Goal: Transaction & Acquisition: Obtain resource

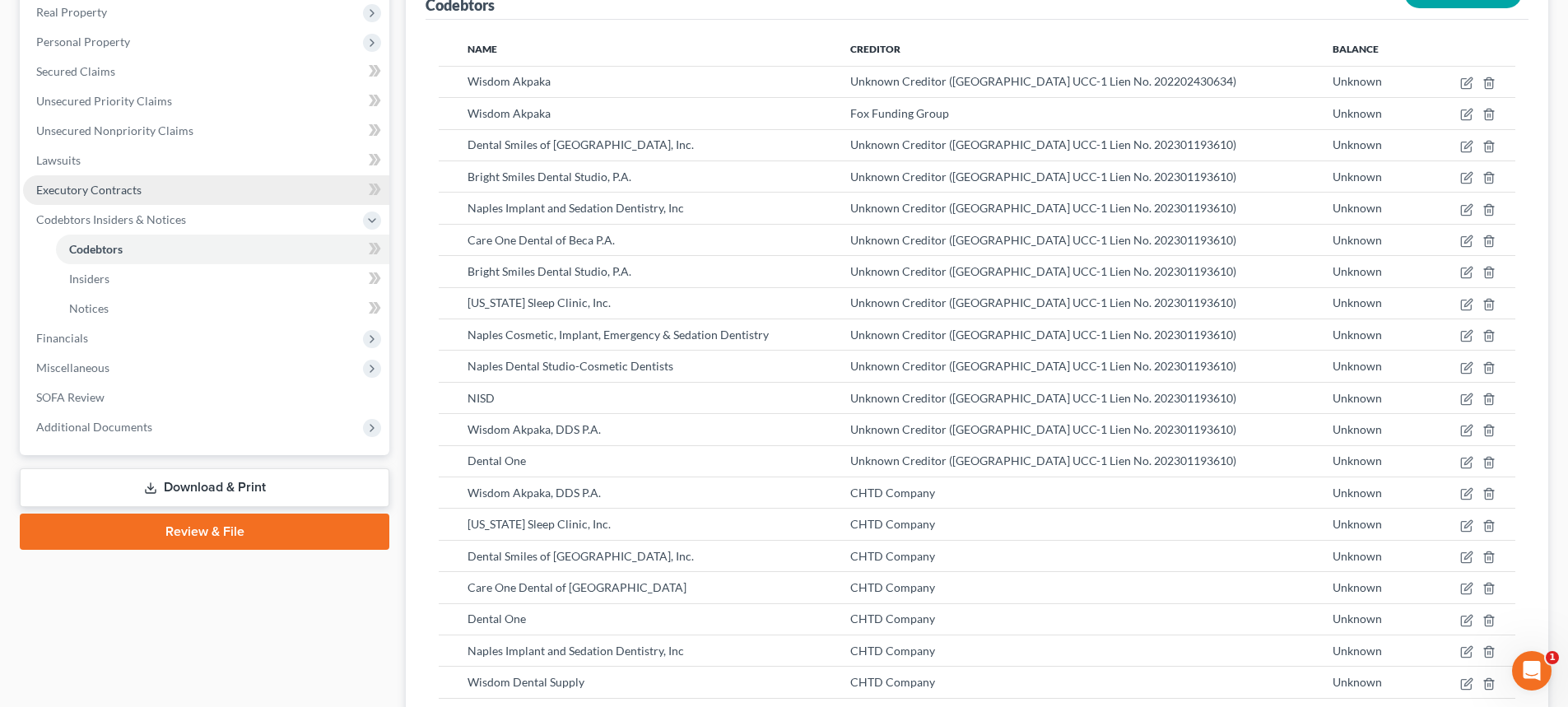
scroll to position [247, 0]
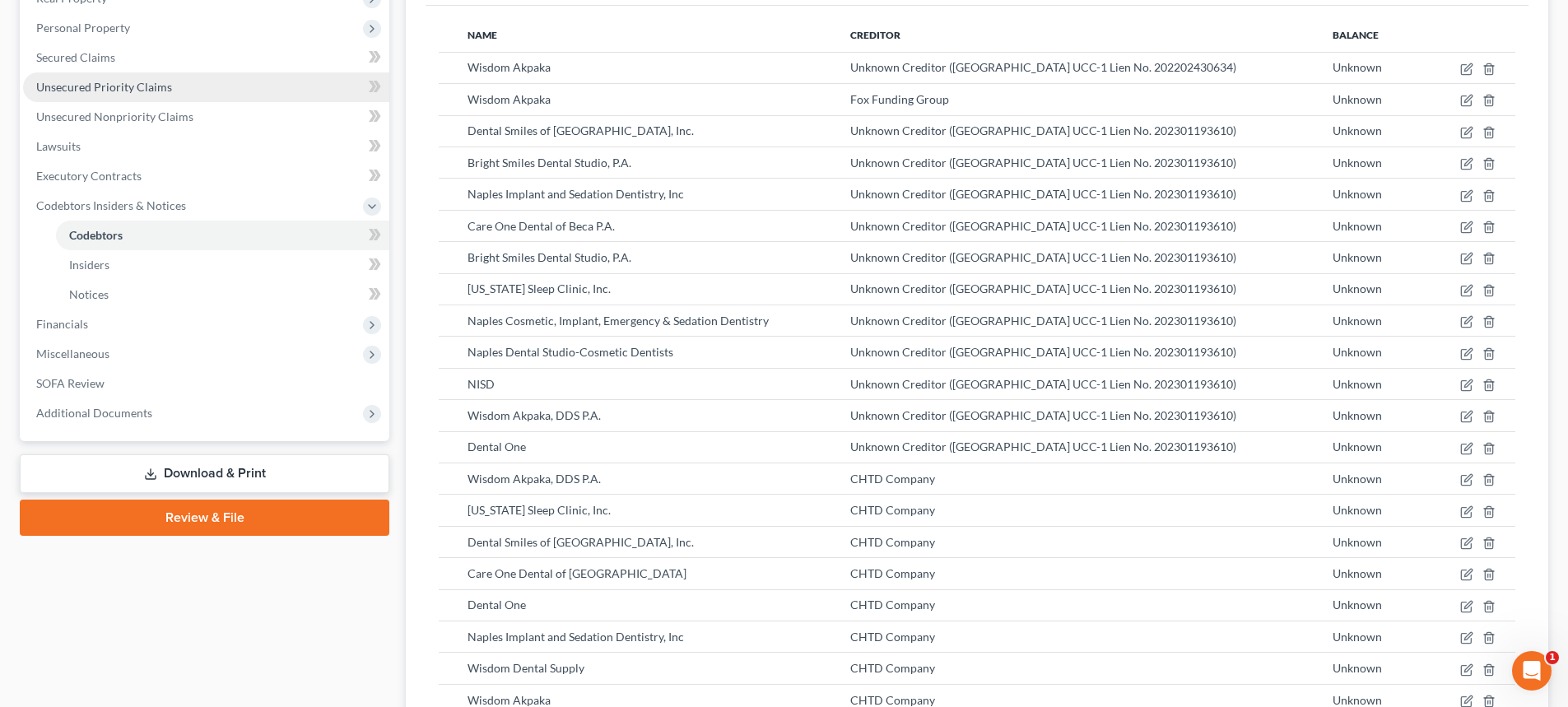
click at [145, 98] on link "Unsecured Priority Claims" at bounding box center [207, 87] width 366 height 29
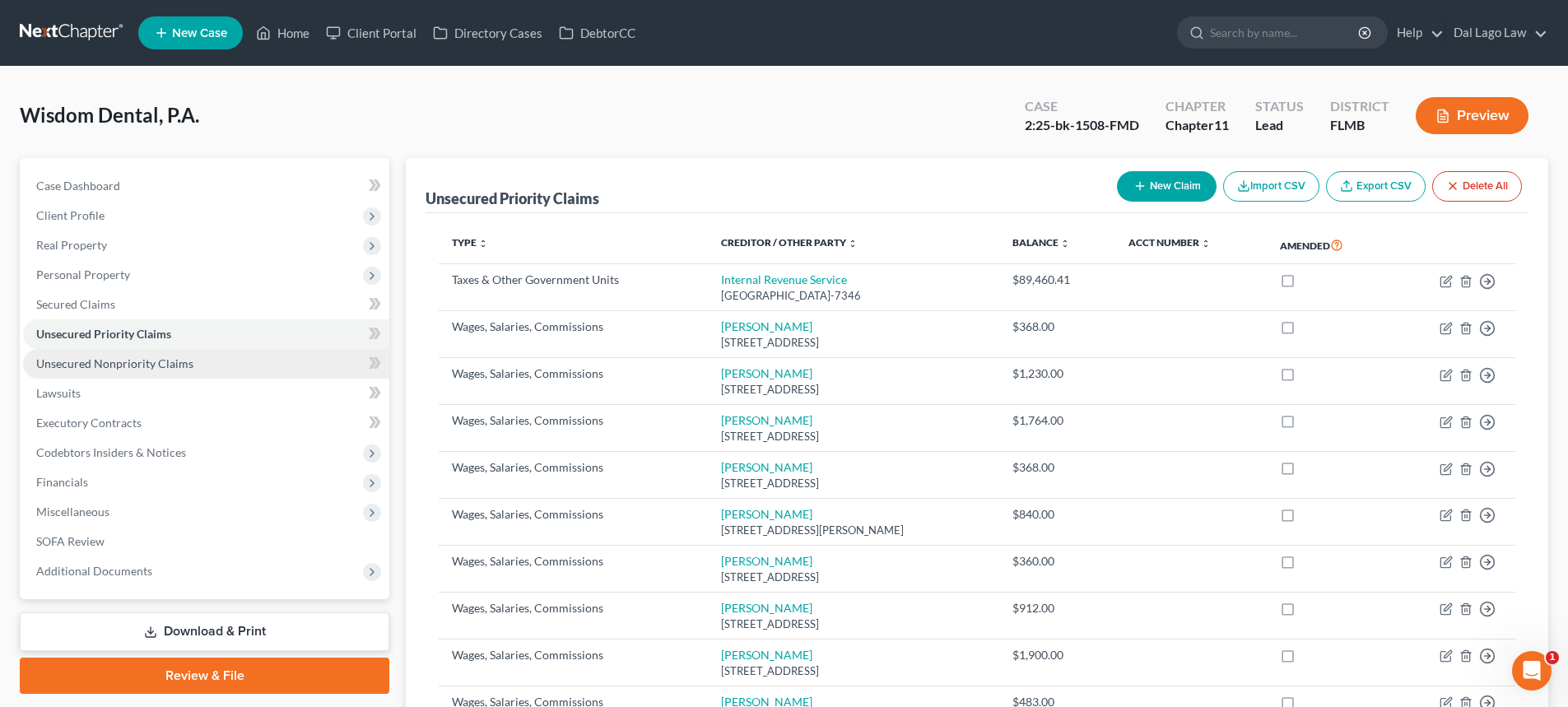
click at [249, 365] on link "Unsecured Nonpriority Claims" at bounding box center [207, 364] width 366 height 29
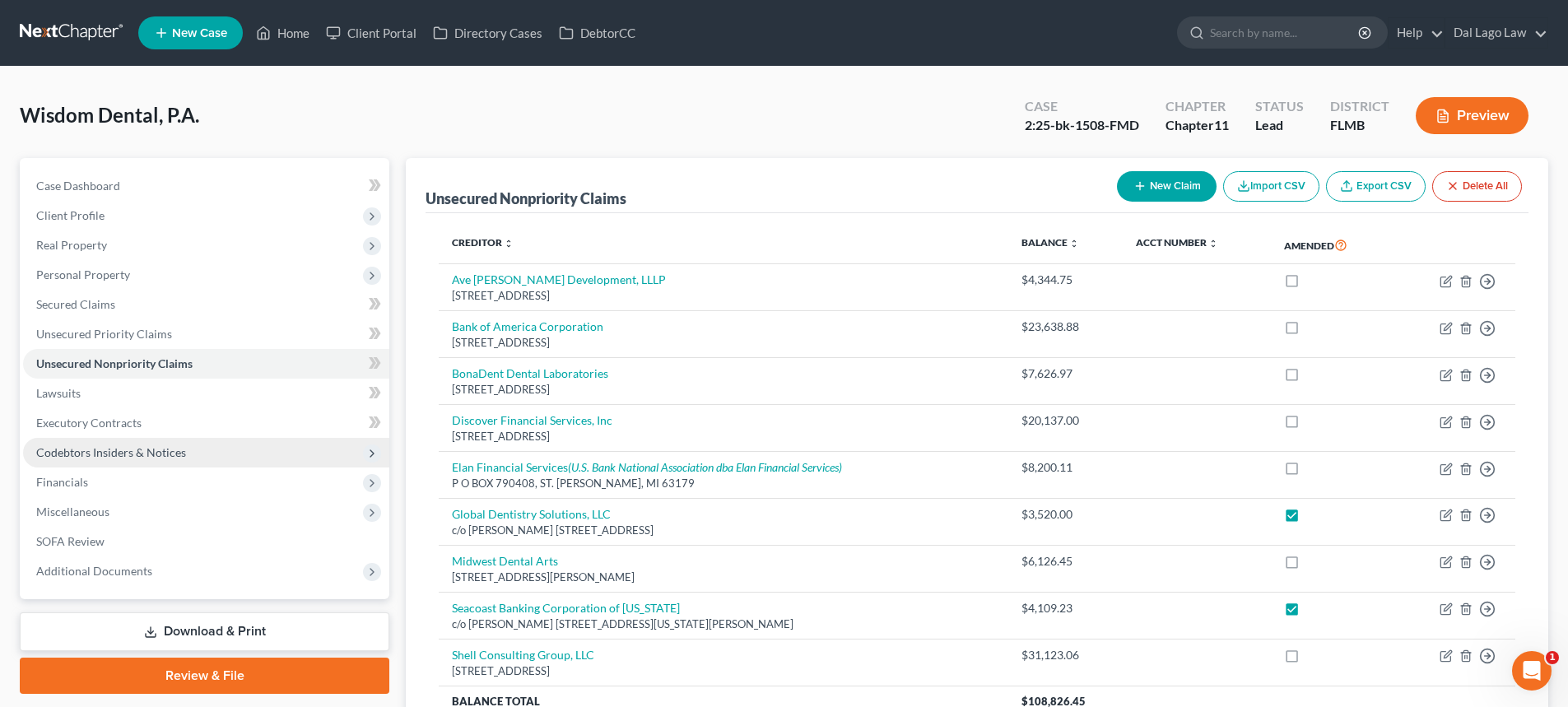
click at [159, 442] on span "Codebtors Insiders & Notices" at bounding box center [207, 452] width 366 height 29
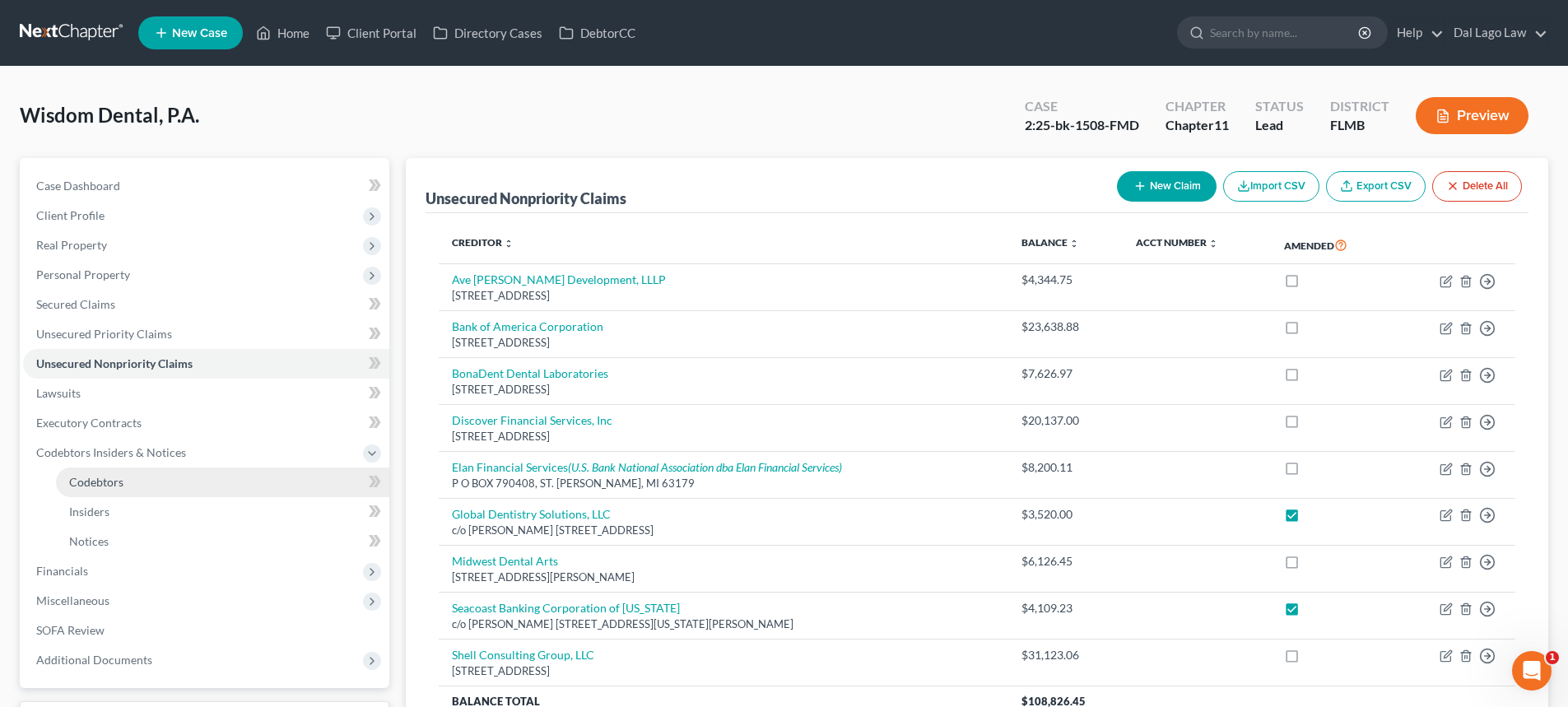
click at [157, 494] on link "Codebtors" at bounding box center [222, 483] width 333 height 29
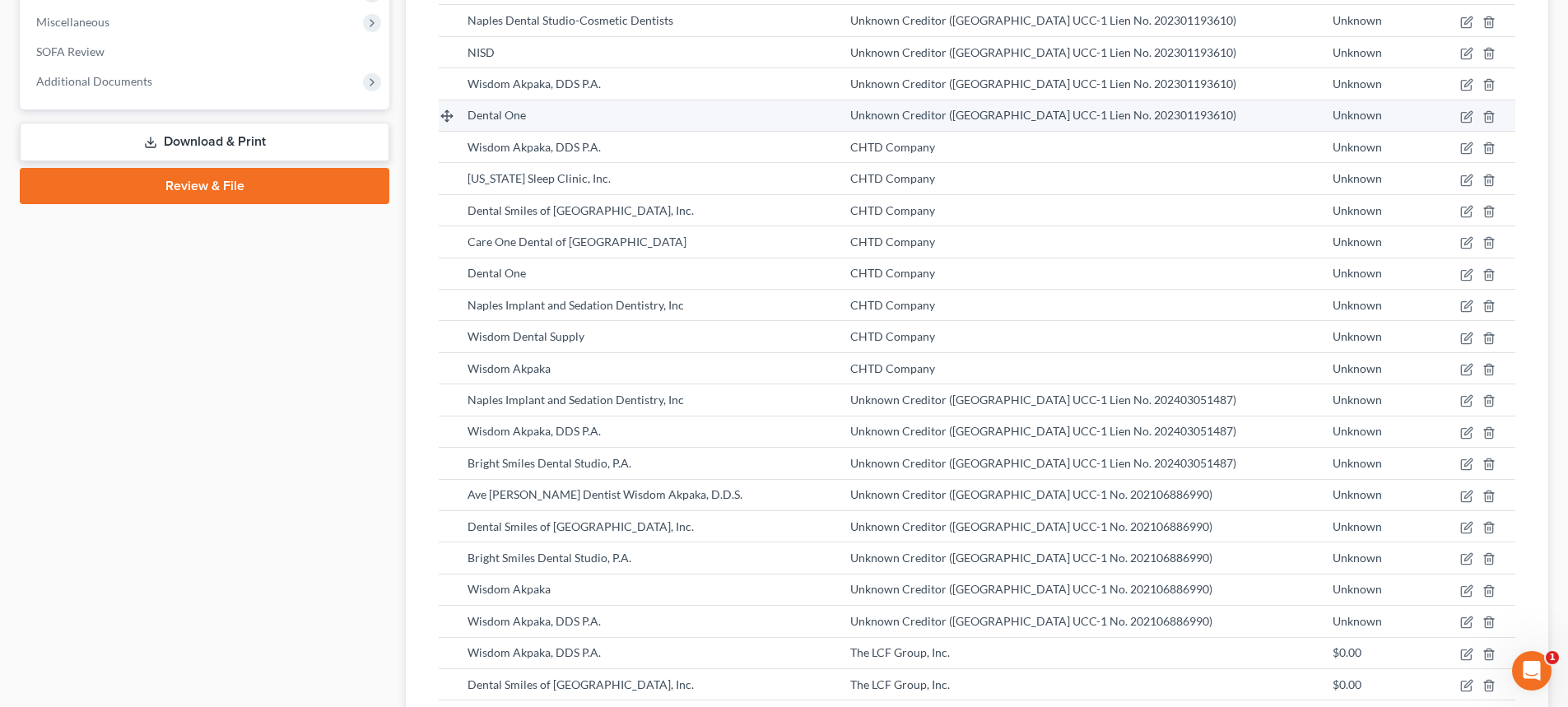
scroll to position [247, 0]
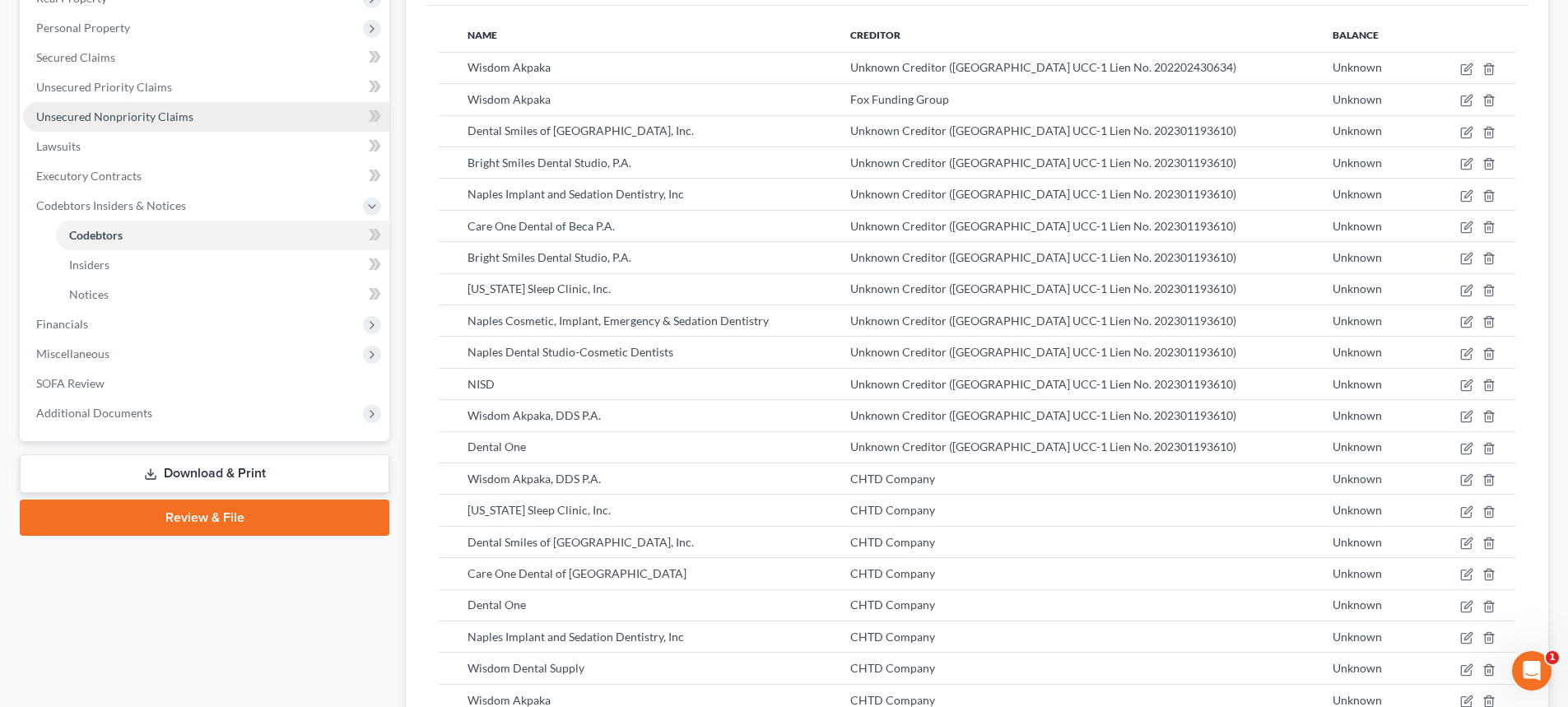
click at [172, 122] on span "Unsecured Nonpriority Claims" at bounding box center [114, 116] width 157 height 14
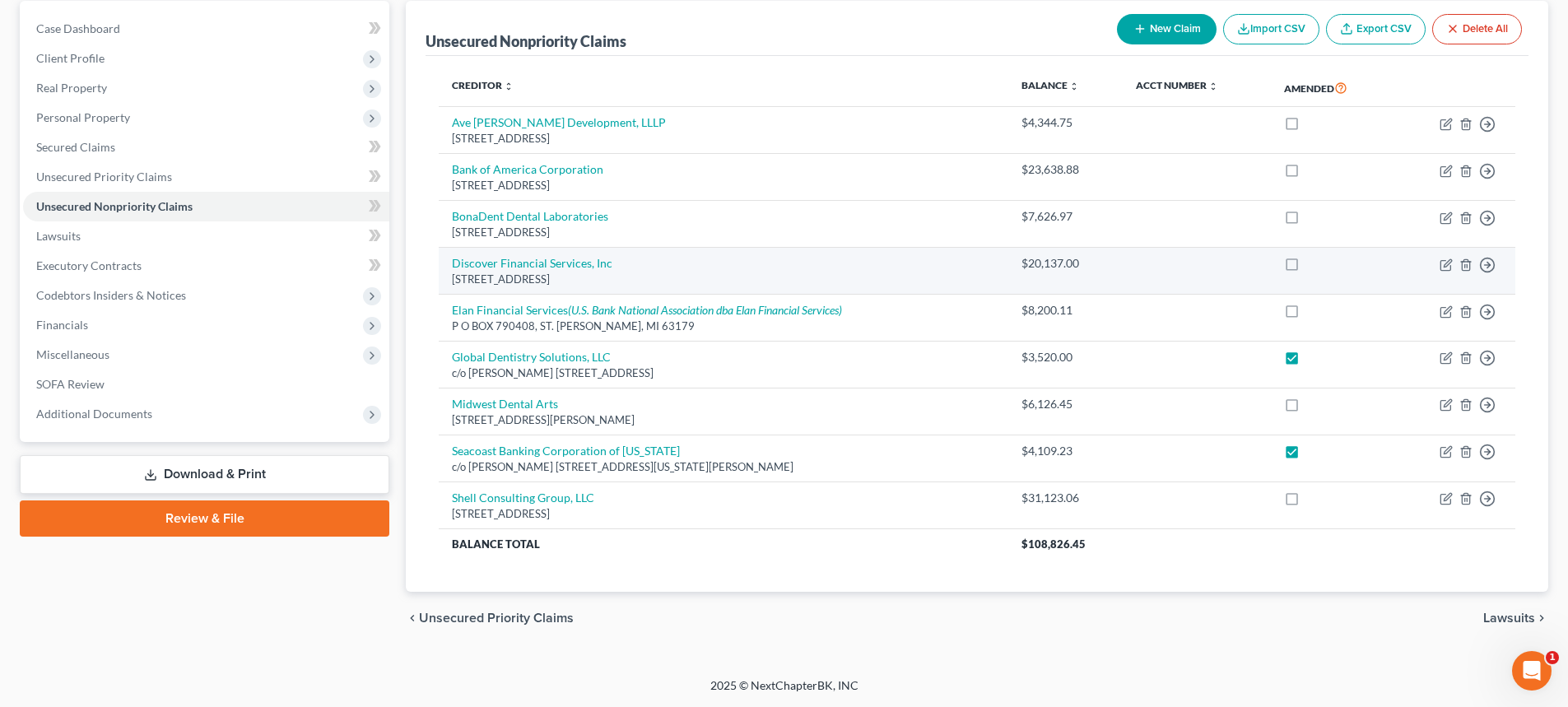
scroll to position [75, 0]
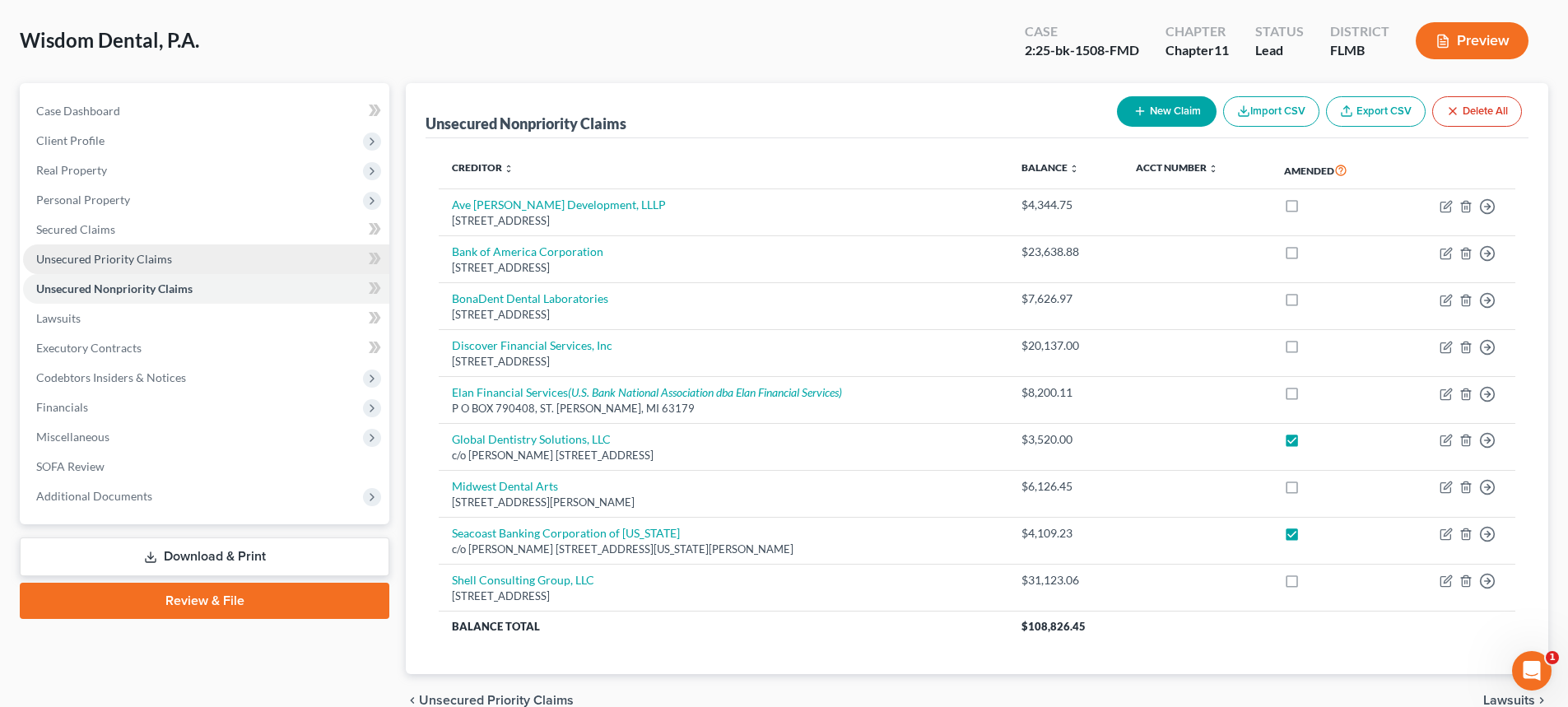
click at [198, 261] on link "Unsecured Priority Claims" at bounding box center [207, 259] width 366 height 29
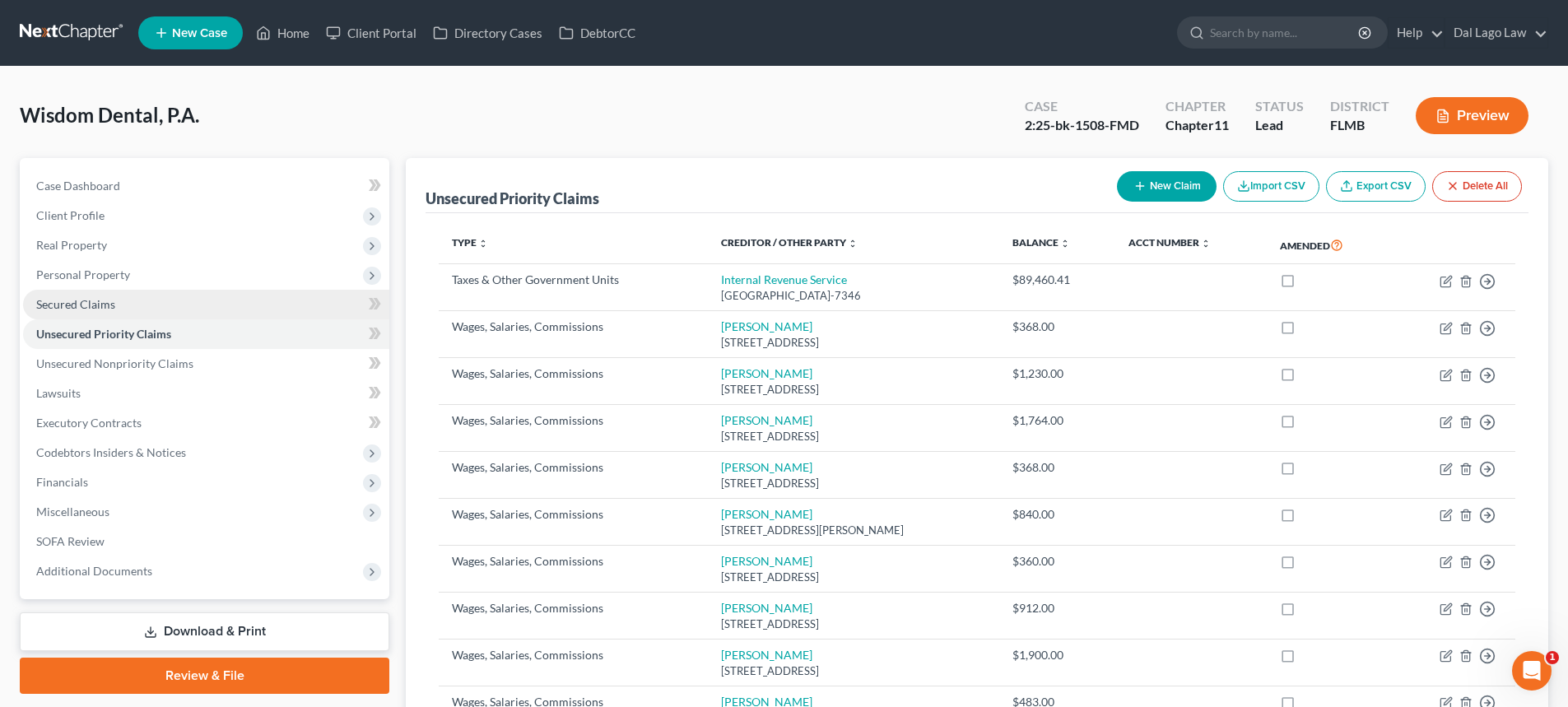
click at [96, 304] on span "Secured Claims" at bounding box center [75, 304] width 79 height 14
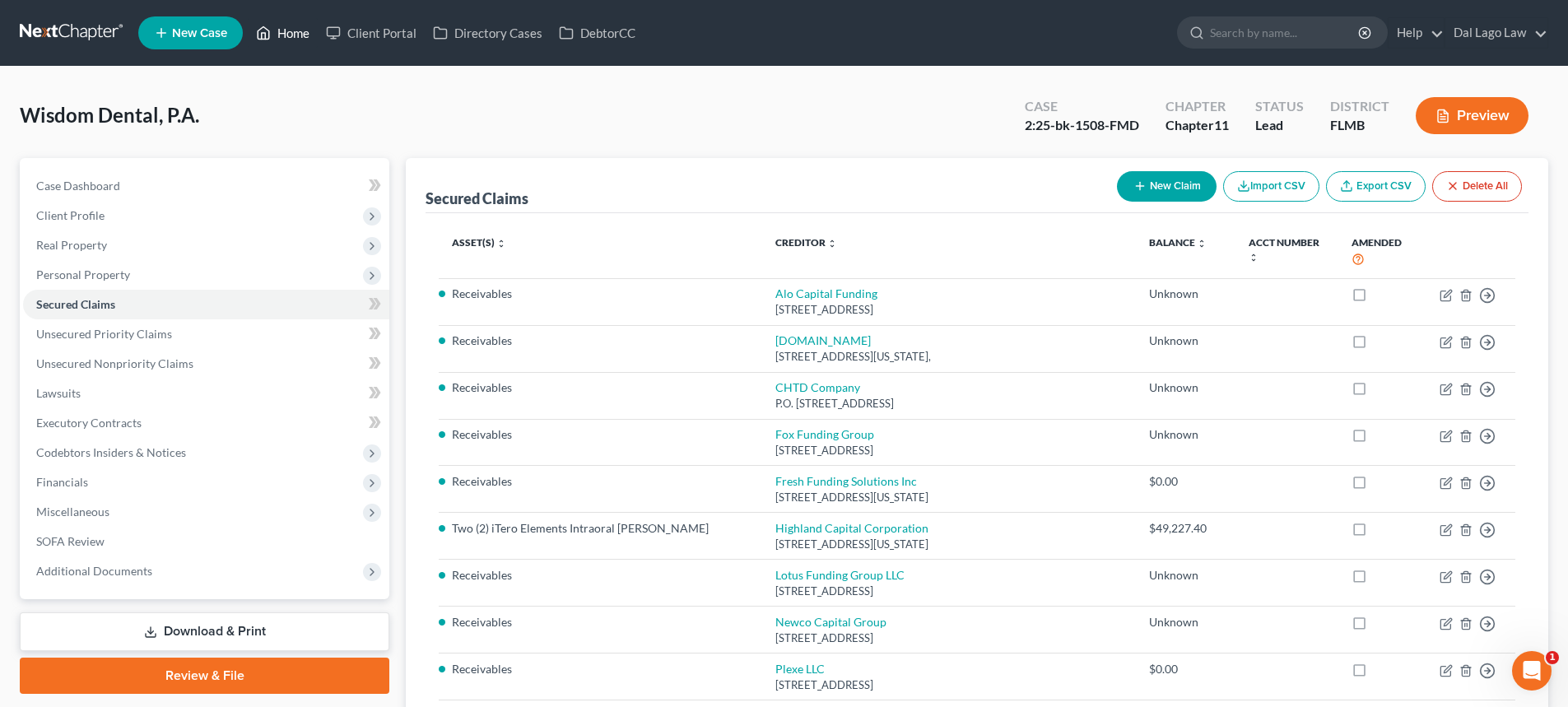
click at [287, 32] on link "Home" at bounding box center [283, 33] width 70 height 29
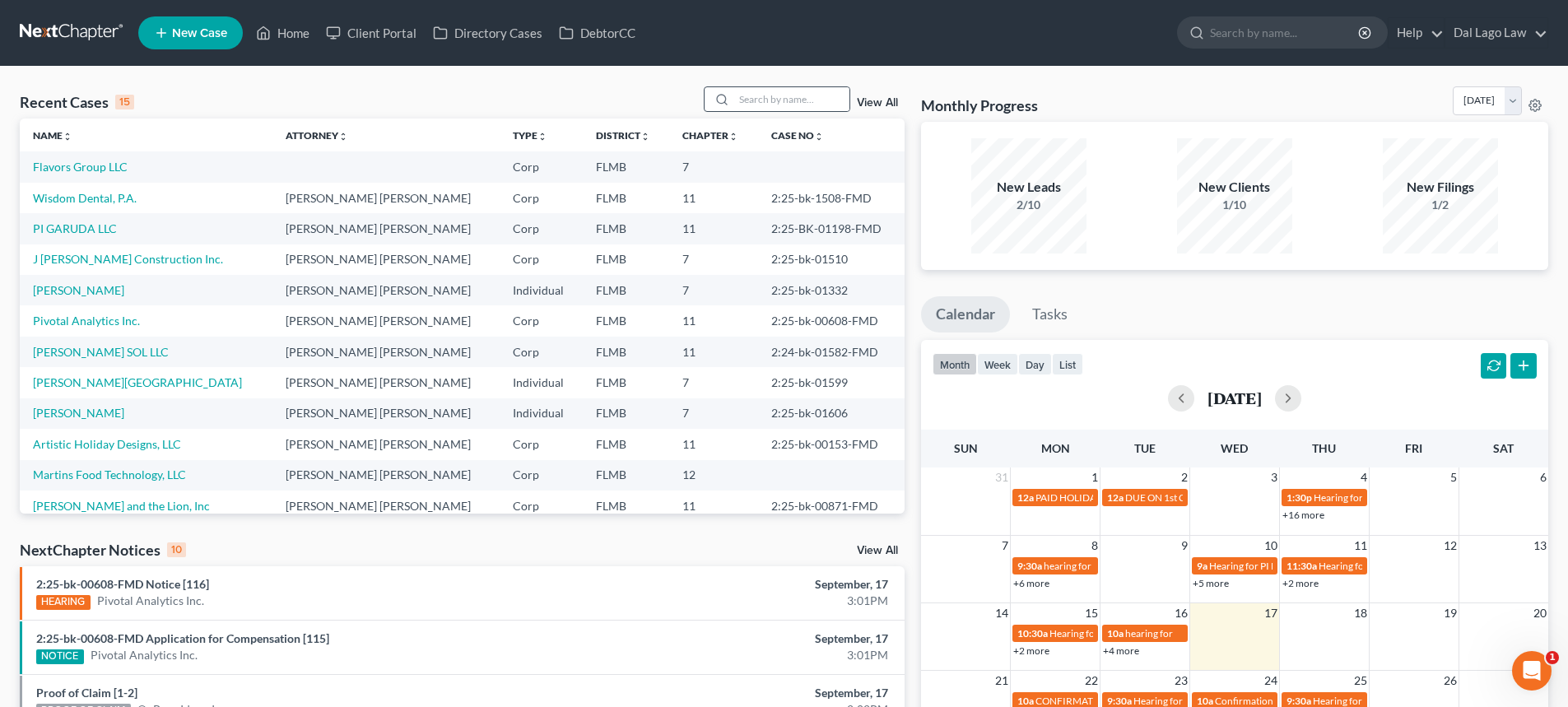
click at [734, 106] on div at bounding box center [719, 99] width 29 height 23
click at [746, 103] on input "search" at bounding box center [791, 99] width 115 height 23
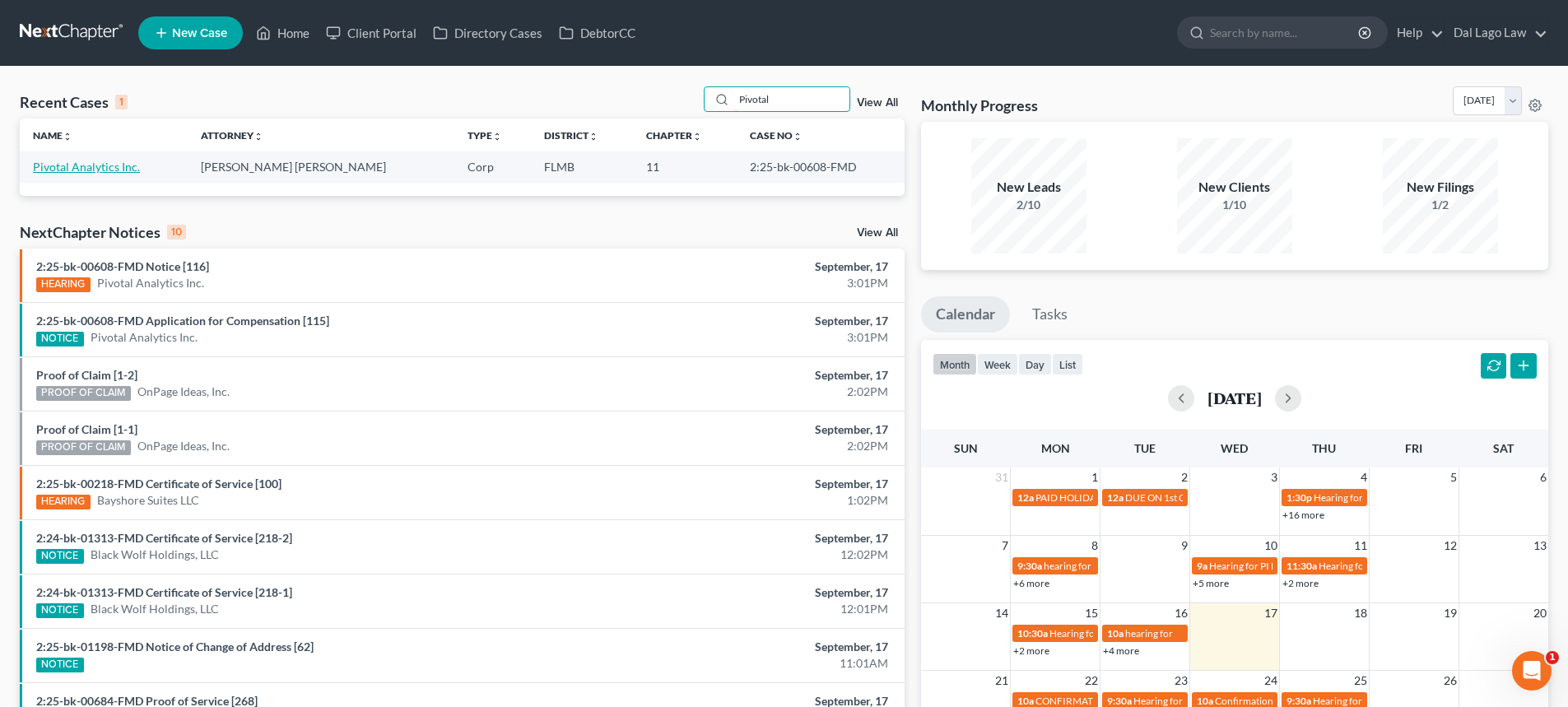
type input "Pivotal"
click at [127, 162] on link "Pivotal Analytics Inc." at bounding box center [87, 167] width 107 height 14
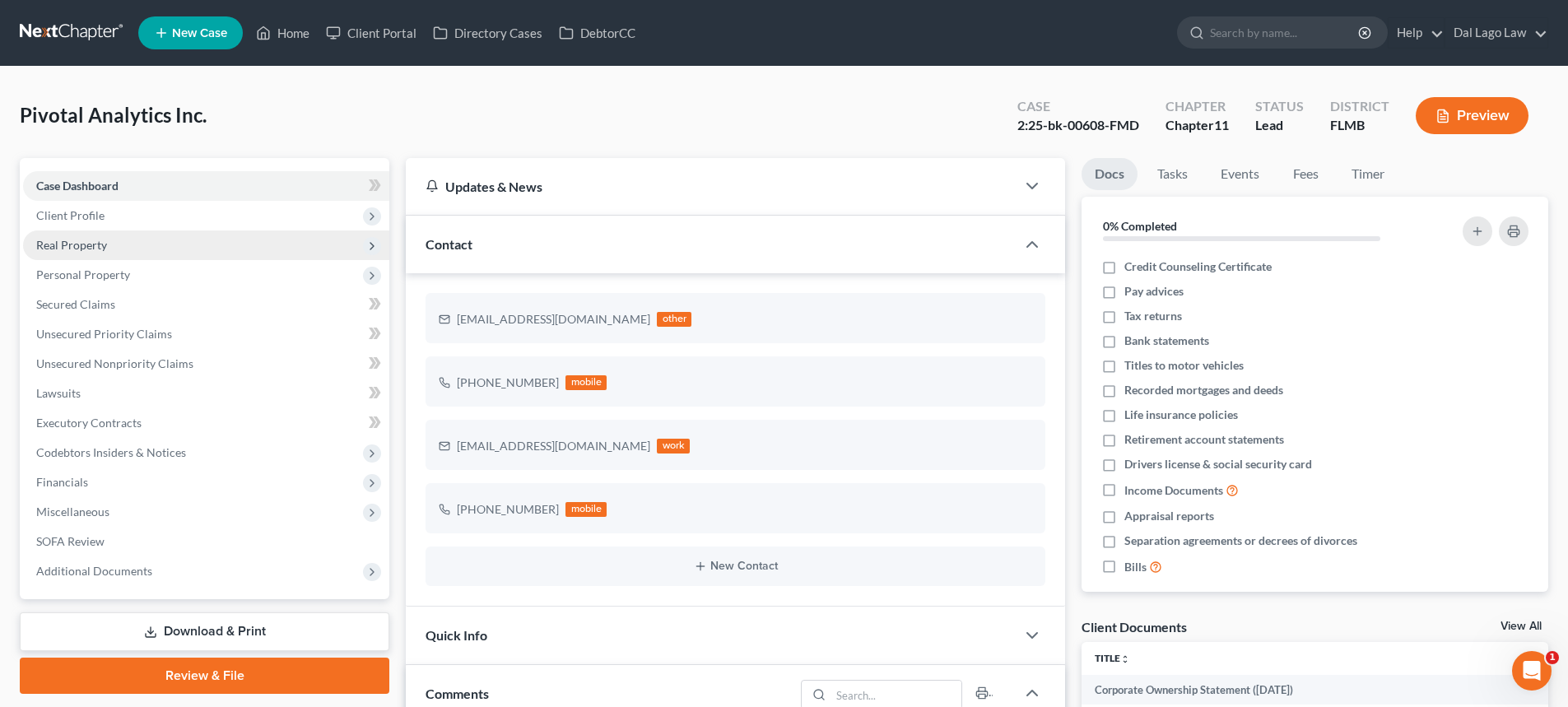
scroll to position [506, 0]
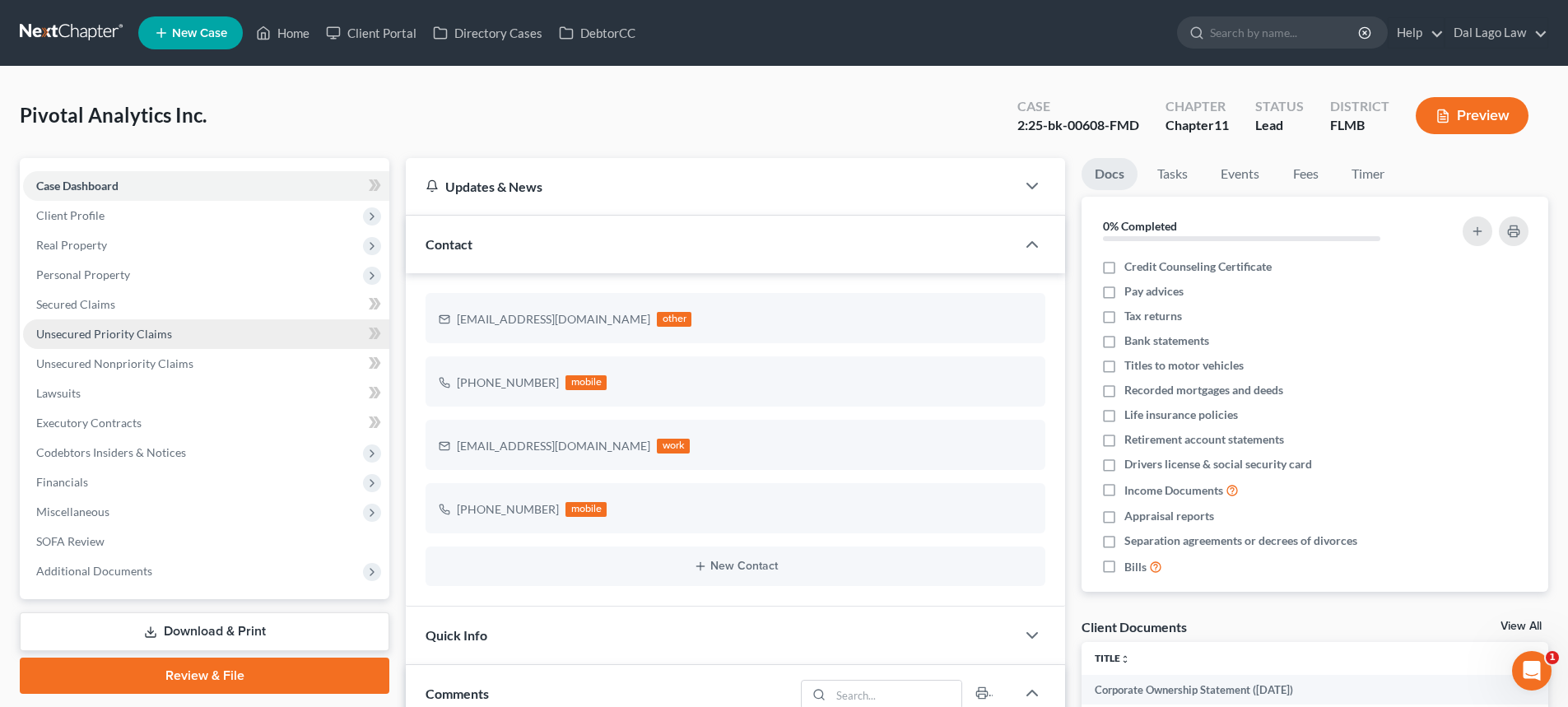
click at [162, 331] on span "Unsecured Priority Claims" at bounding box center [103, 334] width 135 height 14
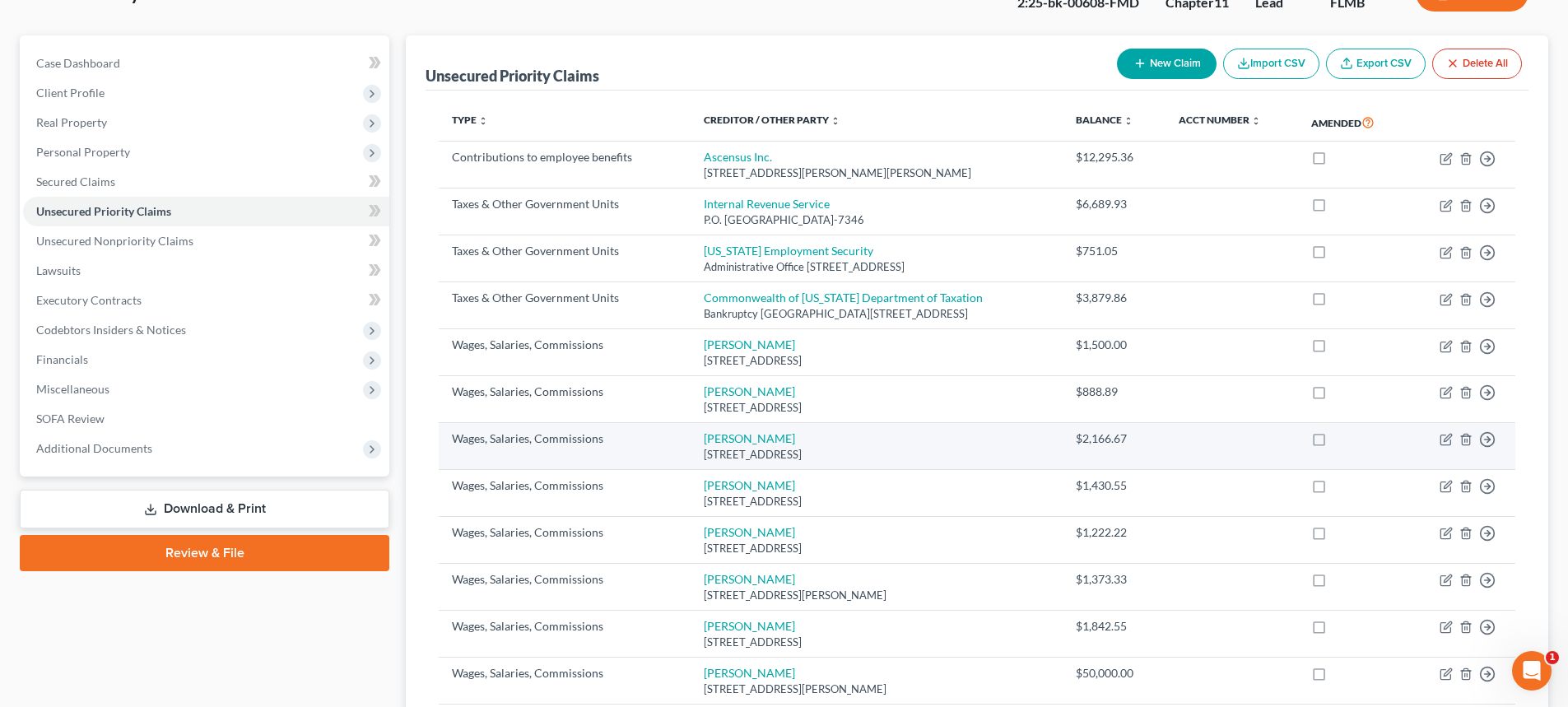
scroll to position [74, 0]
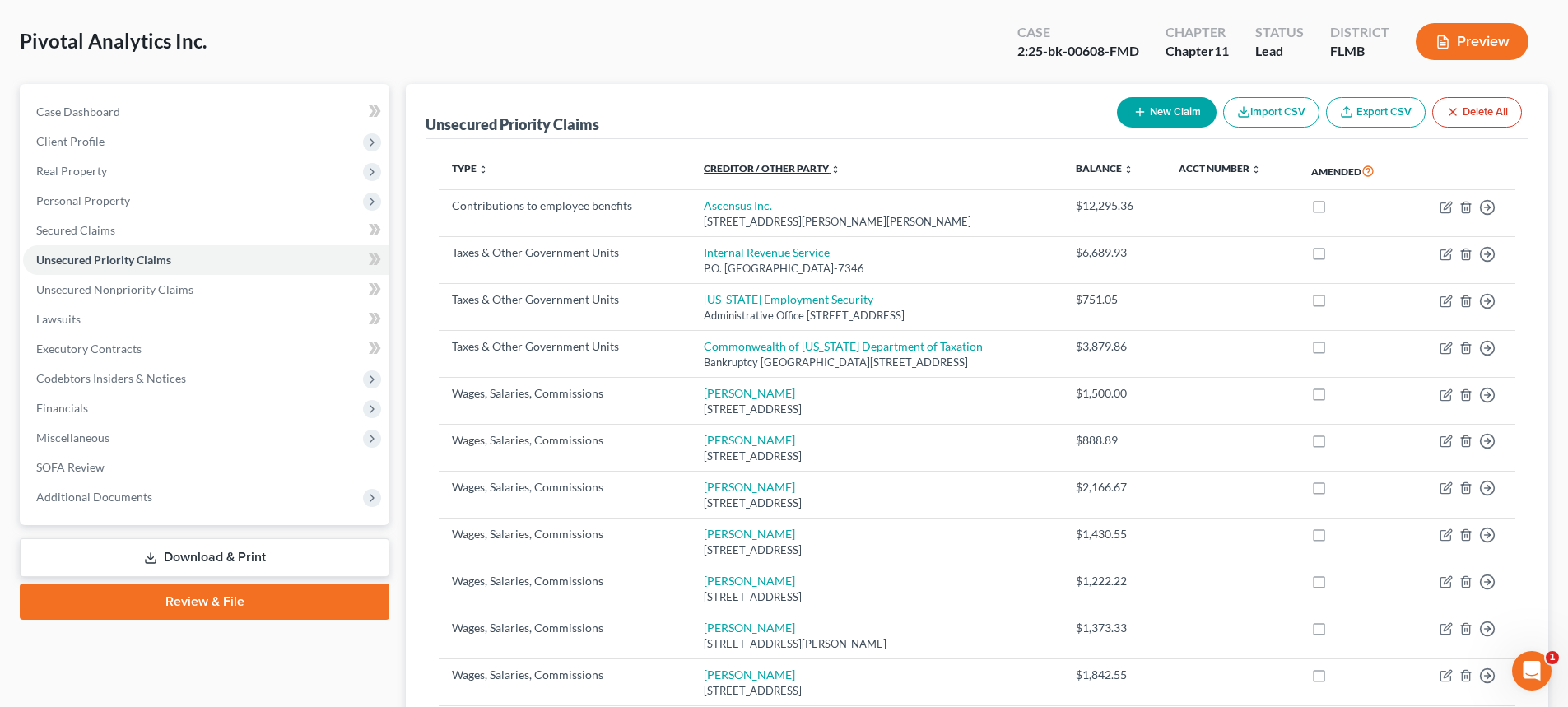
click at [830, 174] on icon "unfold_more" at bounding box center [835, 170] width 10 height 10
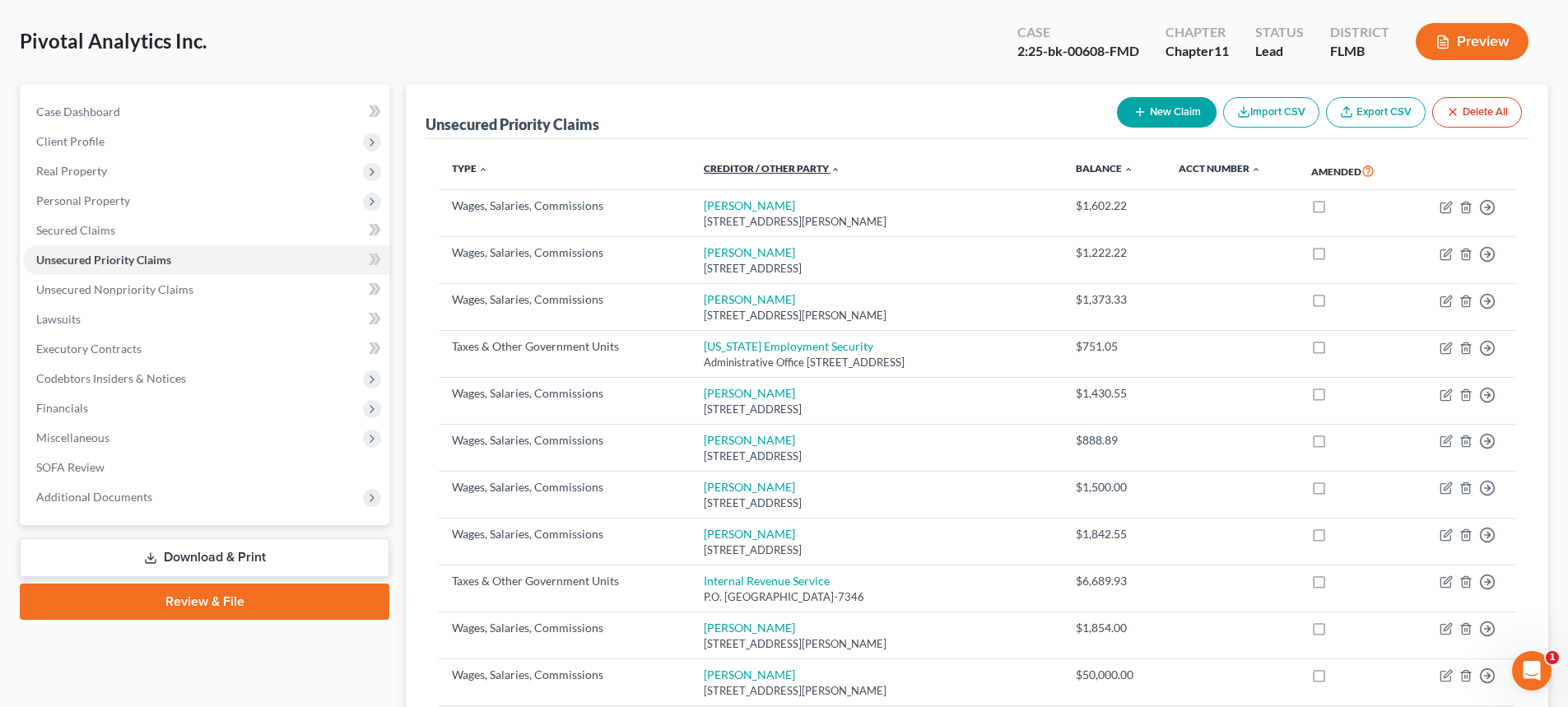
click at [830, 172] on icon "expand_less" at bounding box center [835, 170] width 10 height 10
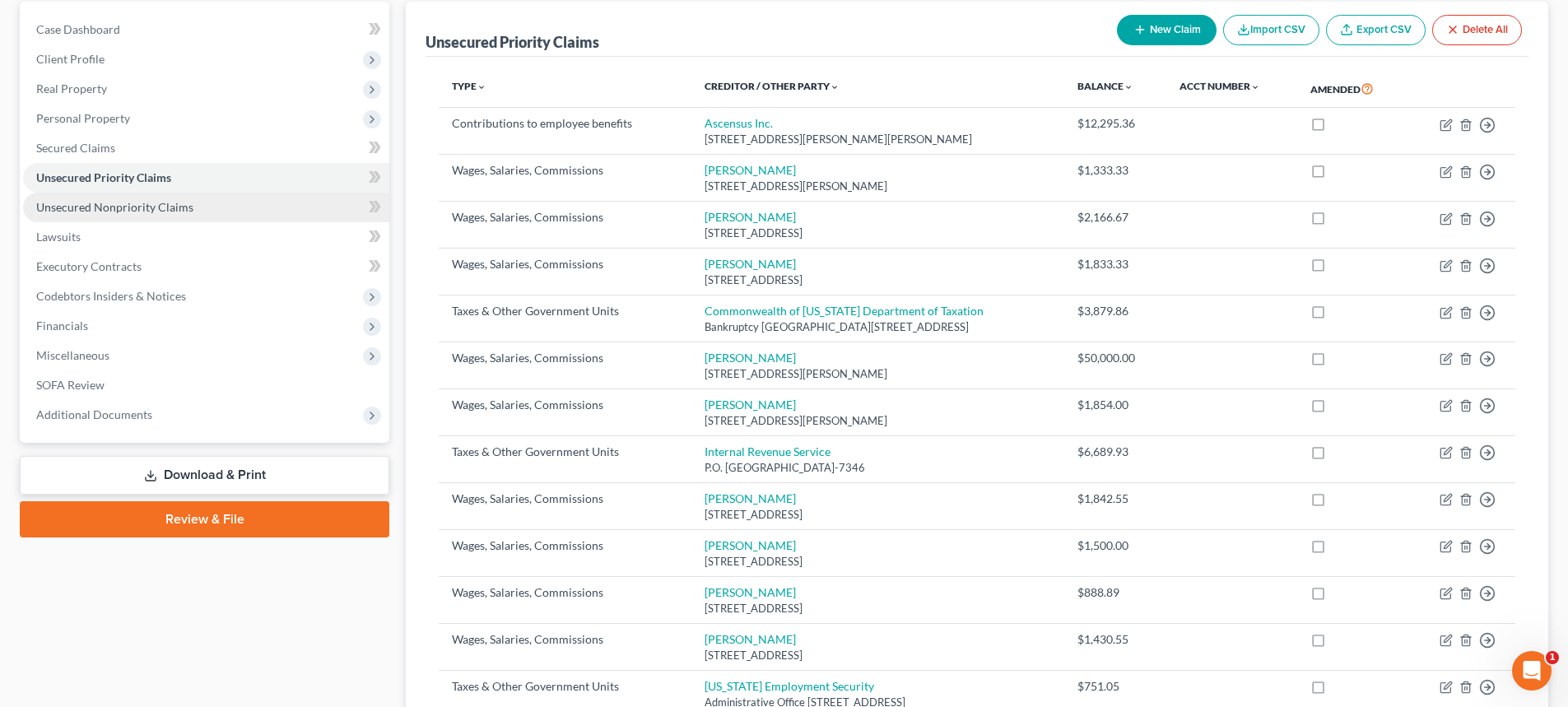
click at [225, 200] on link "Unsecured Nonpriority Claims" at bounding box center [207, 208] width 366 height 29
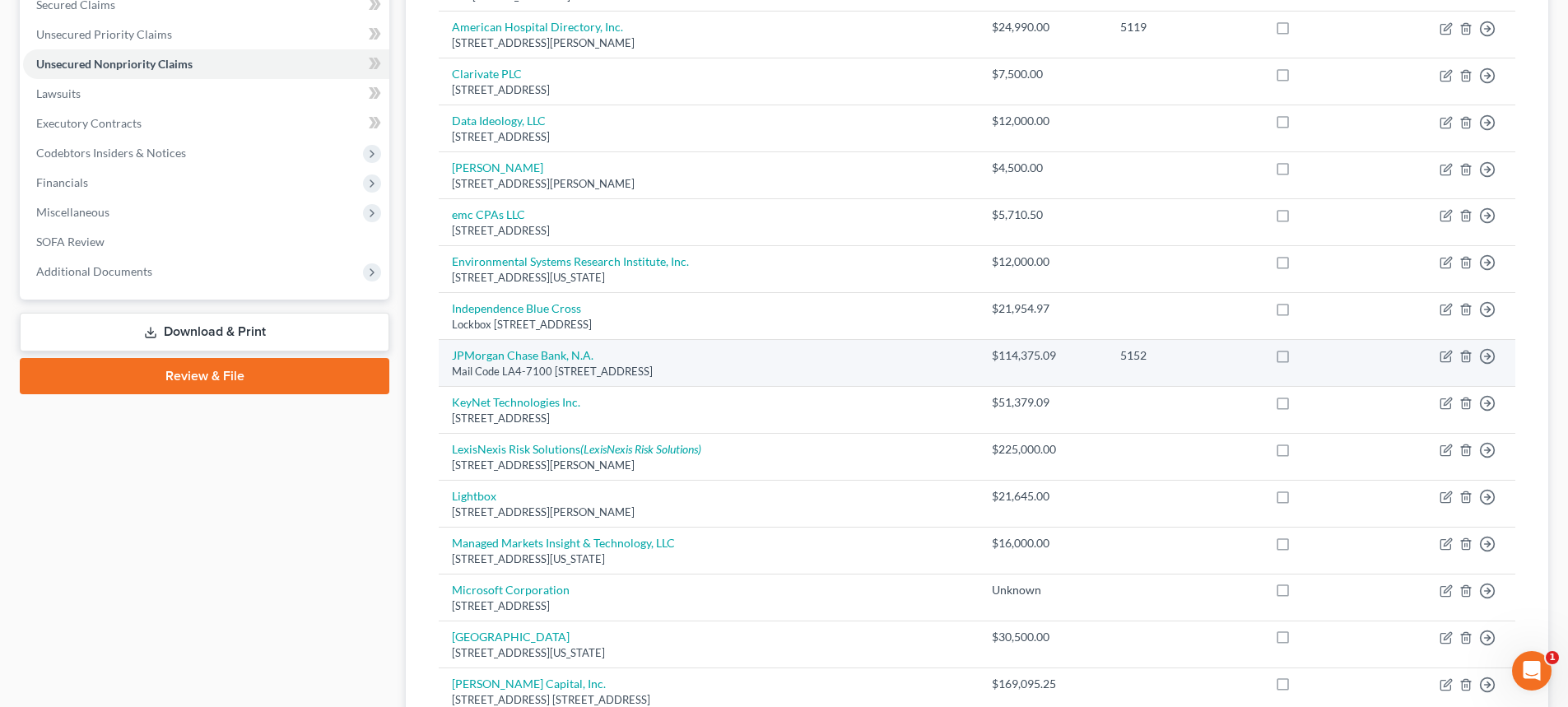
scroll to position [120, 0]
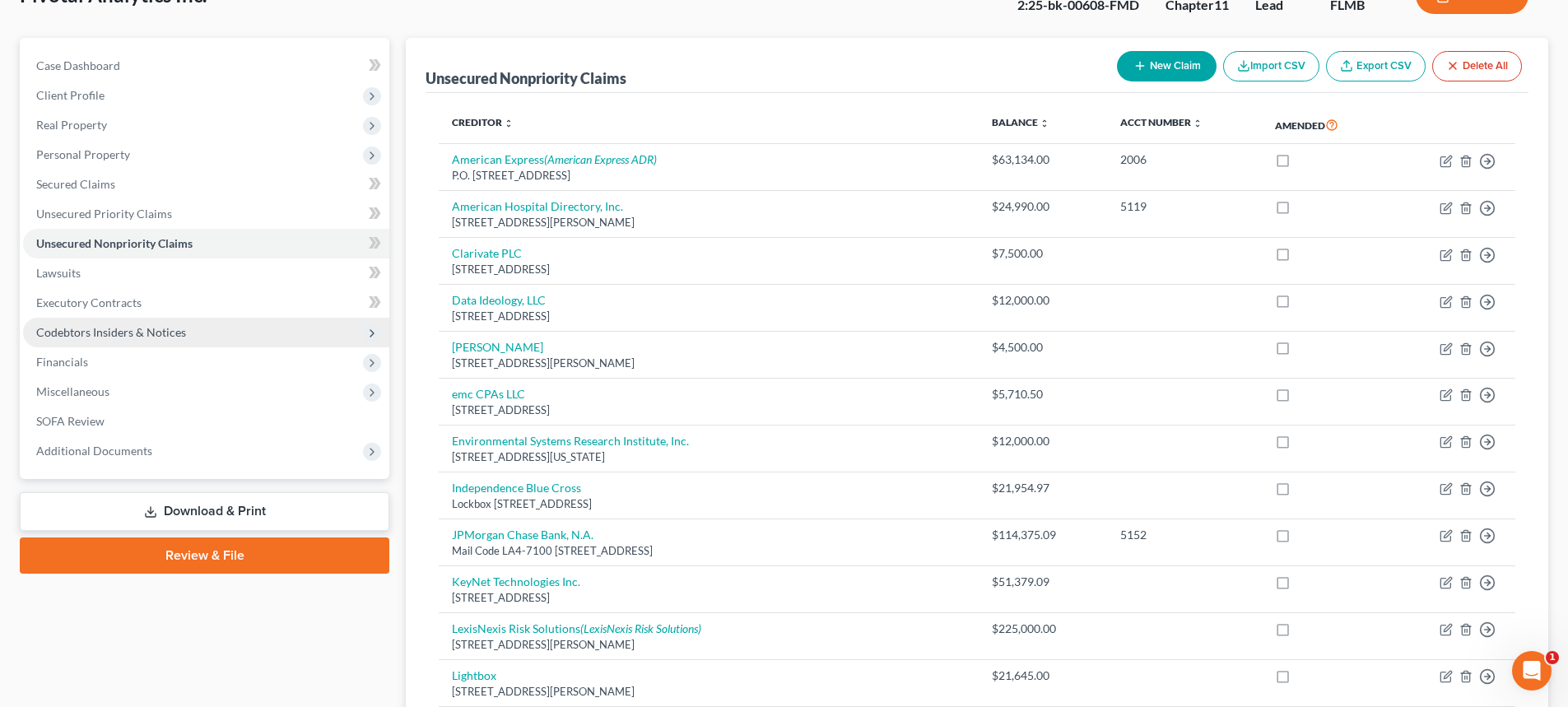
click at [134, 330] on span "Codebtors Insiders & Notices" at bounding box center [111, 333] width 150 height 14
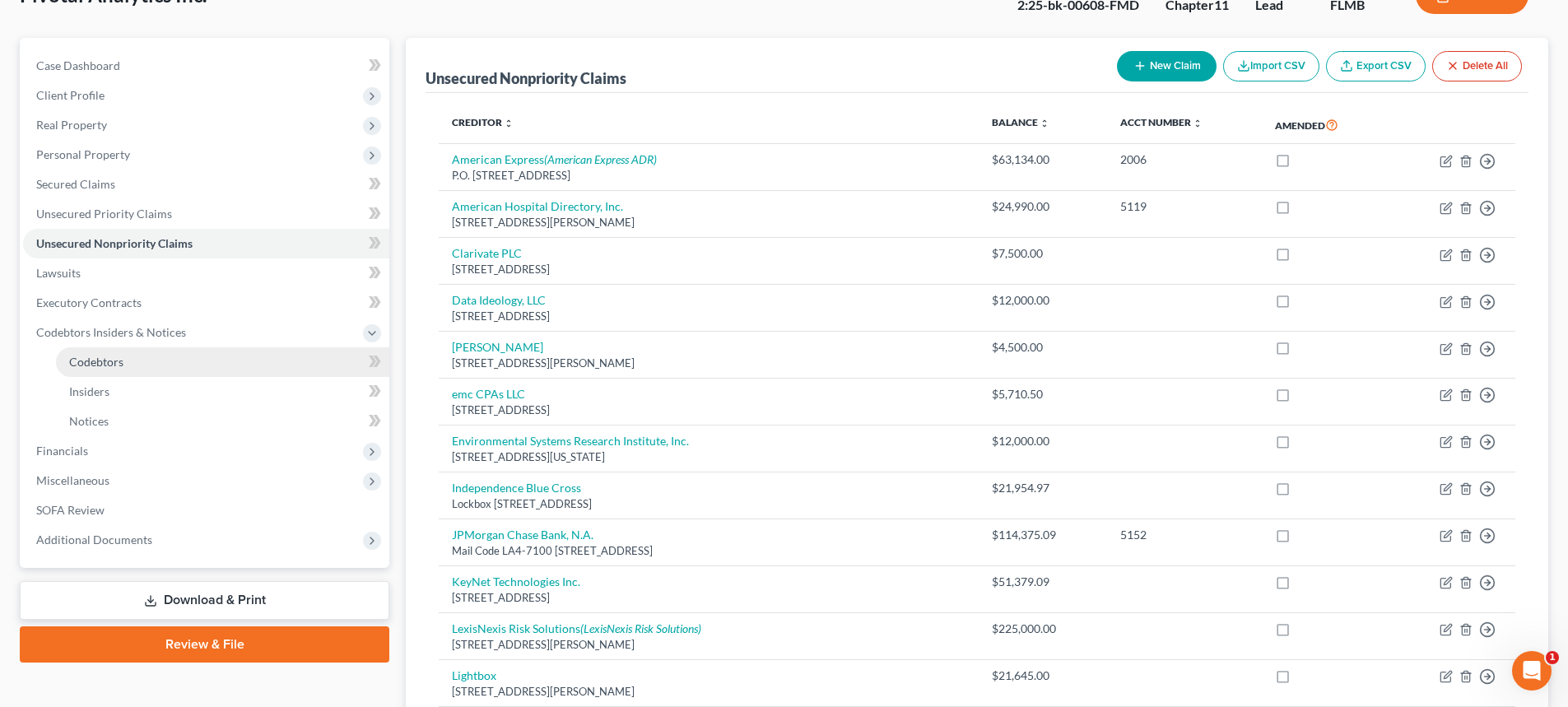
click at [136, 357] on link "Codebtors" at bounding box center [222, 362] width 333 height 29
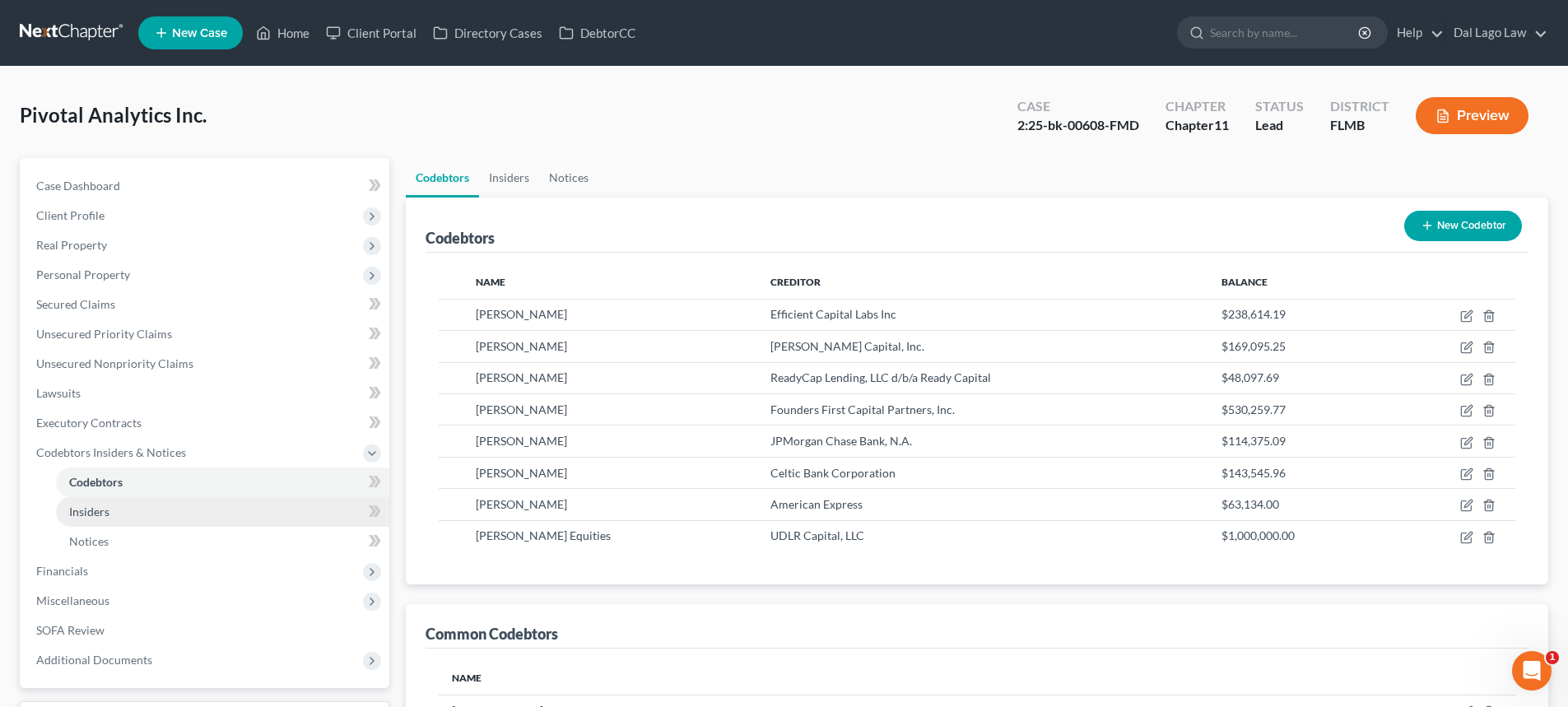
click at [96, 516] on span "Insiders" at bounding box center [89, 512] width 40 height 14
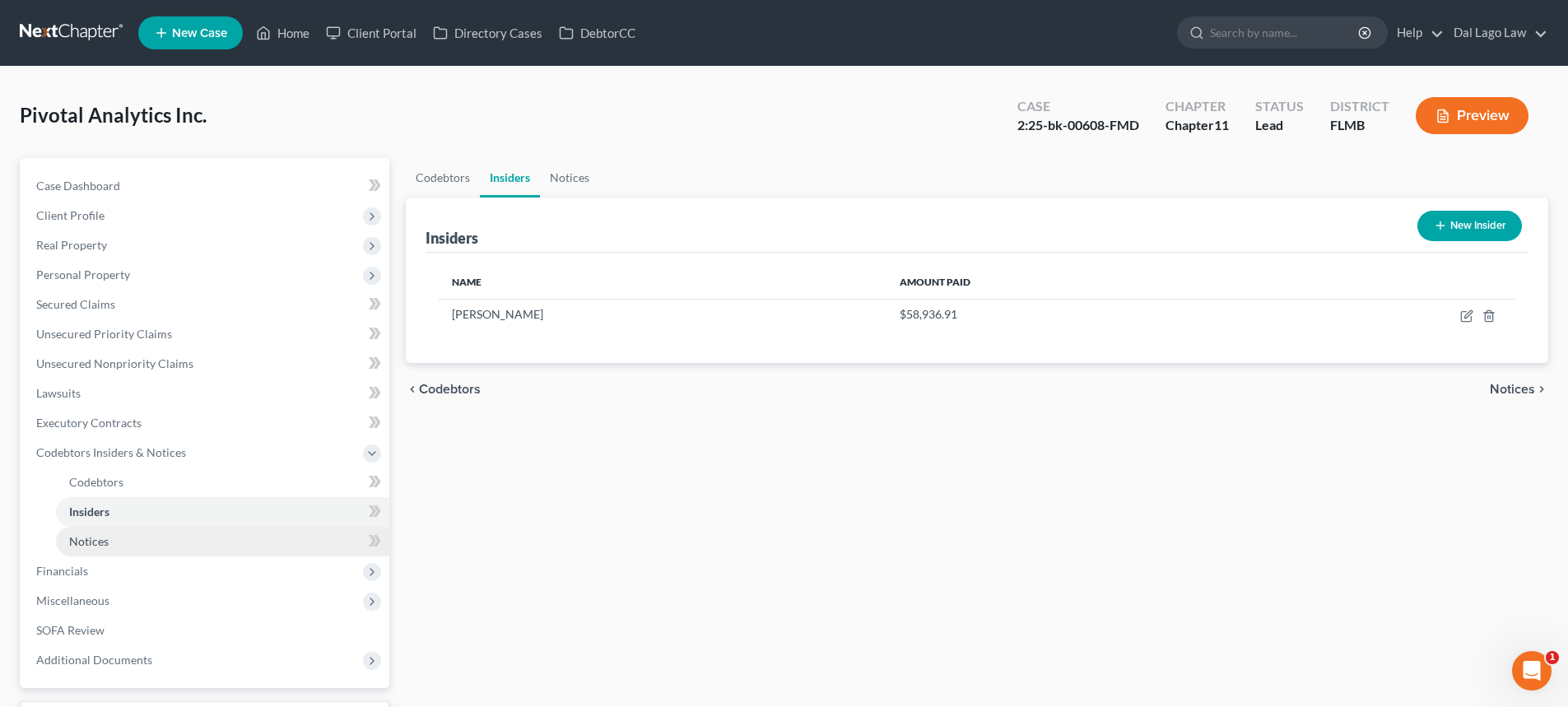
click at [123, 538] on link "Notices" at bounding box center [222, 541] width 333 height 29
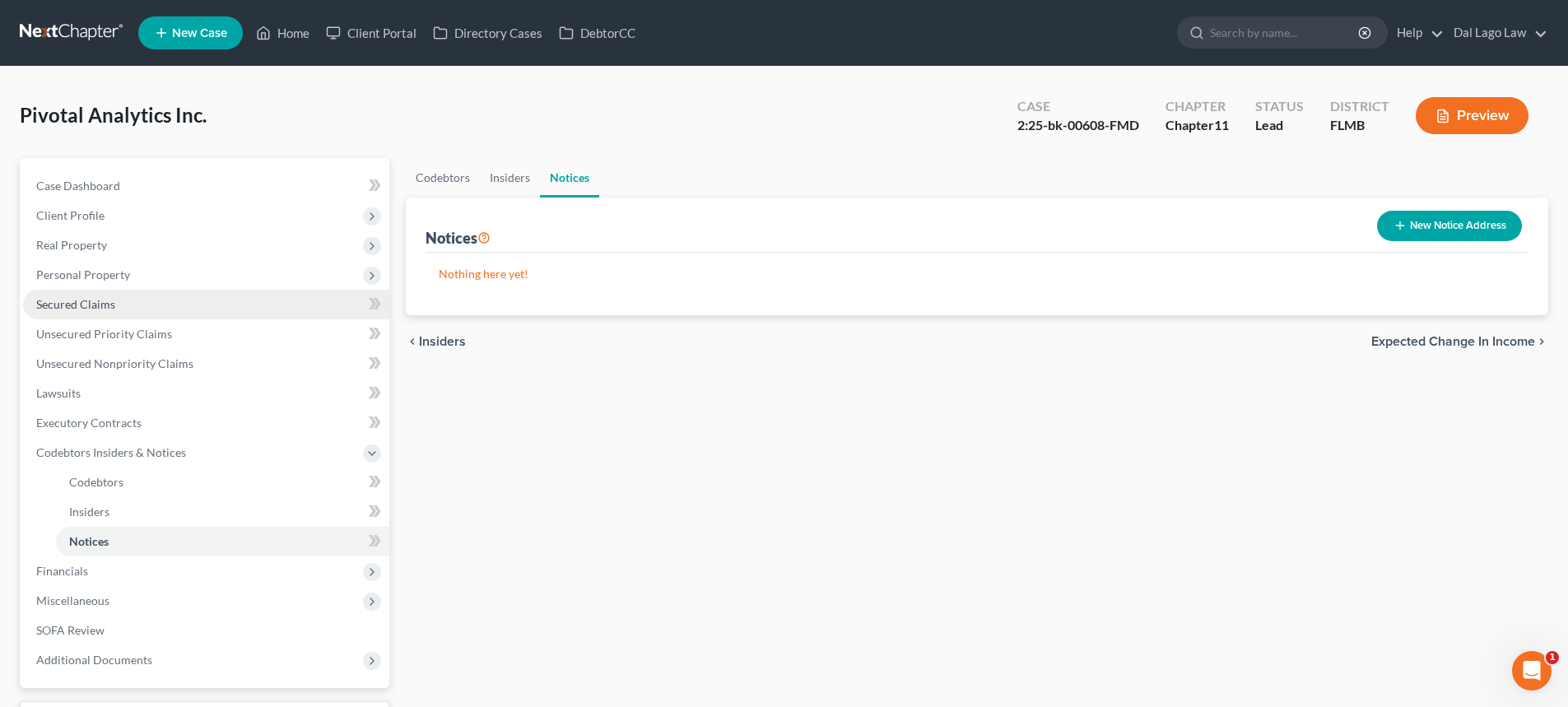
click at [113, 310] on span "Secured Claims" at bounding box center [75, 304] width 79 height 14
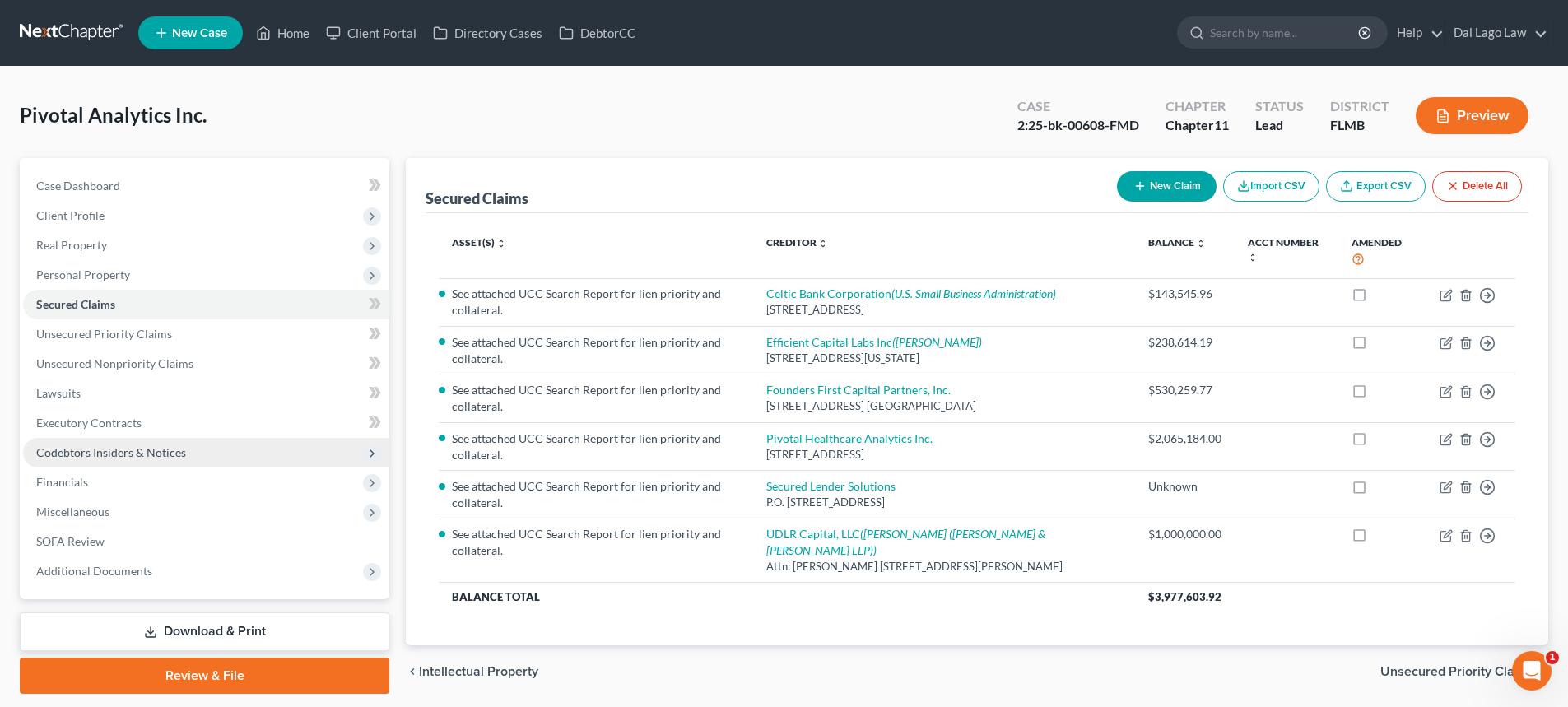
click at [139, 456] on span "Codebtors Insiders & Notices" at bounding box center [111, 452] width 150 height 14
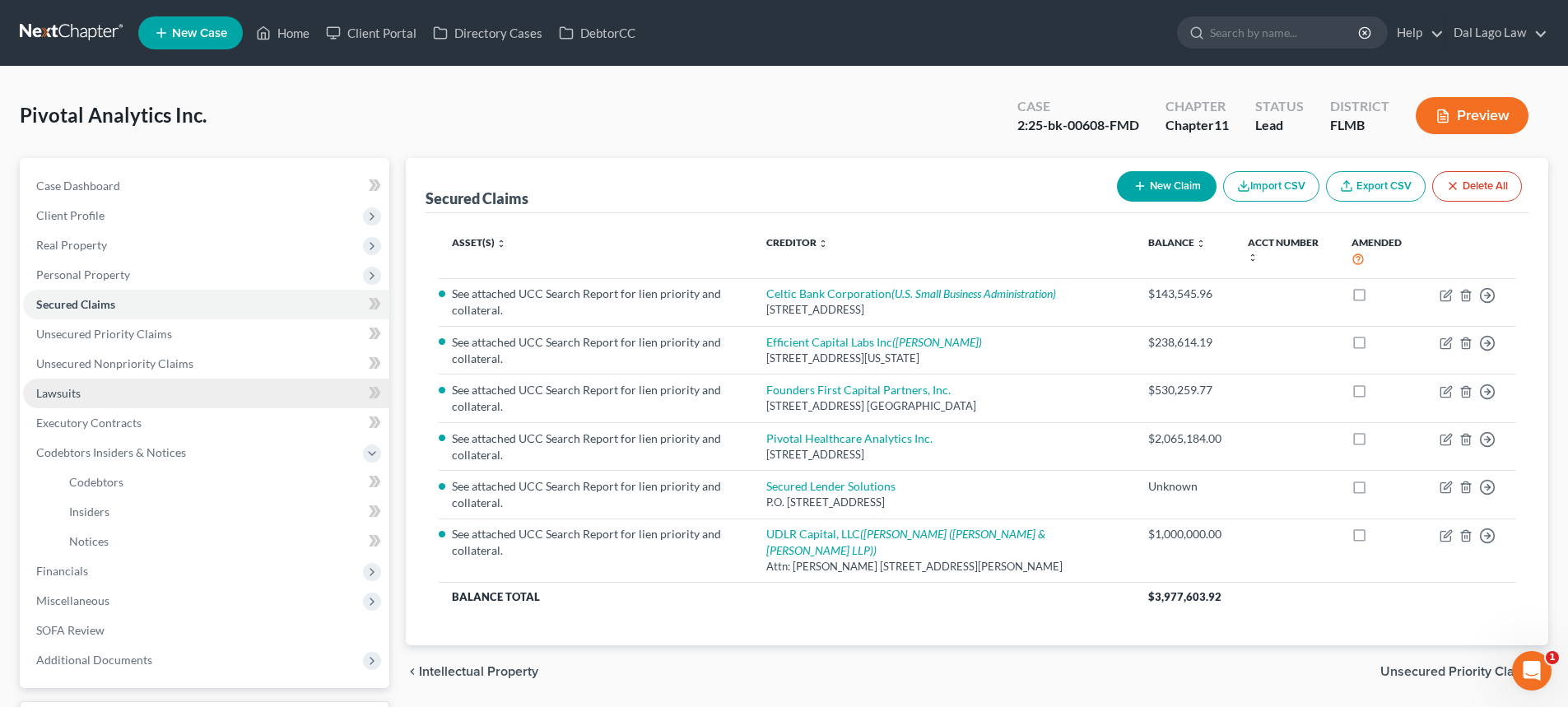
click at [120, 397] on link "Lawsuits" at bounding box center [207, 393] width 366 height 29
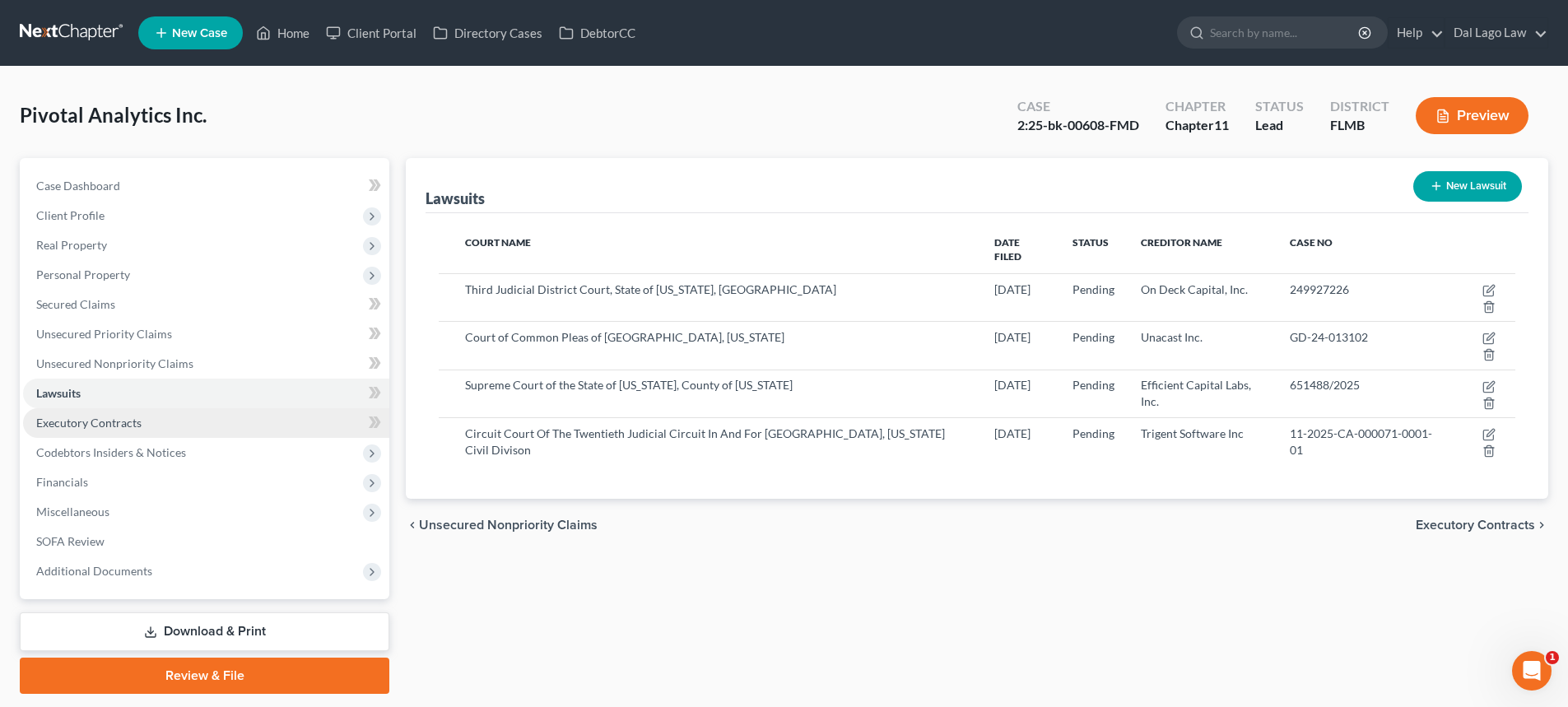
click at [133, 422] on span "Executory Contracts" at bounding box center [89, 422] width 105 height 14
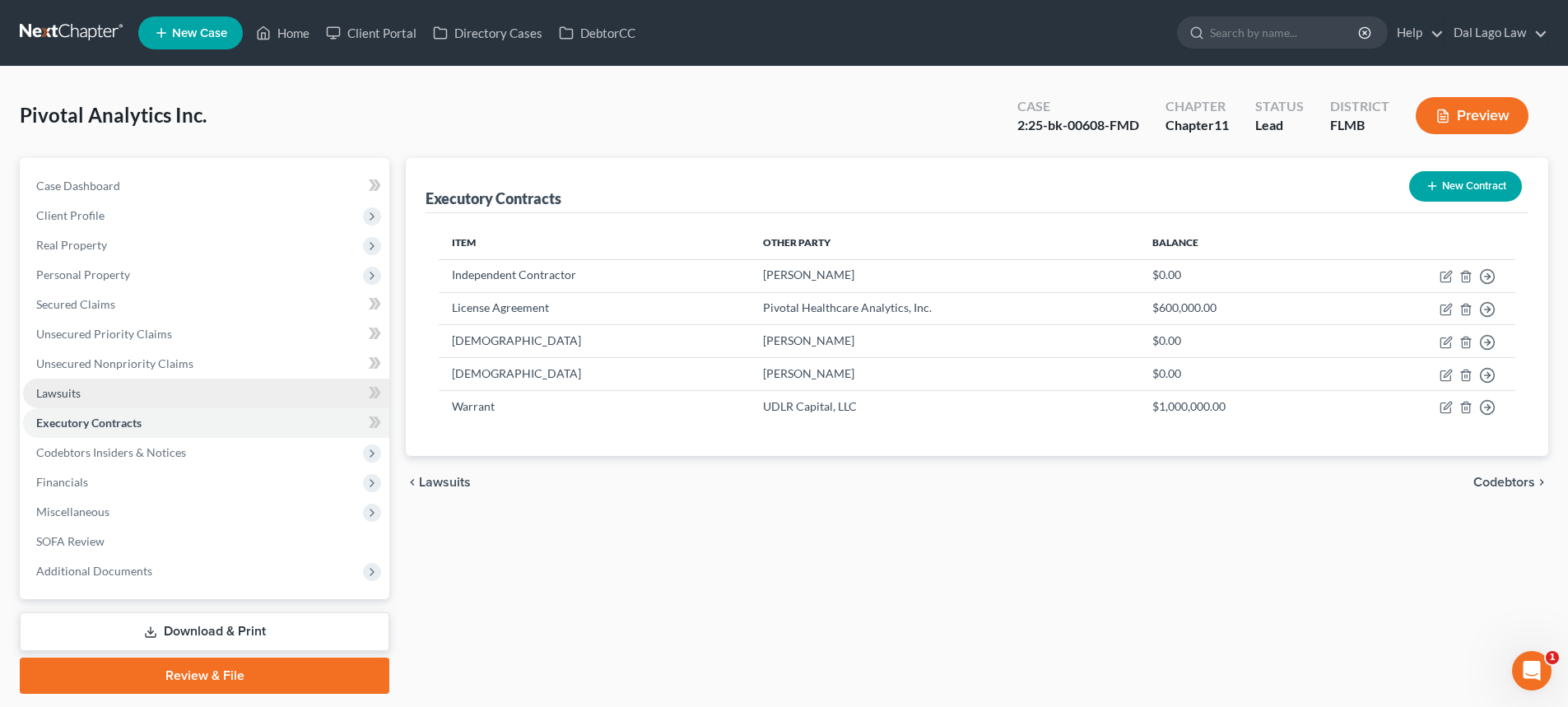
click at [134, 392] on link "Lawsuits" at bounding box center [207, 393] width 366 height 29
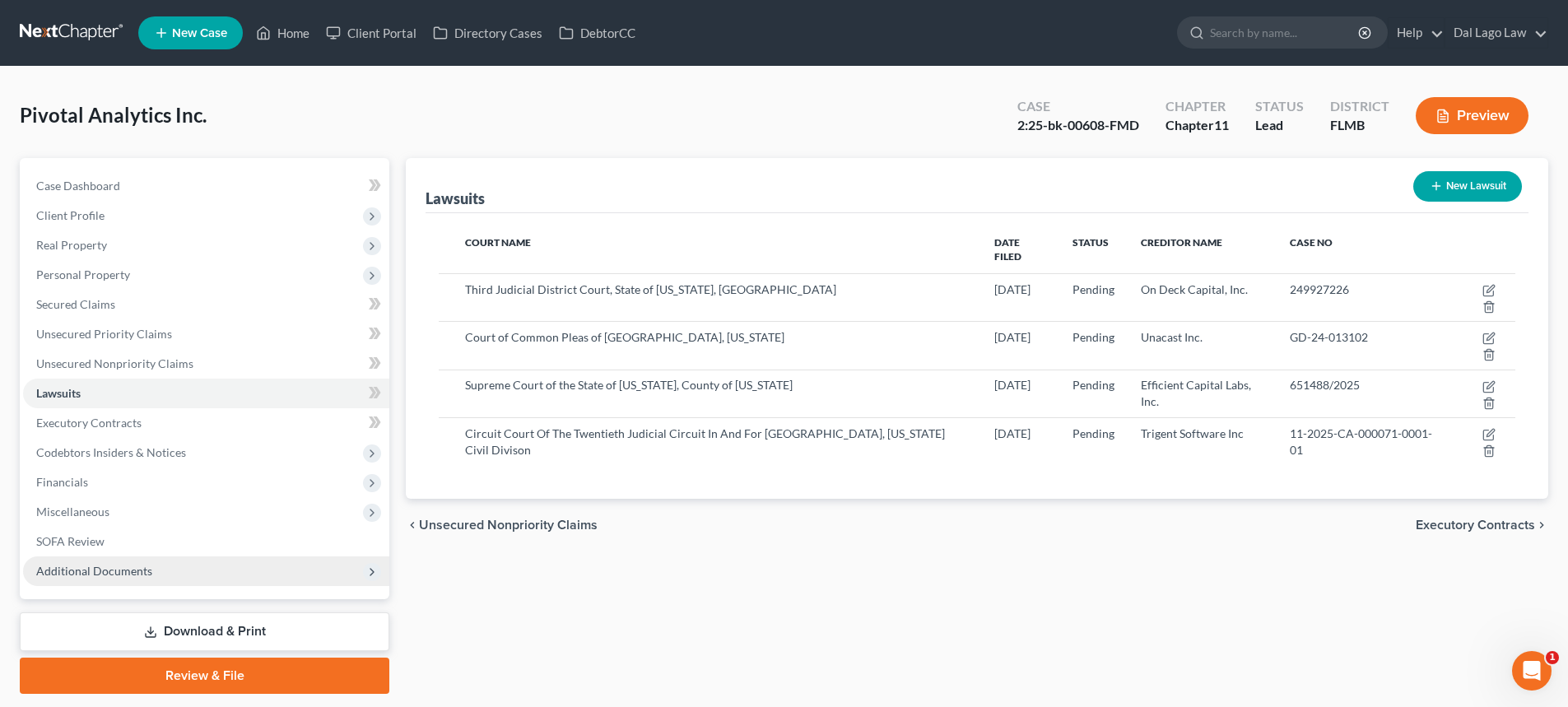
click at [370, 578] on icon at bounding box center [372, 572] width 14 height 14
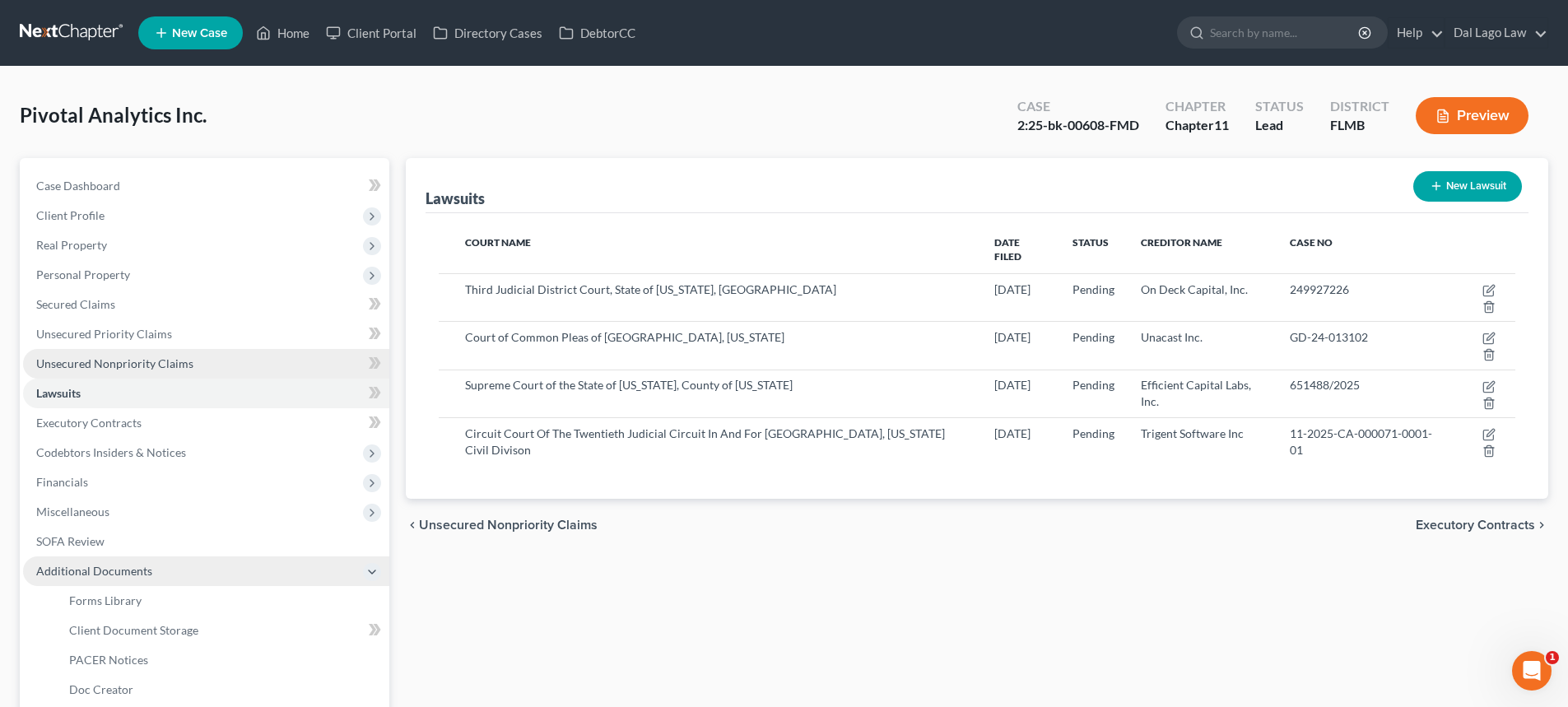
click at [147, 364] on span "Unsecured Nonpriority Claims" at bounding box center [114, 364] width 157 height 14
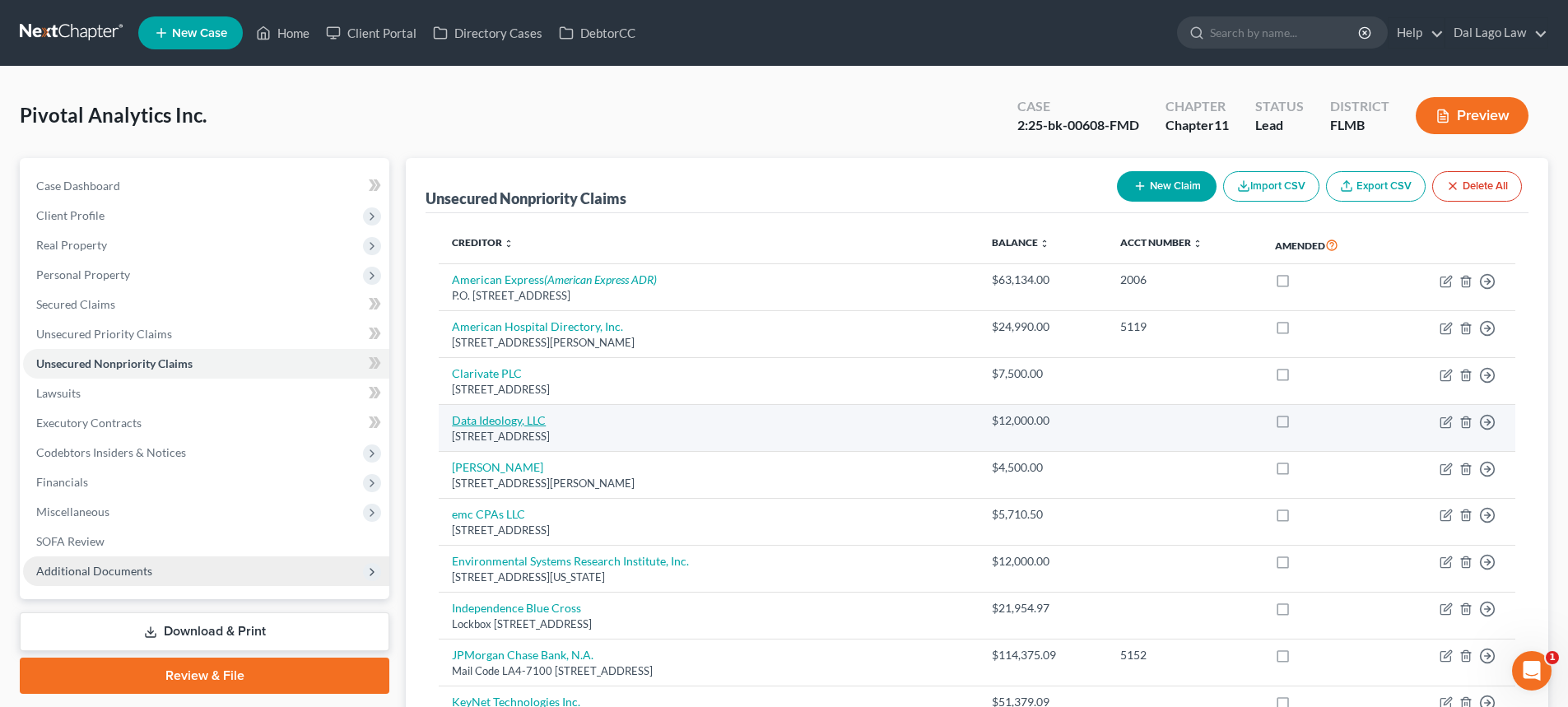
click at [498, 421] on link "Data Ideology, LLC" at bounding box center [499, 420] width 94 height 14
select select "39"
select select "14"
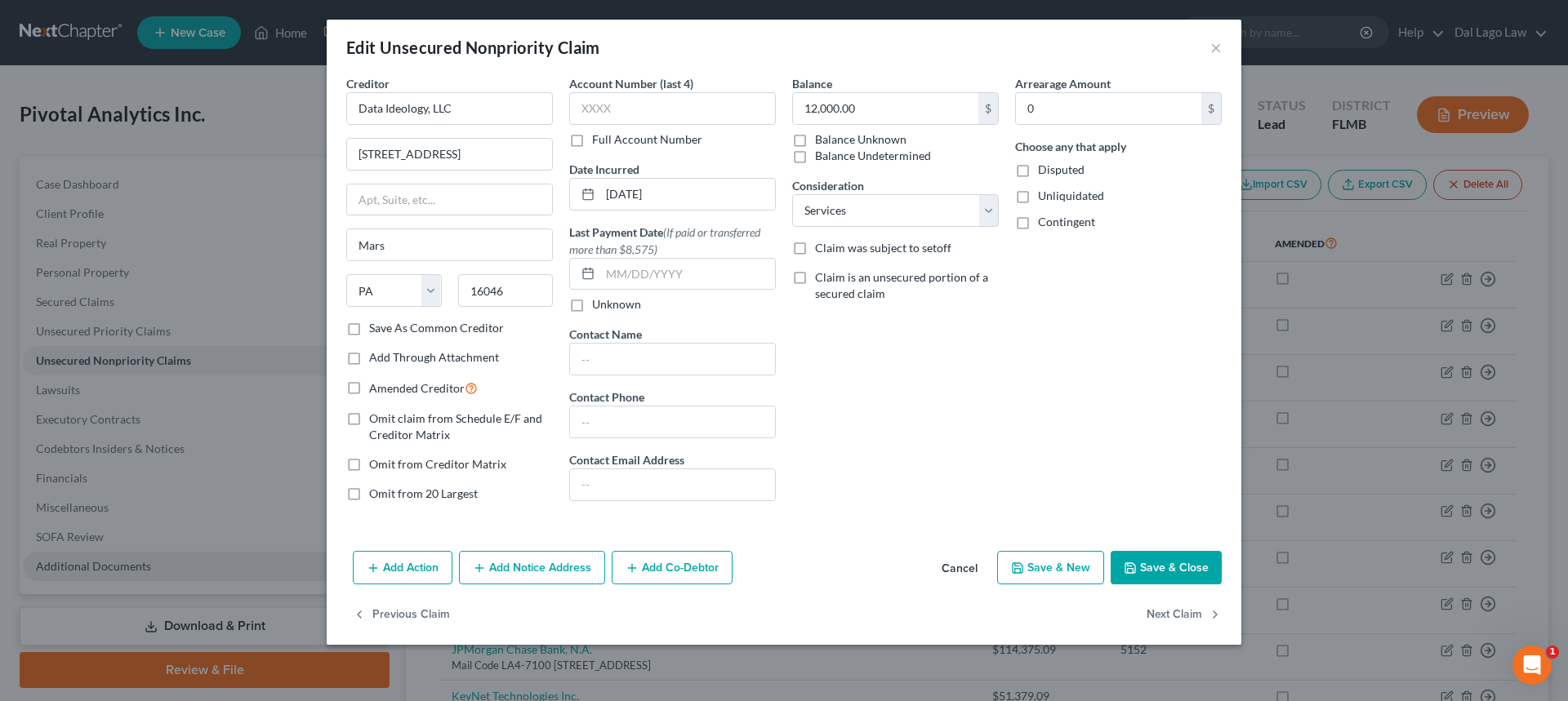
click at [512, 564] on button "Add Notice Address" at bounding box center [532, 568] width 146 height 34
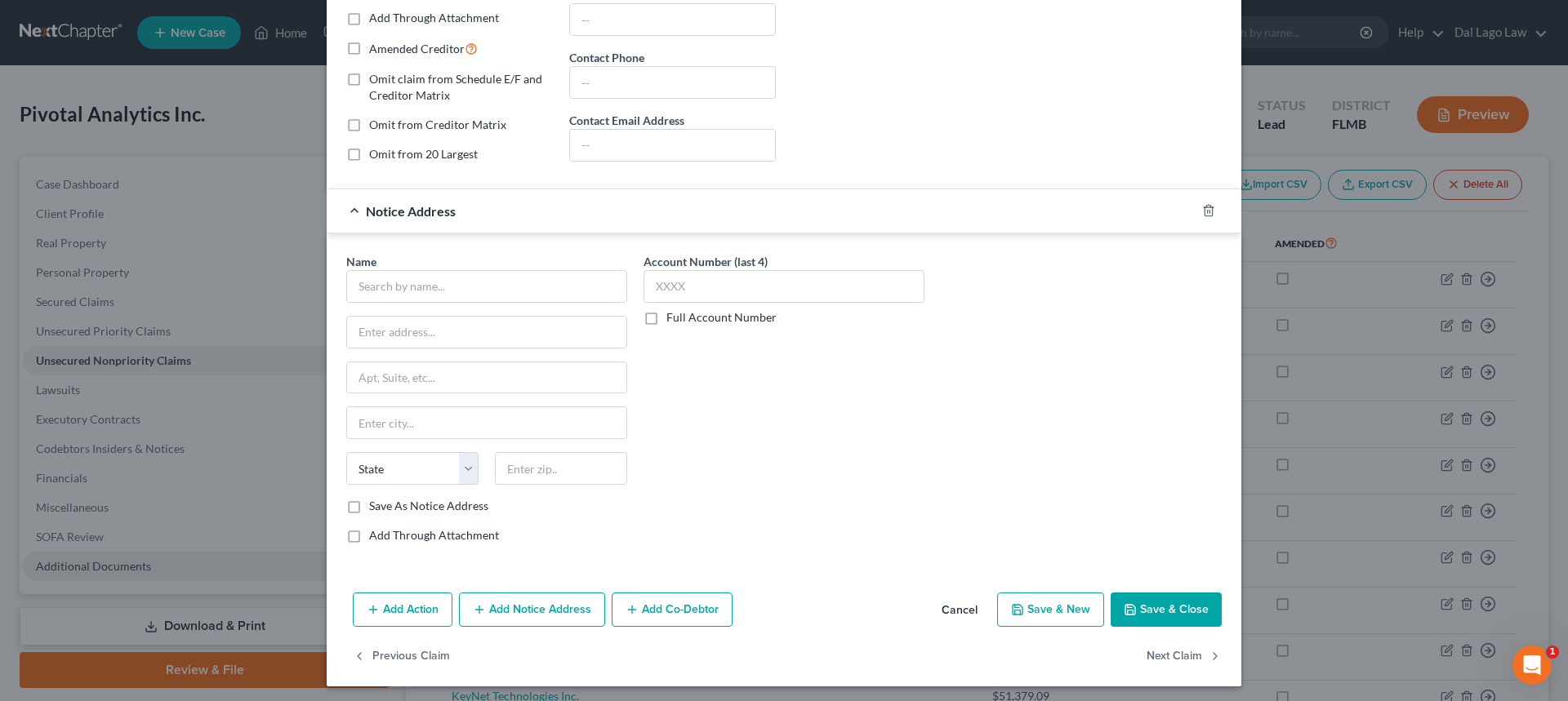
scroll to position [344, 0]
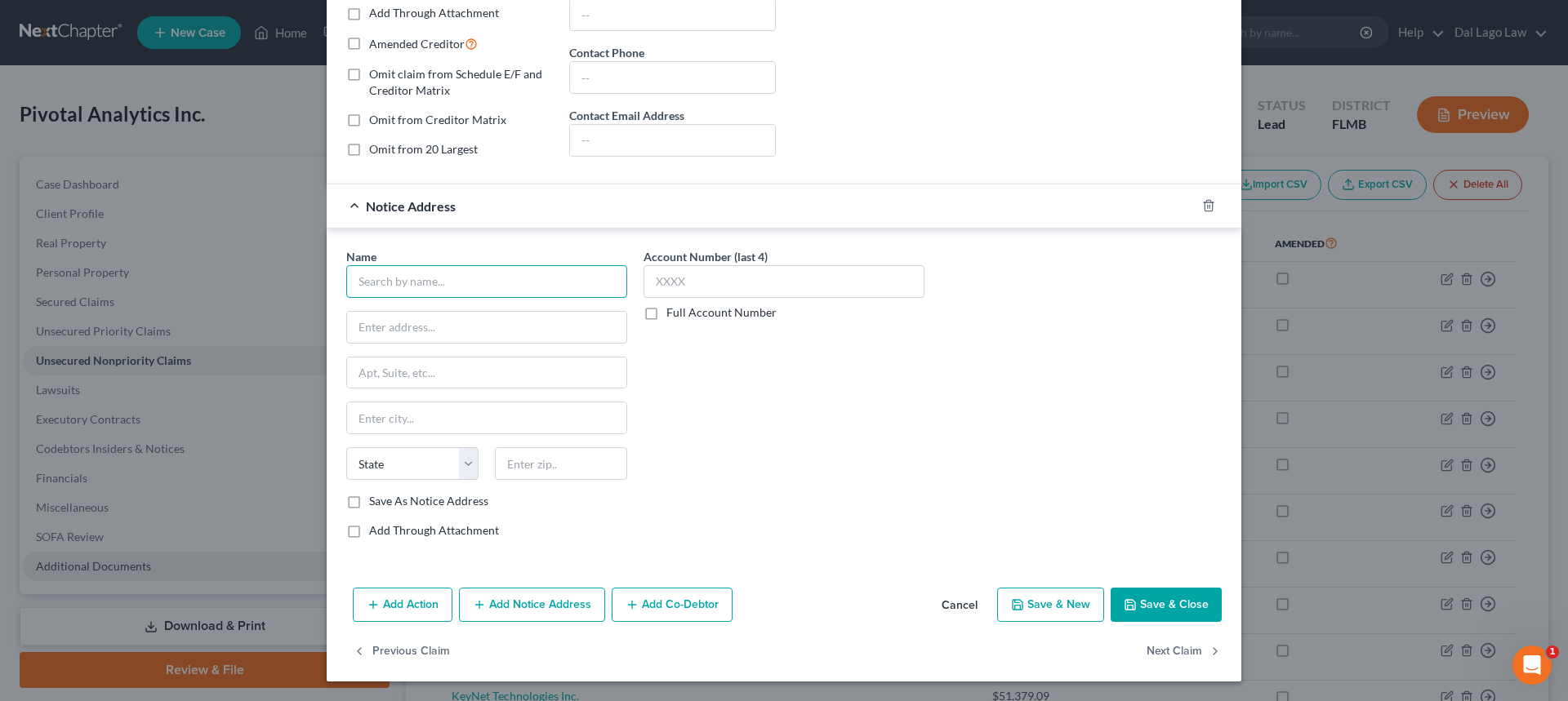
click at [391, 292] on input "text" at bounding box center [487, 281] width 281 height 33
click at [968, 600] on button "Cancel" at bounding box center [960, 606] width 62 height 33
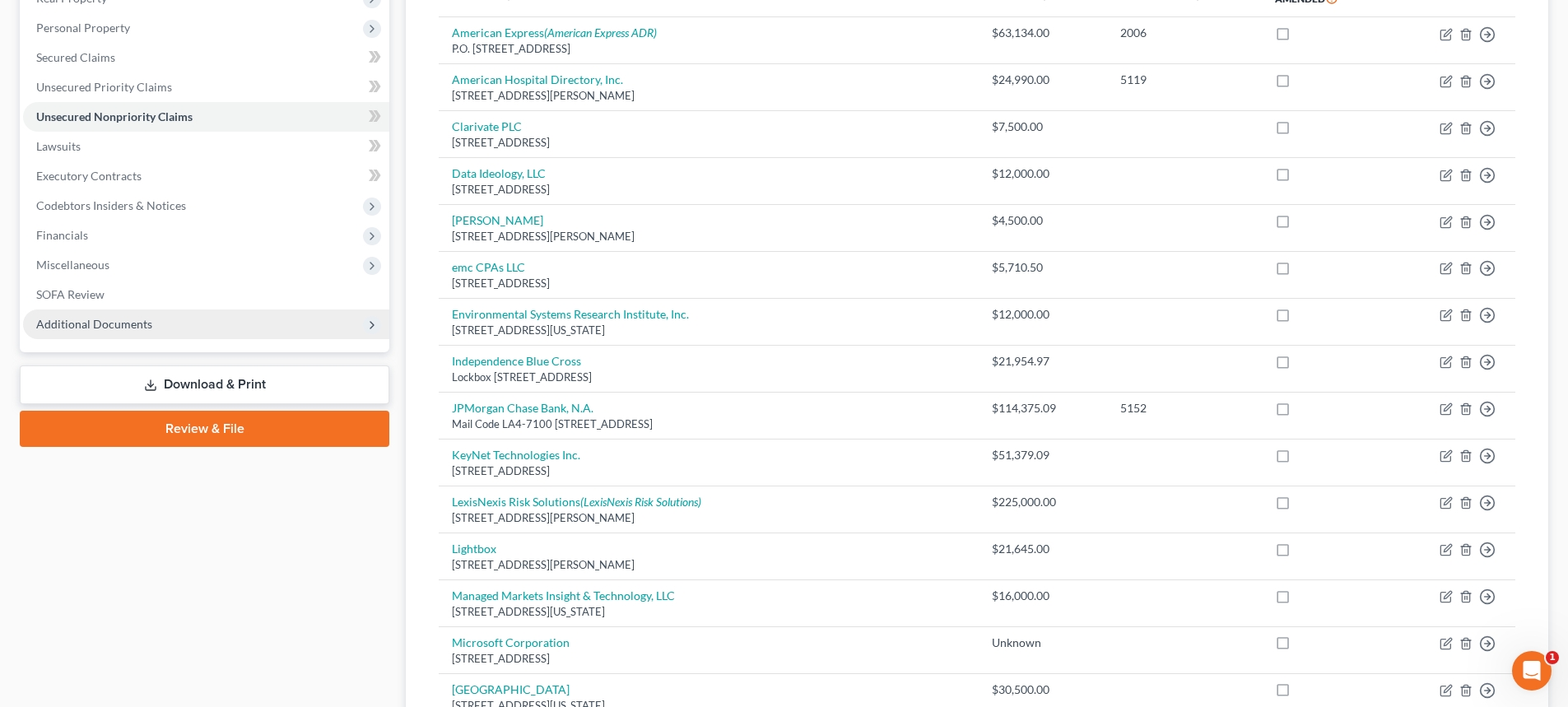
scroll to position [165, 0]
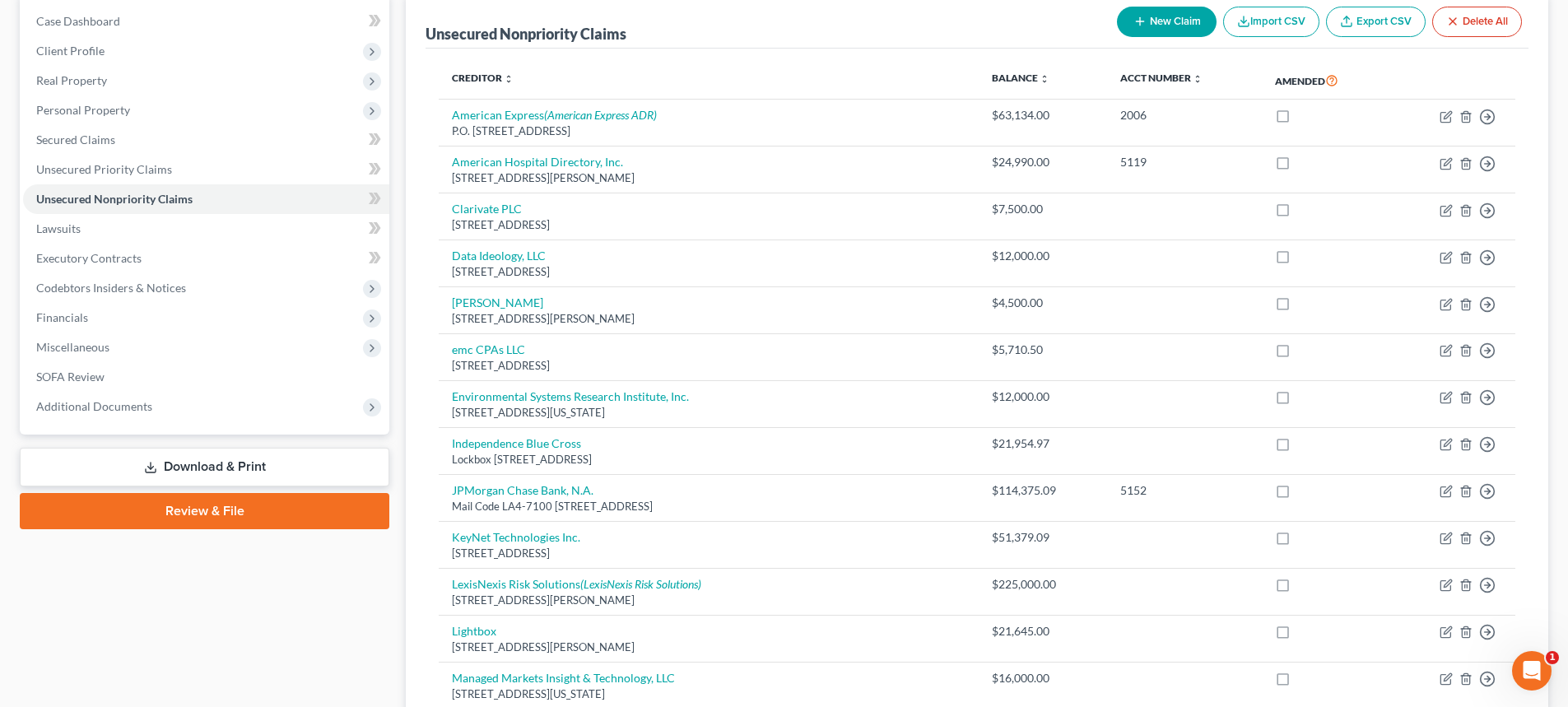
click at [287, 459] on link "Download & Print" at bounding box center [204, 467] width 369 height 39
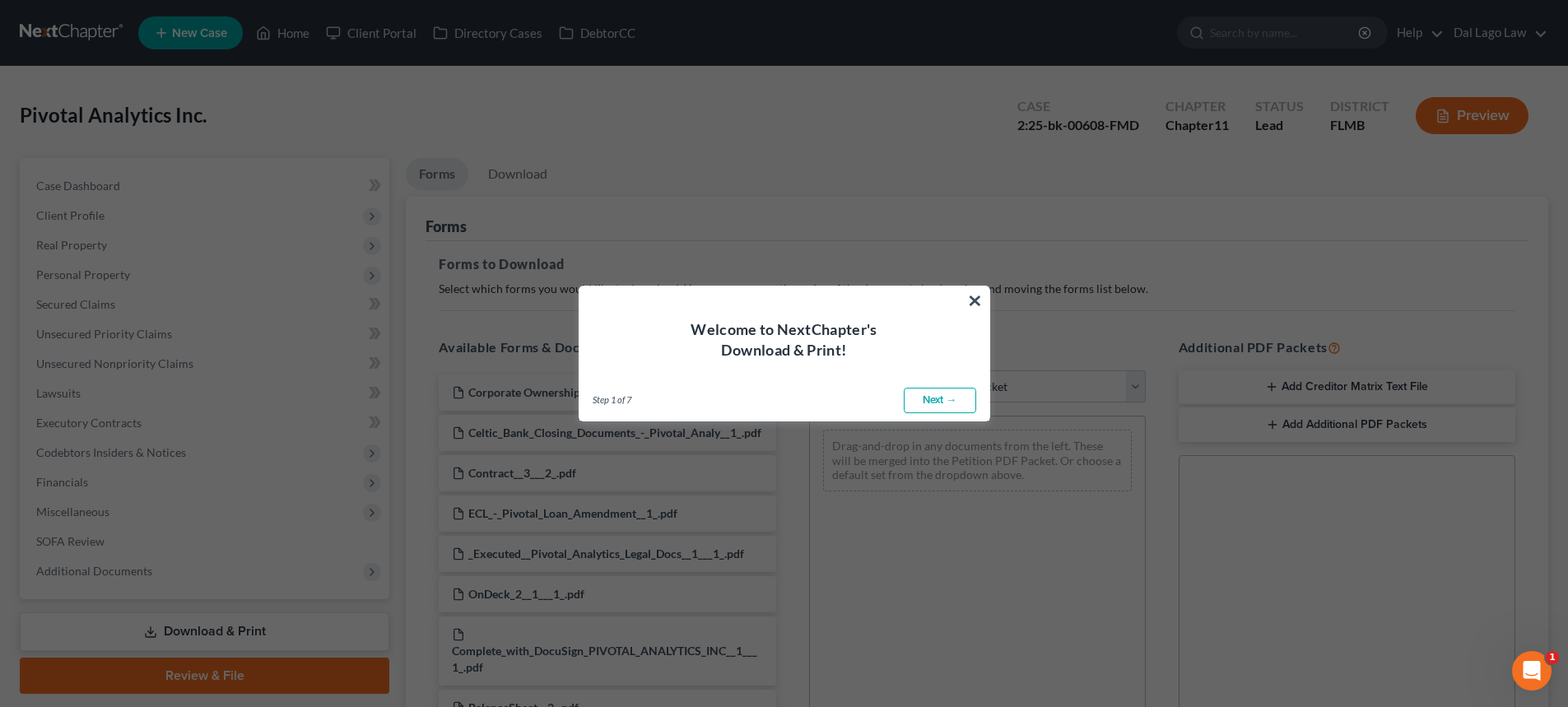
click at [942, 400] on link "Next →" at bounding box center [939, 401] width 72 height 26
select select "0"
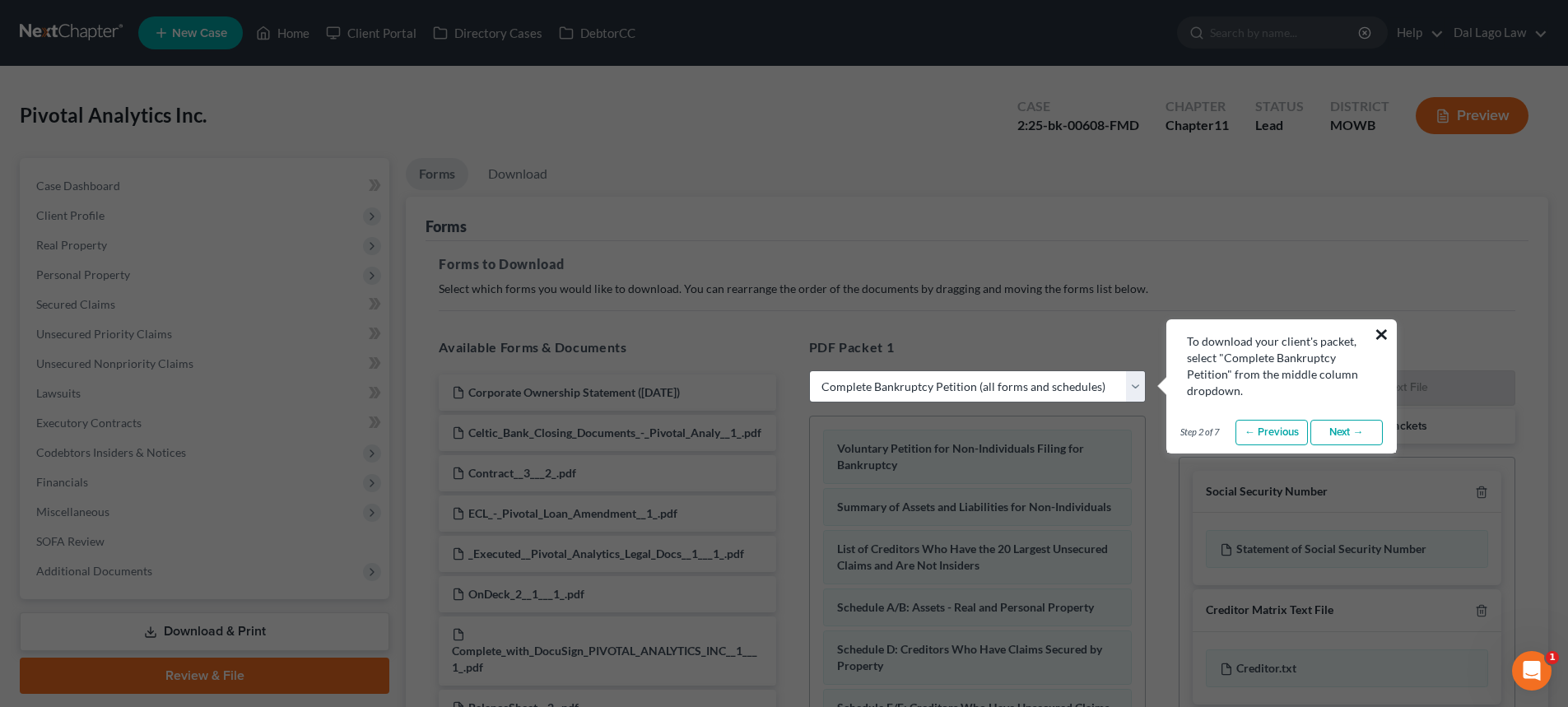
click at [1378, 334] on button "×" at bounding box center [1381, 334] width 16 height 26
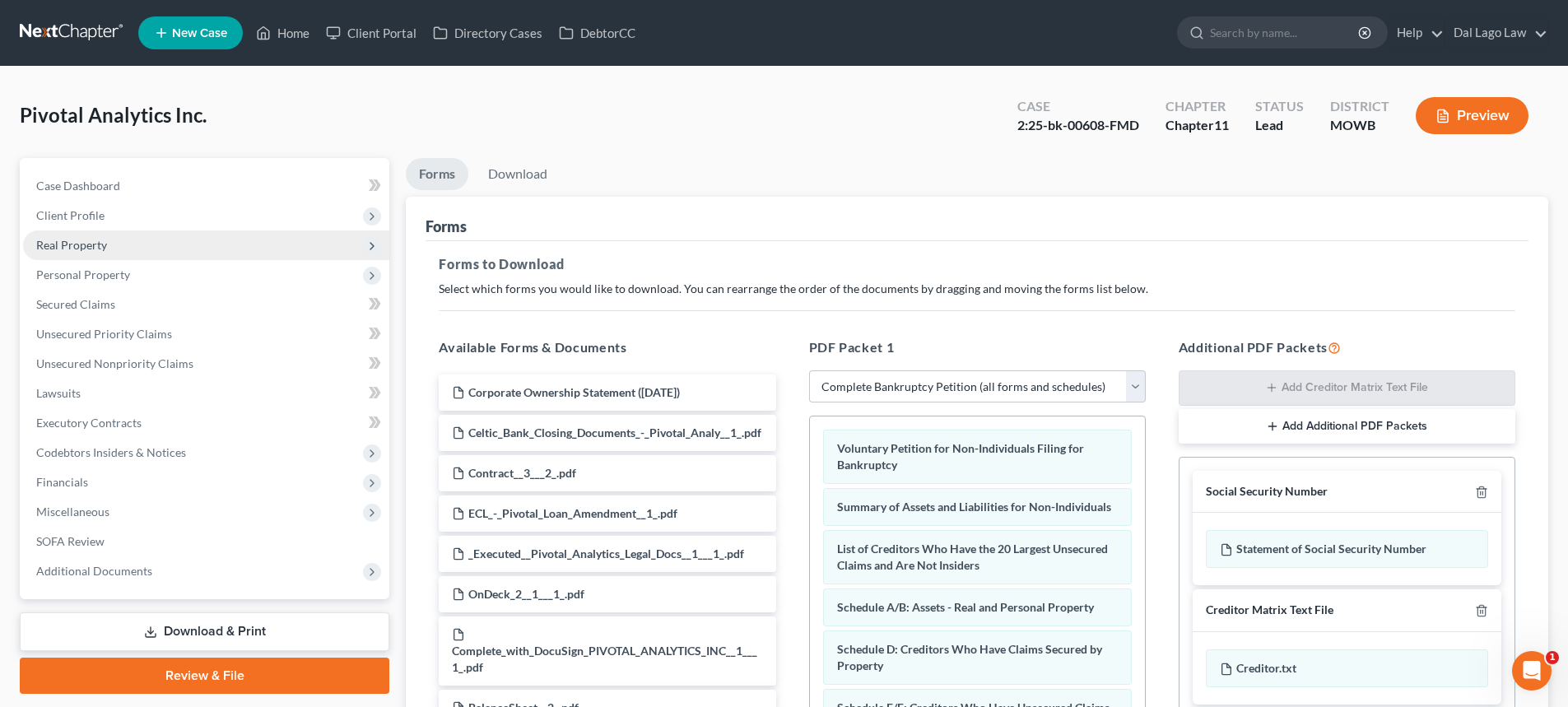
click at [194, 239] on span "Real Property" at bounding box center [207, 245] width 366 height 29
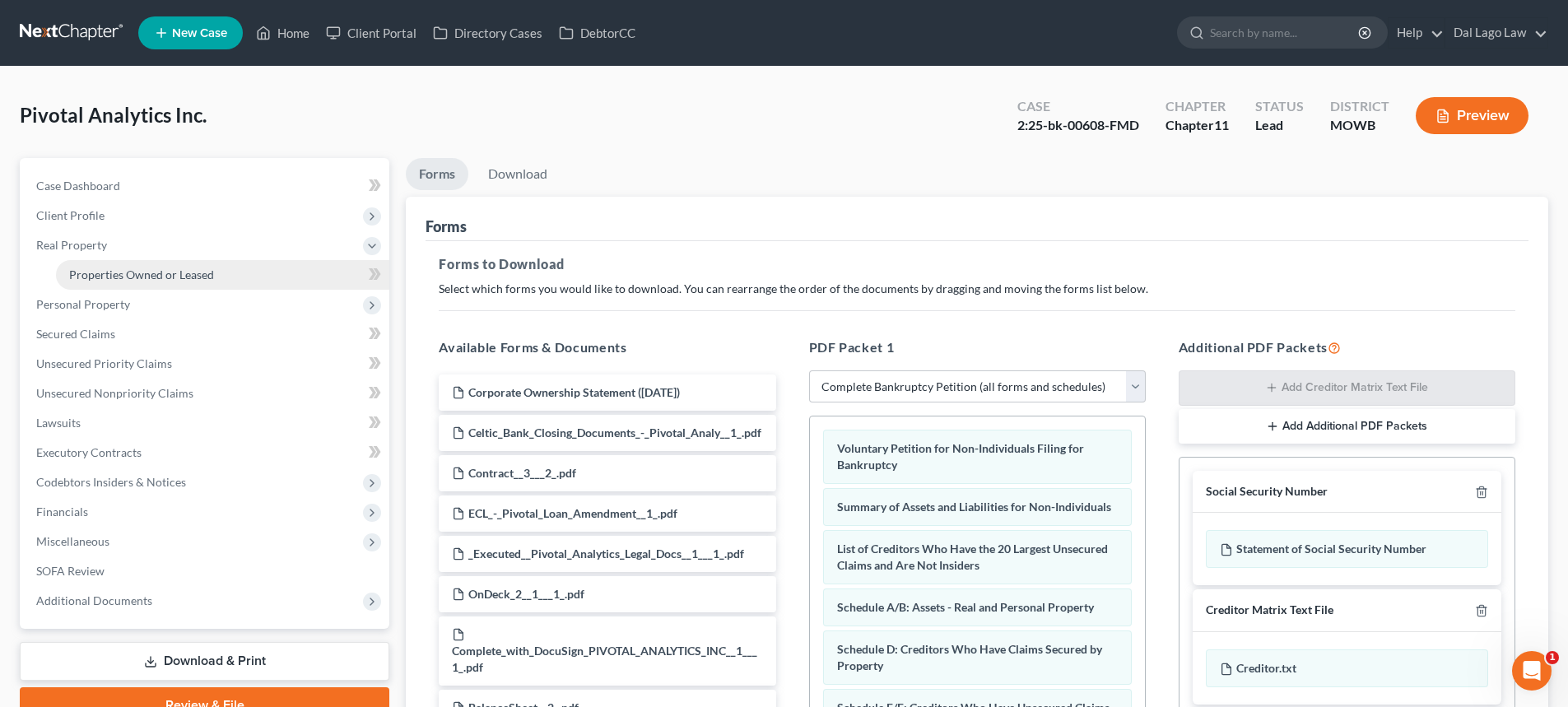
click at [197, 276] on span "Properties Owned or Leased" at bounding box center [141, 274] width 145 height 14
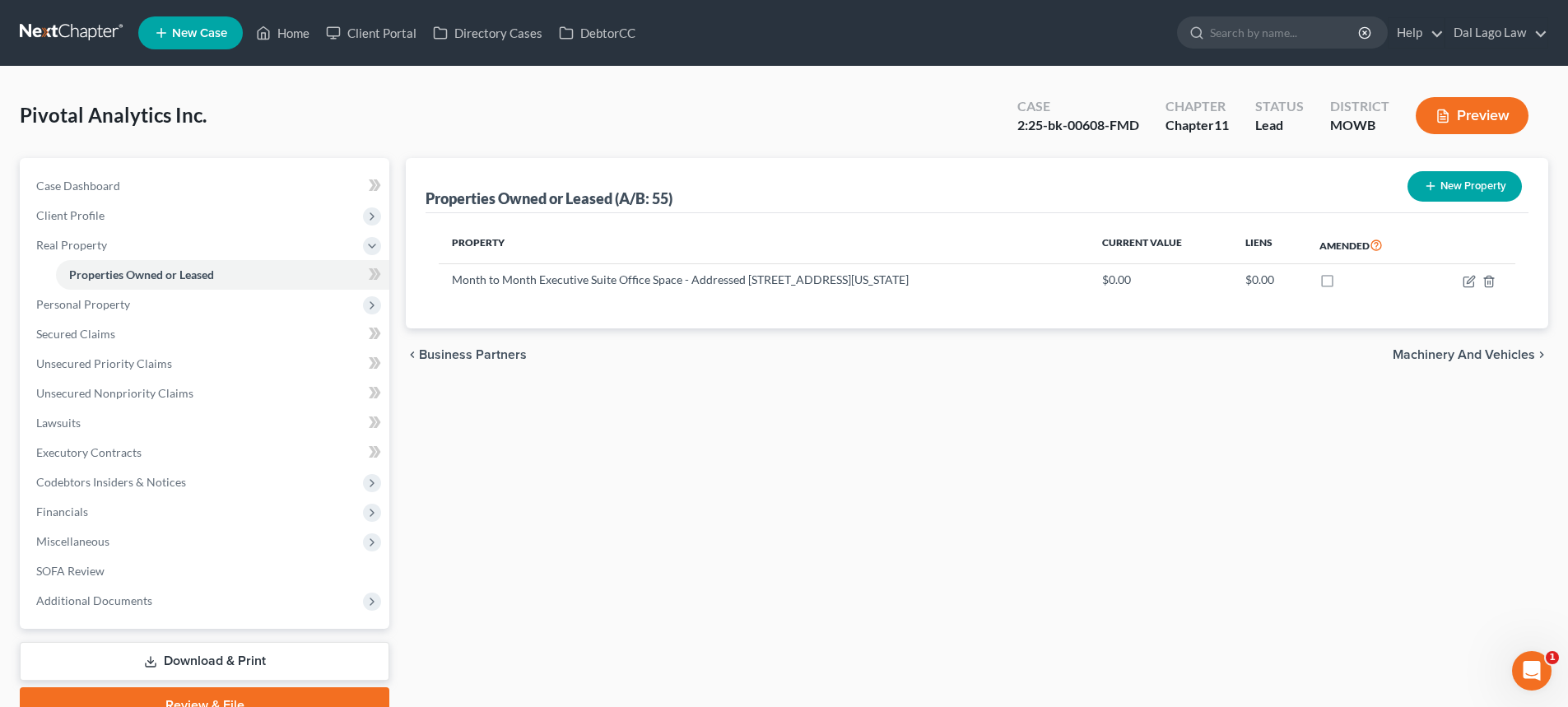
click at [225, 654] on link "Download & Print" at bounding box center [204, 662] width 369 height 39
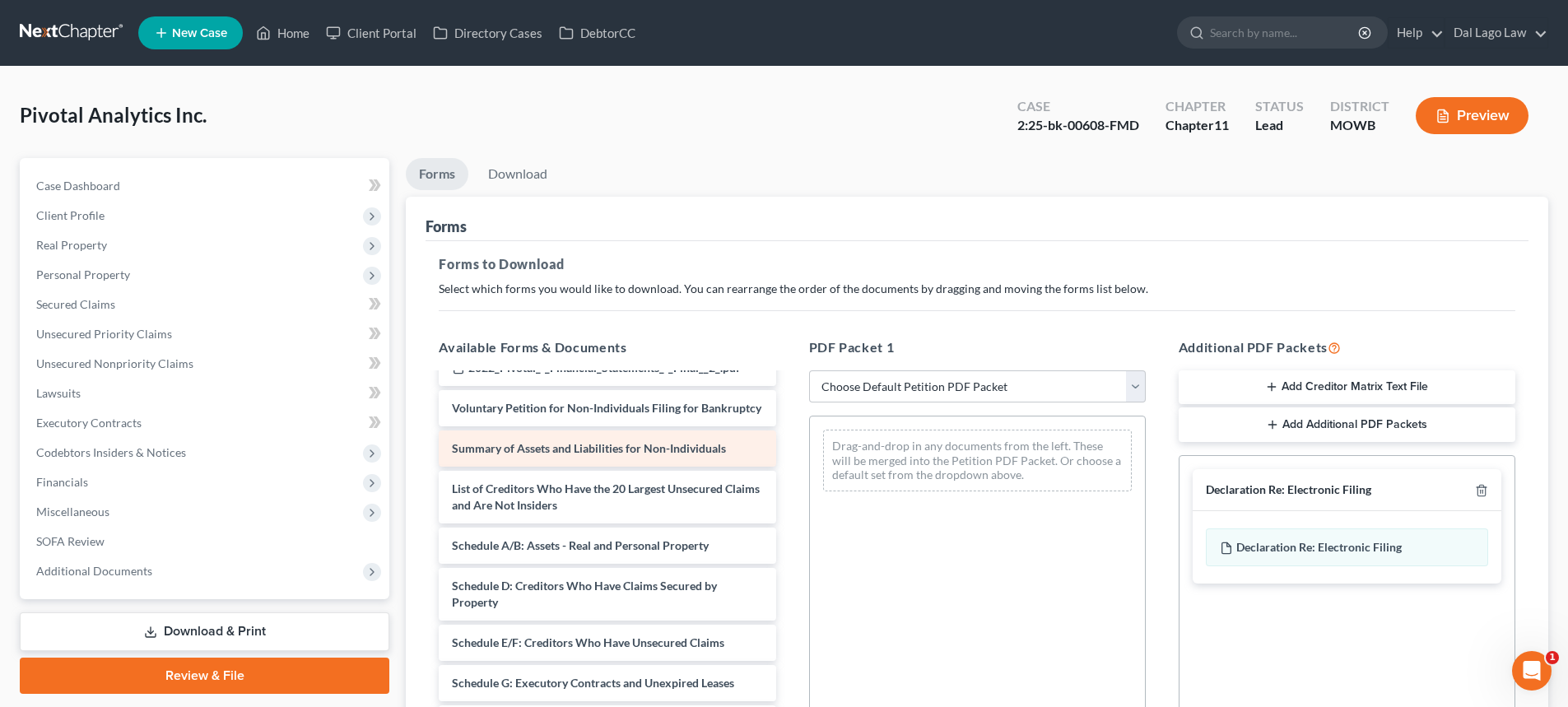
scroll to position [484, 0]
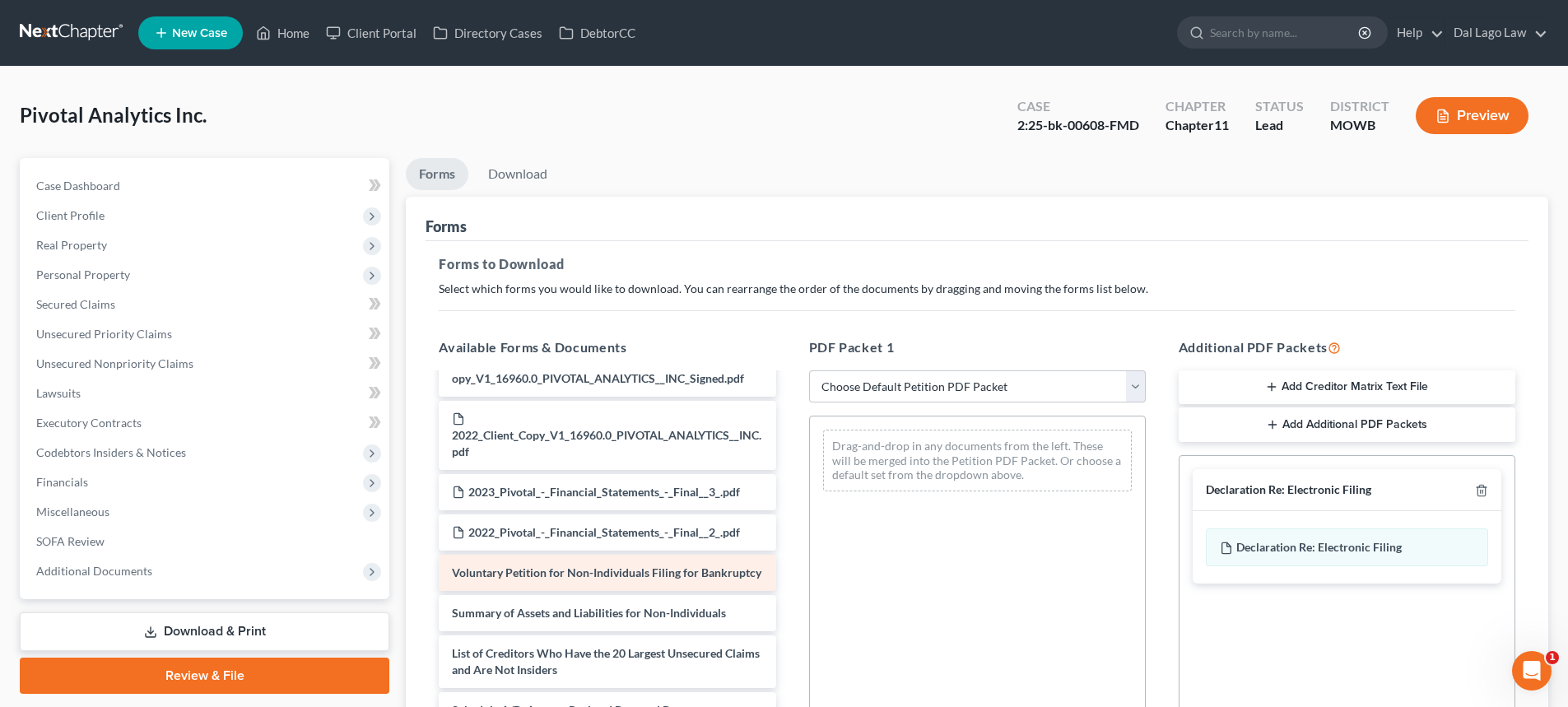
click at [519, 591] on div "Voluntary Petition for Non-Individuals Filing for Bankruptcy" at bounding box center [606, 572] width 336 height 36
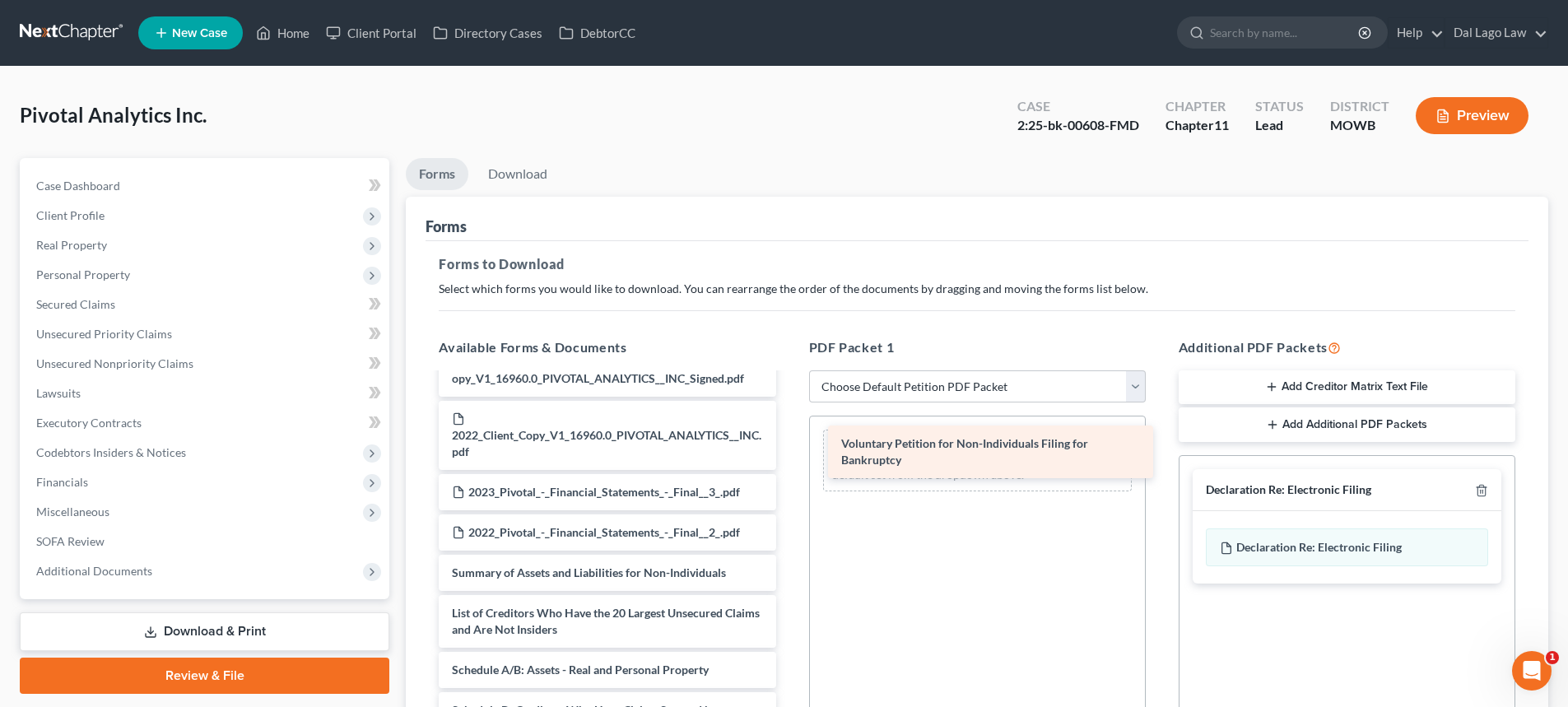
drag, startPoint x: 616, startPoint y: 609, endPoint x: 1006, endPoint y: 447, distance: 422.3
click at [788, 447] on div "Voluntary Petition for Non-Individuals Filing for Bankruptcy Corporate Ownershi…" at bounding box center [607, 517] width 363 height 1250
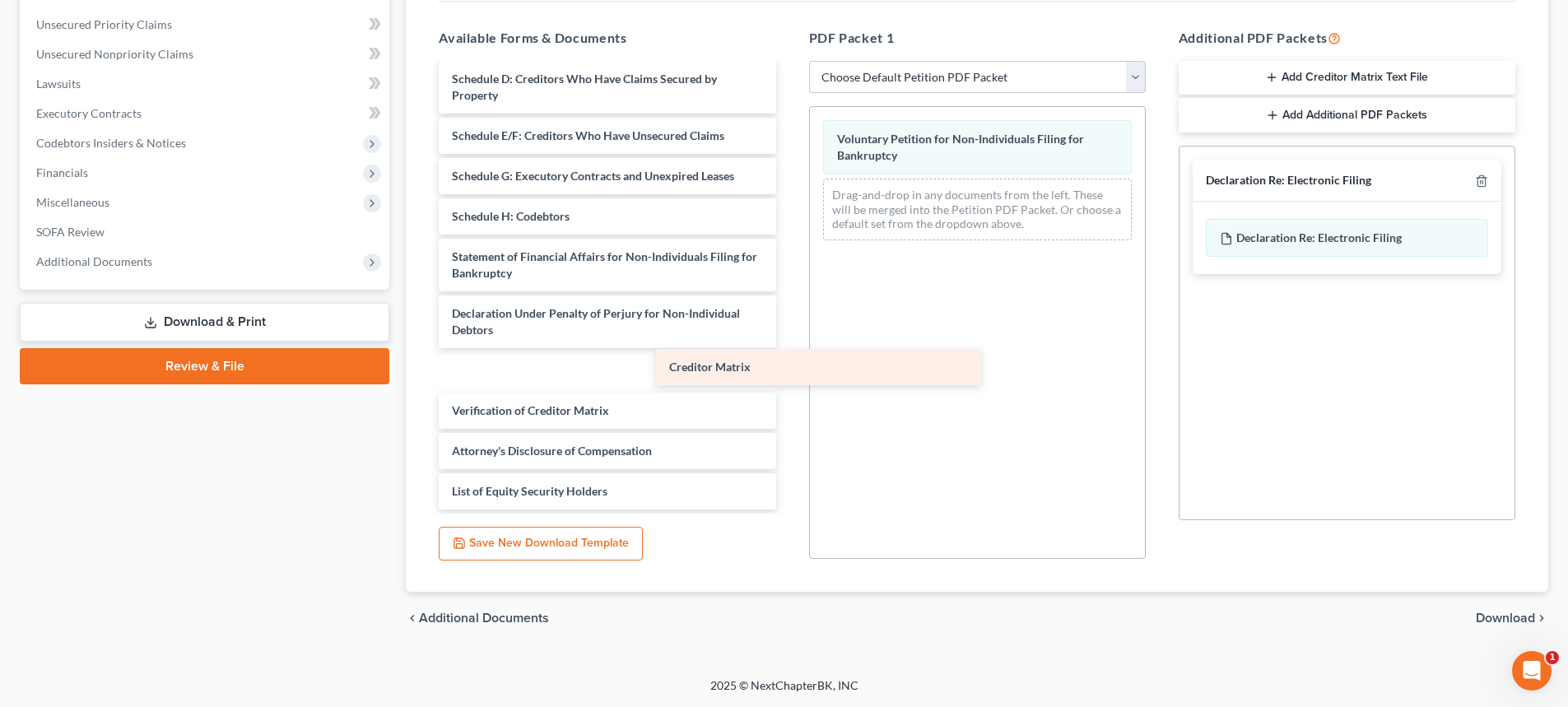
scroll to position [798, 0]
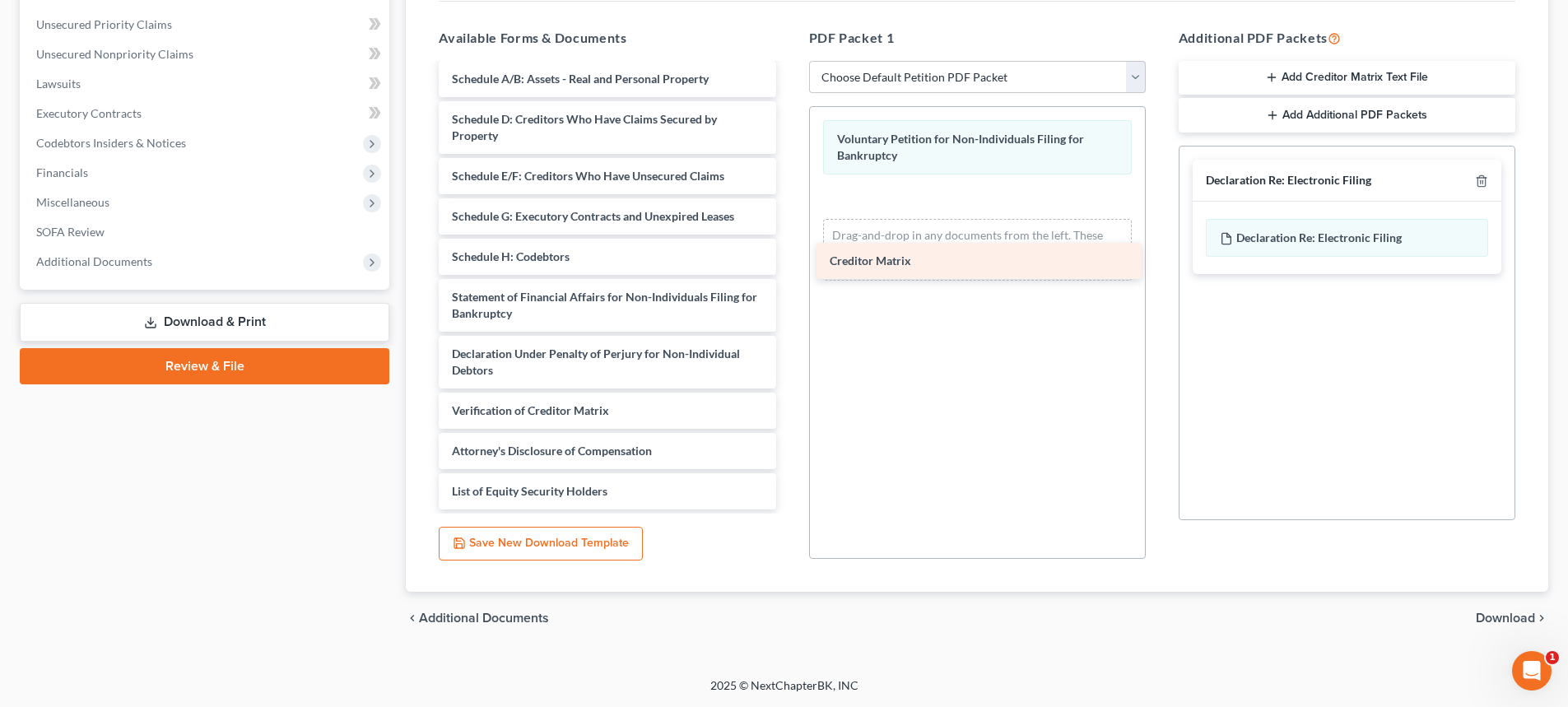
drag, startPoint x: 524, startPoint y: 374, endPoint x: 901, endPoint y: 265, distance: 392.4
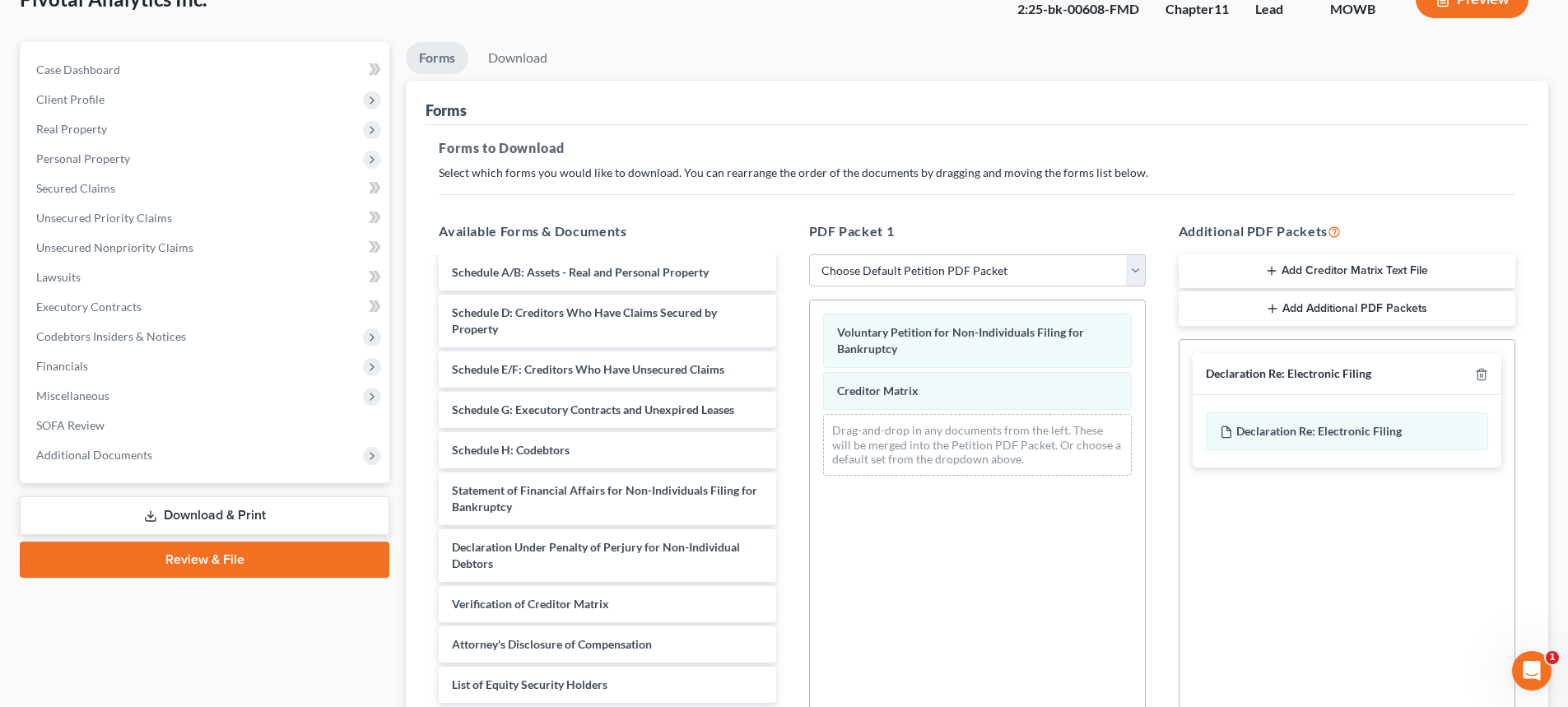
scroll to position [0, 0]
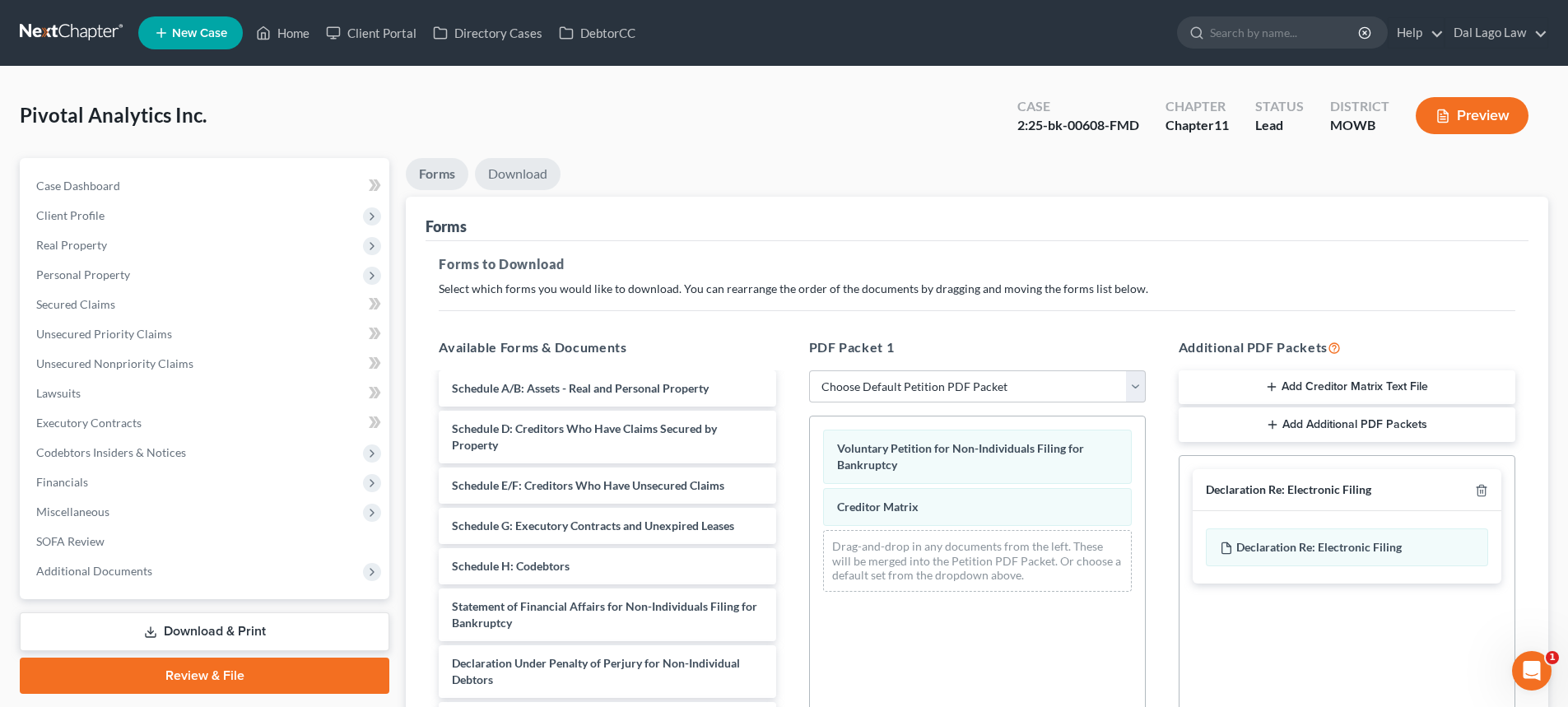
click at [518, 176] on link "Download" at bounding box center [517, 174] width 86 height 32
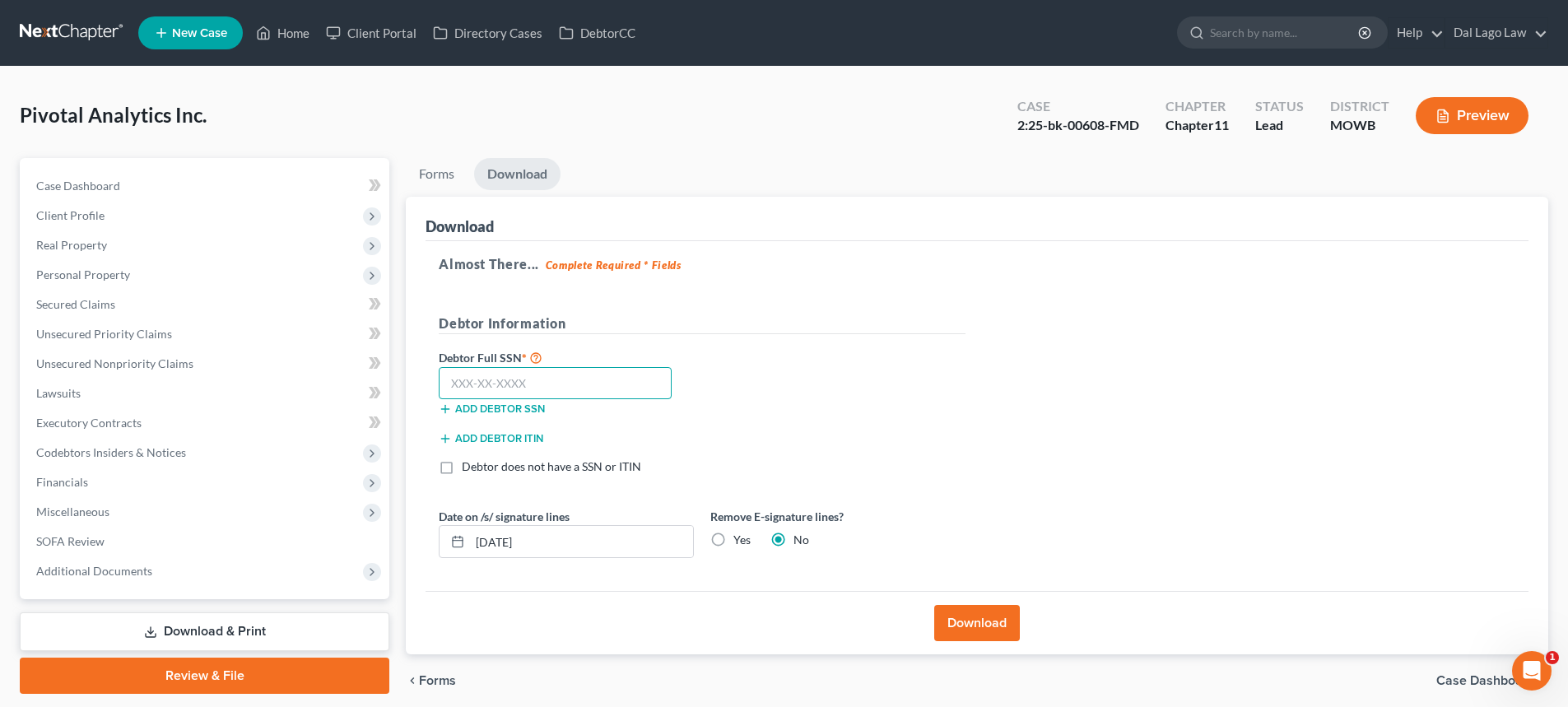
click at [521, 383] on input "text" at bounding box center [555, 384] width 233 height 33
type input "315-43-5135"
click at [960, 632] on button "Download" at bounding box center [976, 623] width 86 height 36
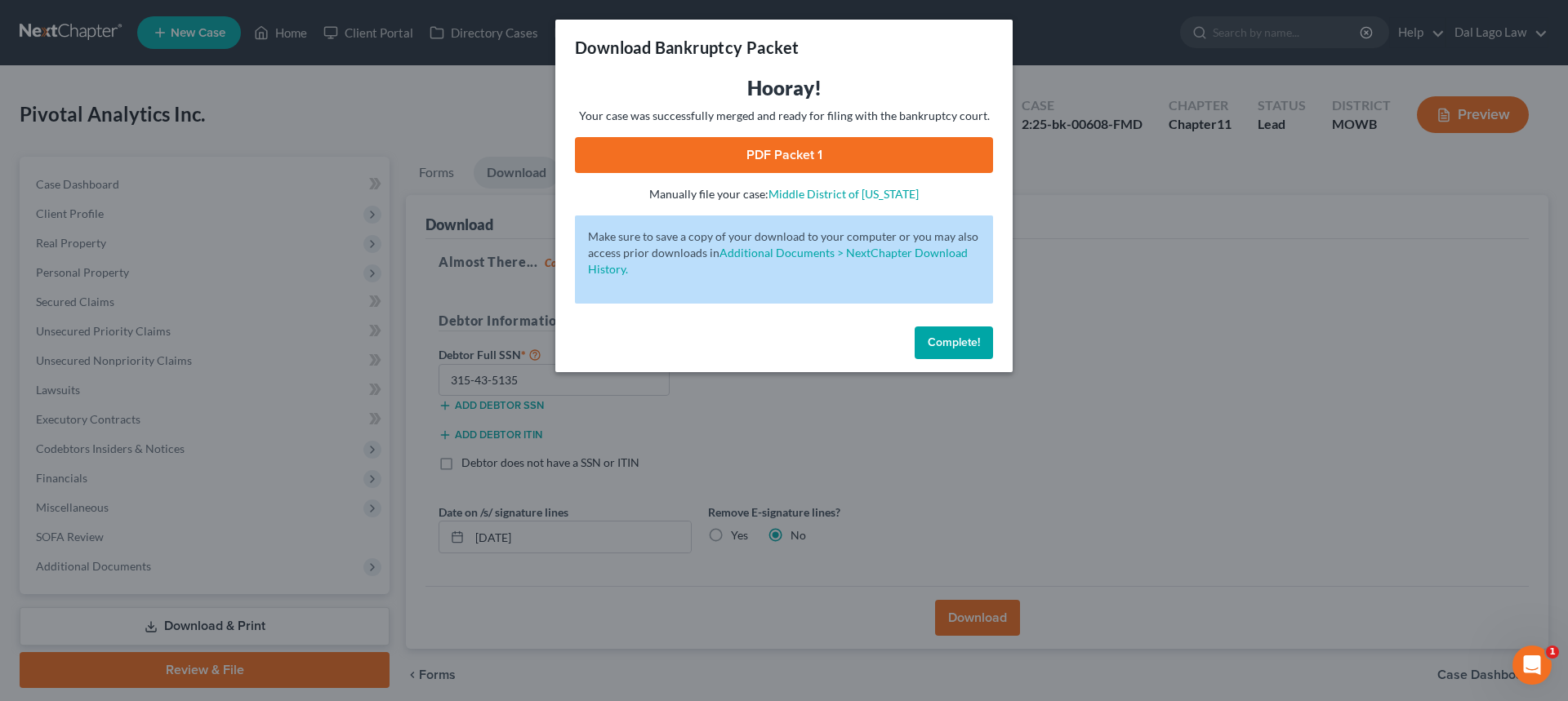
click at [831, 146] on link "PDF Packet 1" at bounding box center [784, 155] width 418 height 36
click at [970, 356] on button "Complete!" at bounding box center [954, 343] width 78 height 33
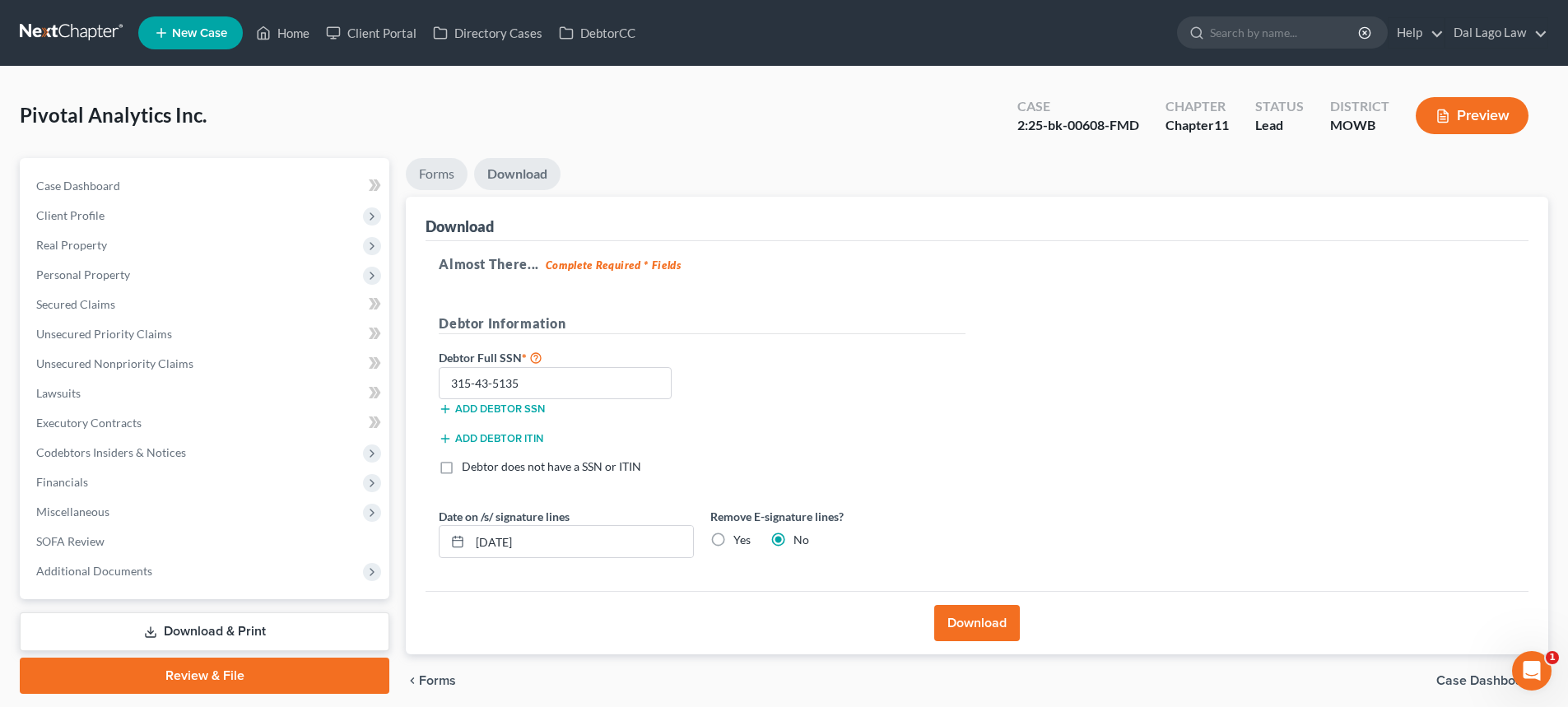
click at [432, 174] on link "Forms" at bounding box center [436, 174] width 61 height 32
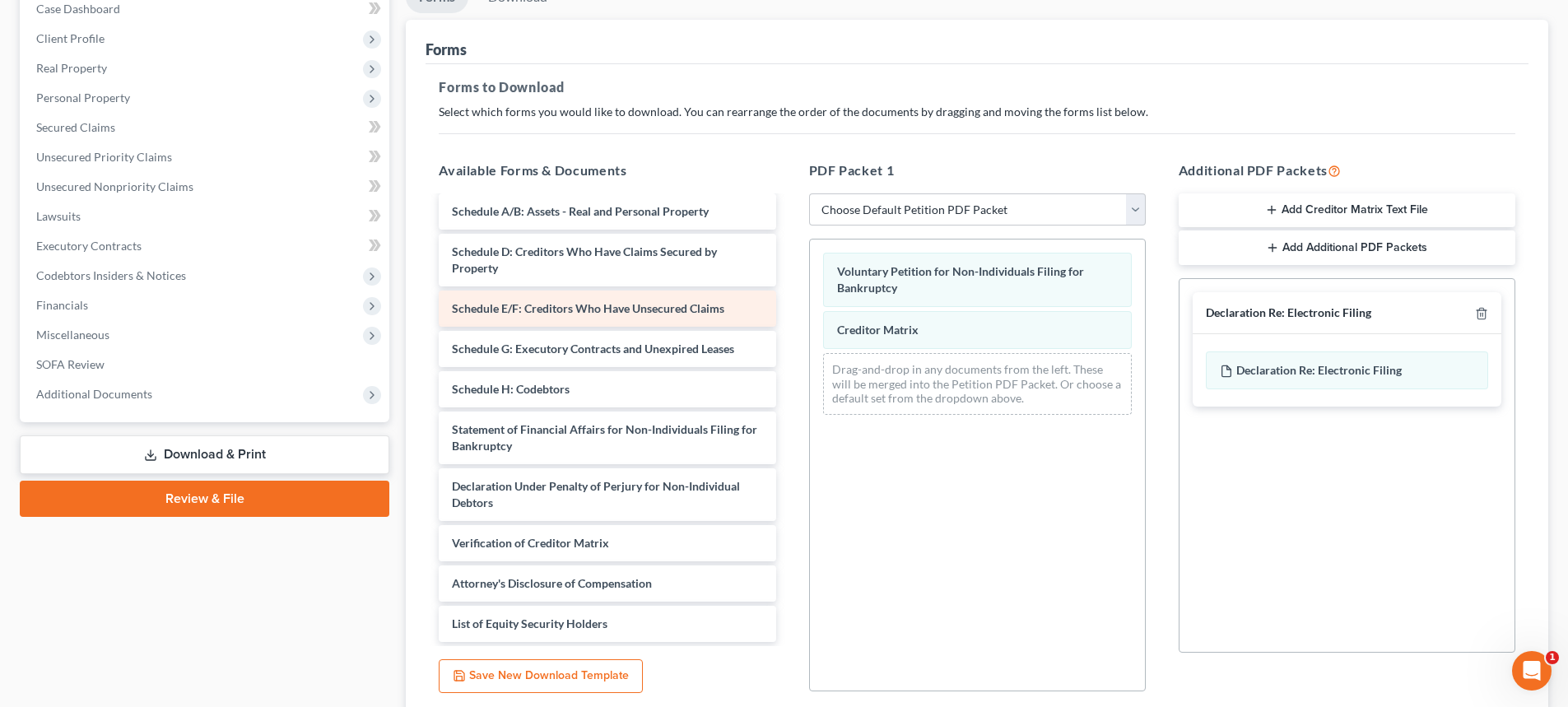
scroll to position [309, 0]
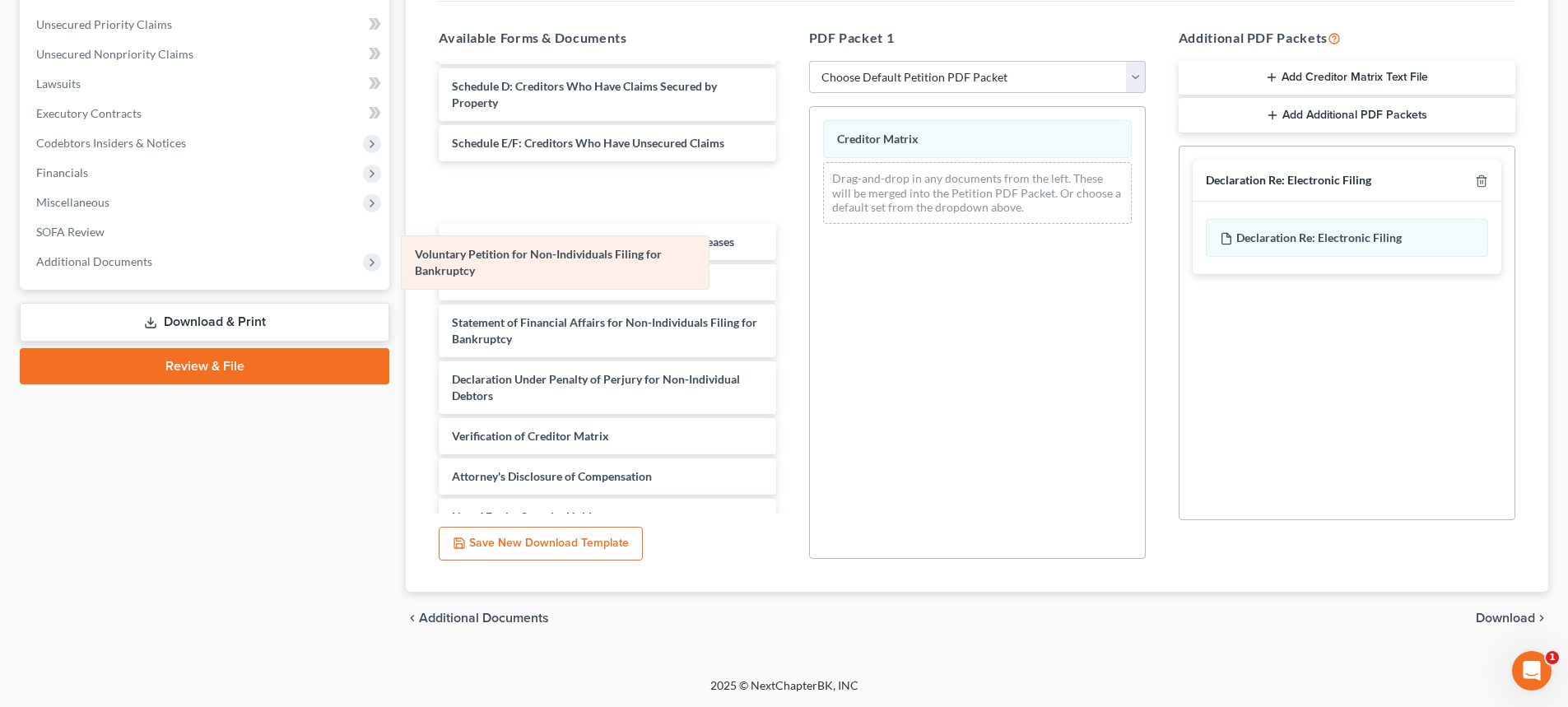
drag, startPoint x: 1023, startPoint y: 141, endPoint x: 642, endPoint y: 240, distance: 393.7
click at [810, 237] on div "Voluntary Petition for Non-Individuals Filing for Bankruptcy Voluntary Petition…" at bounding box center [977, 172] width 335 height 130
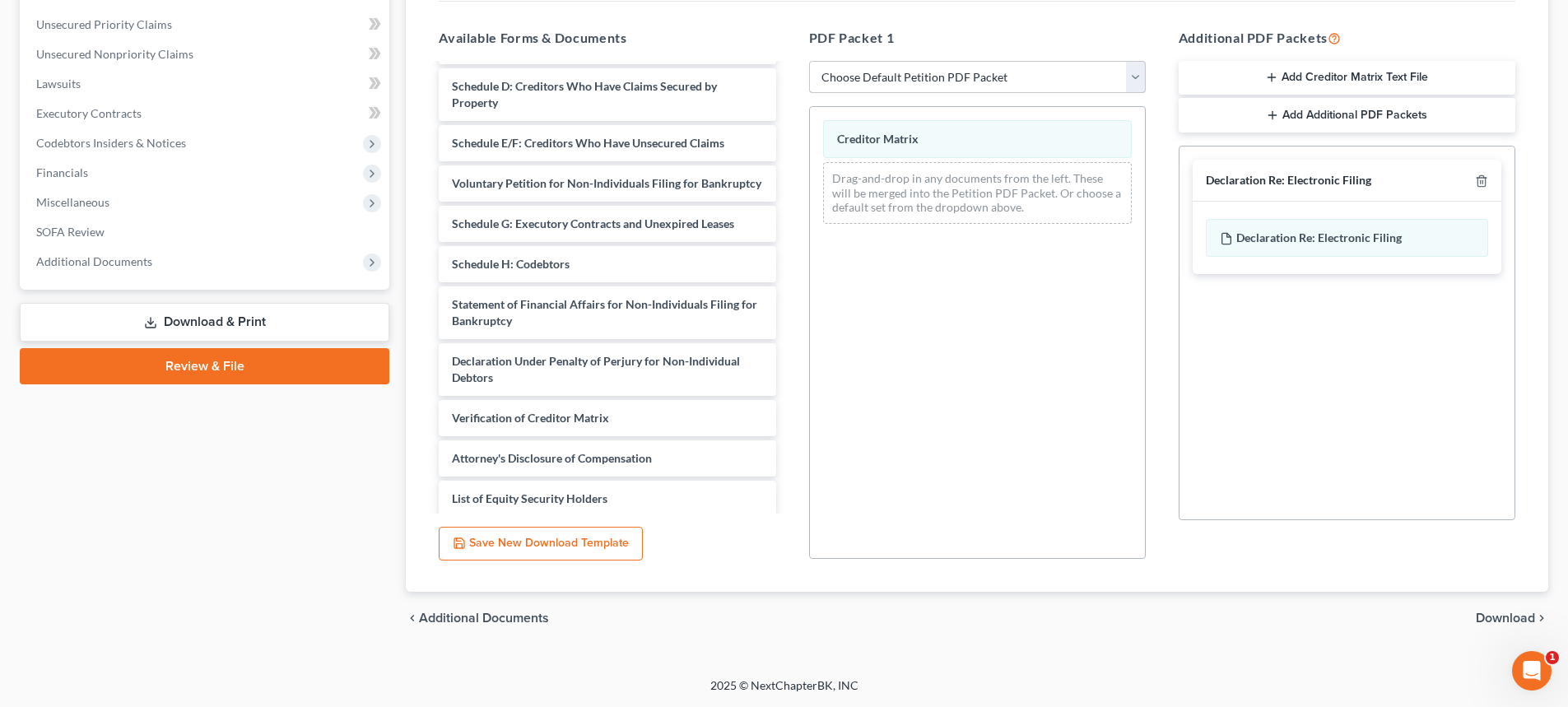
click at [993, 77] on select "Choose Default Petition PDF Packet Complete Bankruptcy Petition (all forms and …" at bounding box center [976, 77] width 336 height 33
select select "0"
click at [809, 60] on select "Choose Default Petition PDF Packet Complete Bankruptcy Petition (all forms and …" at bounding box center [976, 77] width 336 height 33
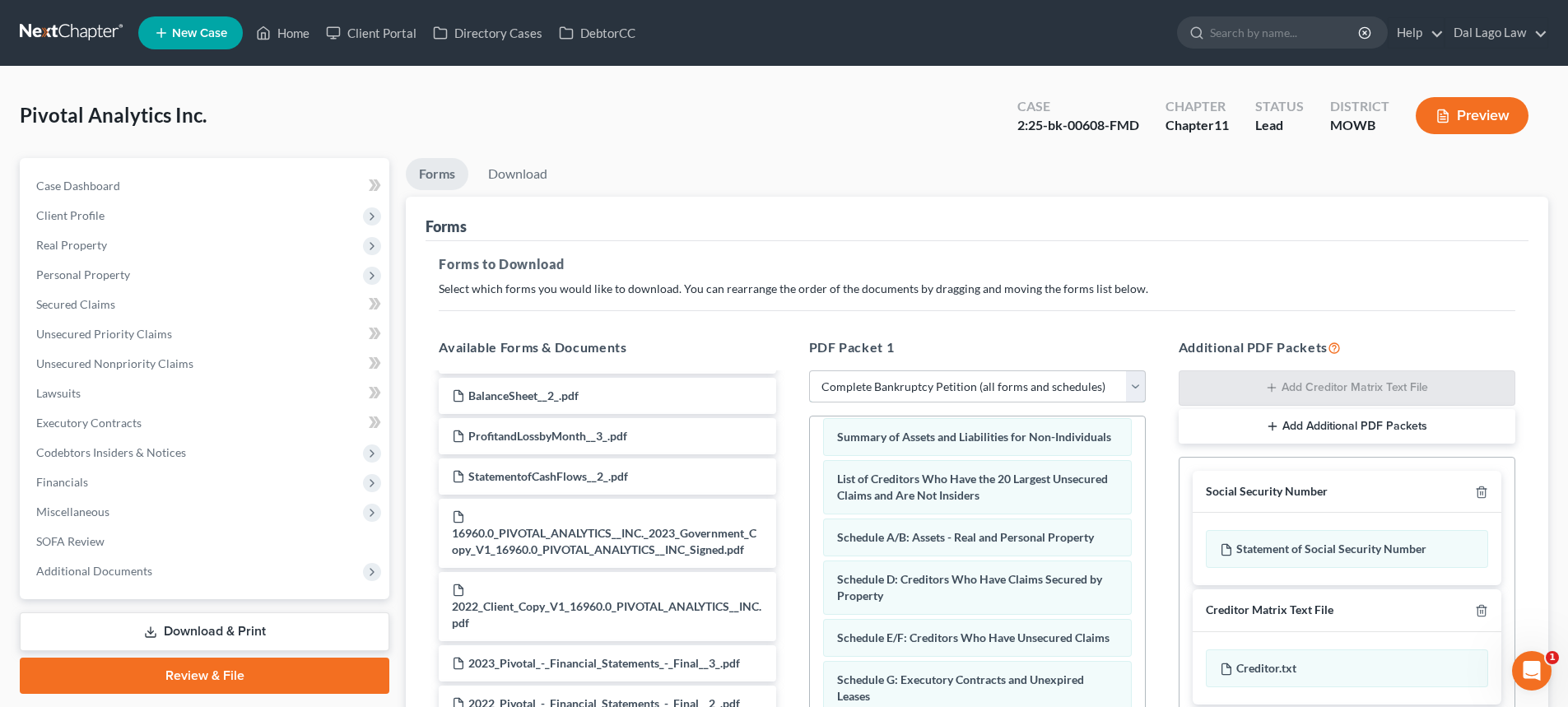
scroll to position [165, 0]
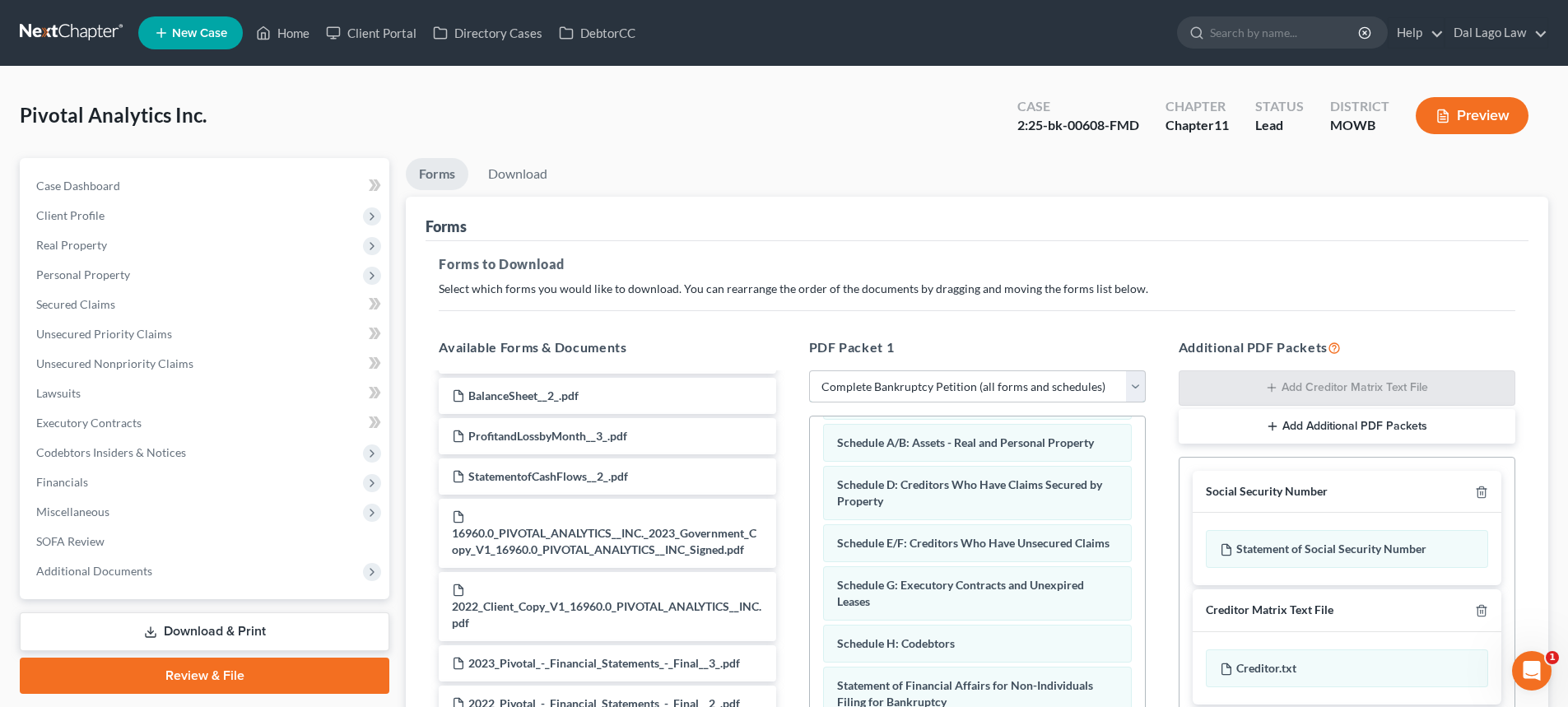
drag, startPoint x: 1087, startPoint y: 385, endPoint x: 1068, endPoint y: 396, distance: 22.0
click at [1087, 385] on select "Choose Default Petition PDF Packet Complete Bankruptcy Petition (all forms and …" at bounding box center [976, 387] width 336 height 33
select select
click at [809, 371] on select "Choose Default Petition PDF Packet Complete Bankruptcy Petition (all forms and …" at bounding box center [976, 387] width 336 height 33
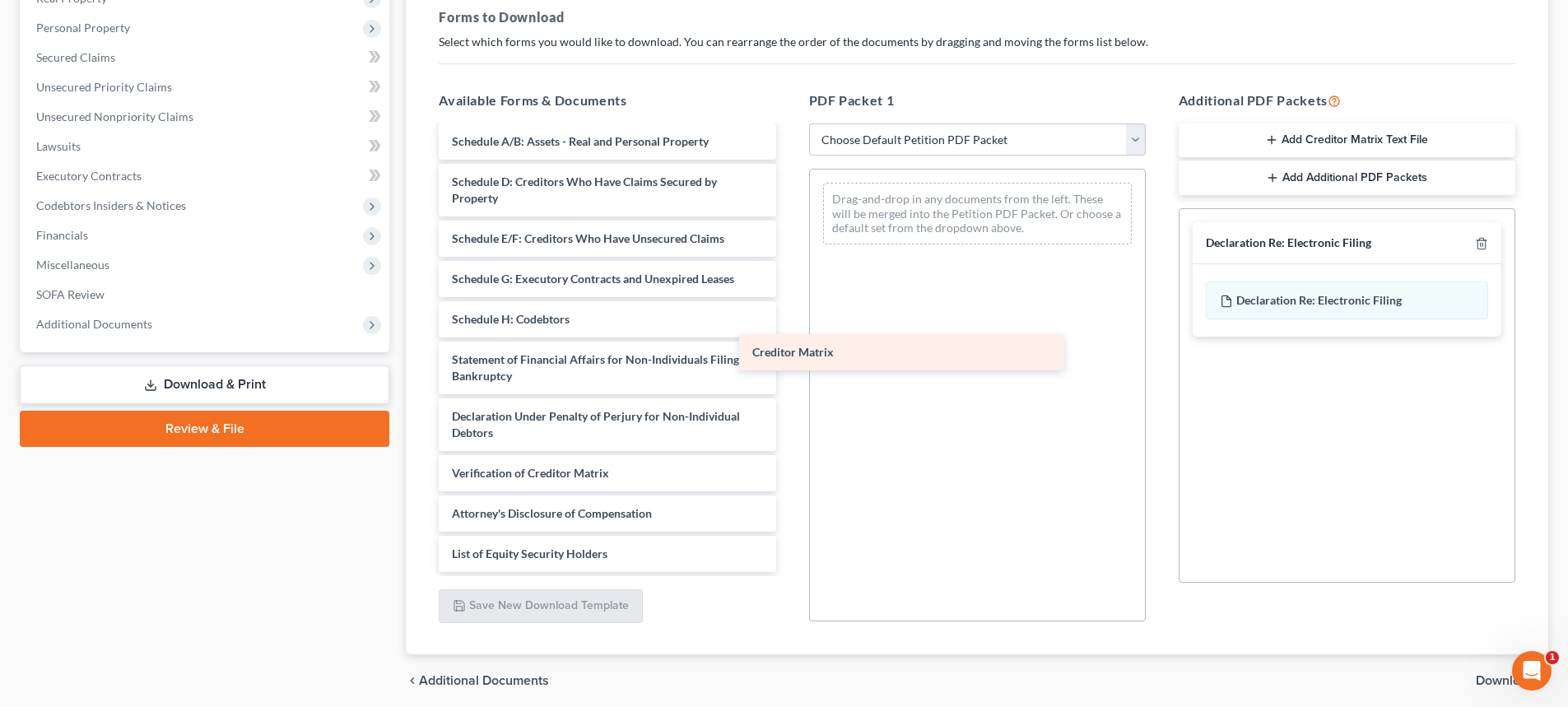
scroll to position [854, 0]
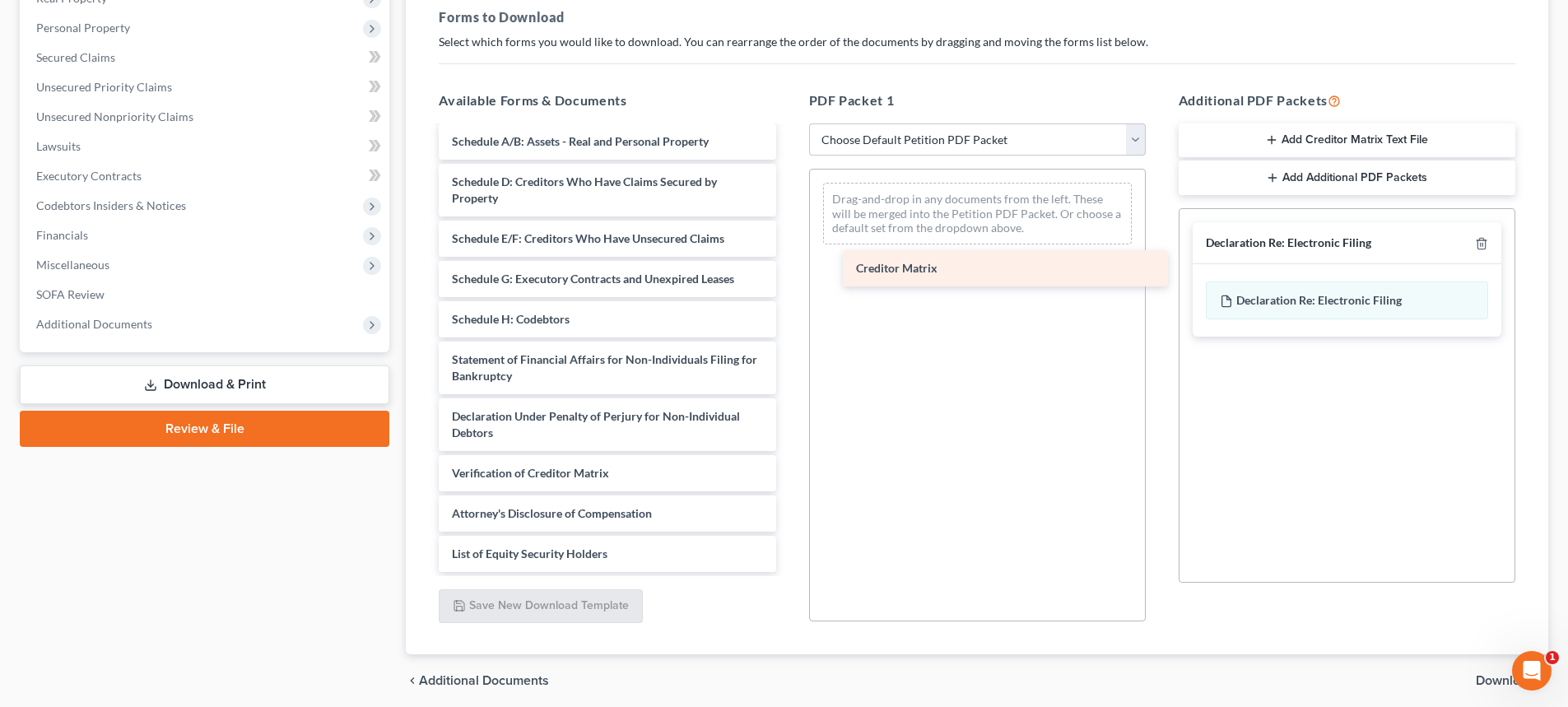
drag, startPoint x: 541, startPoint y: 442, endPoint x: 944, endPoint y: 277, distance: 435.5
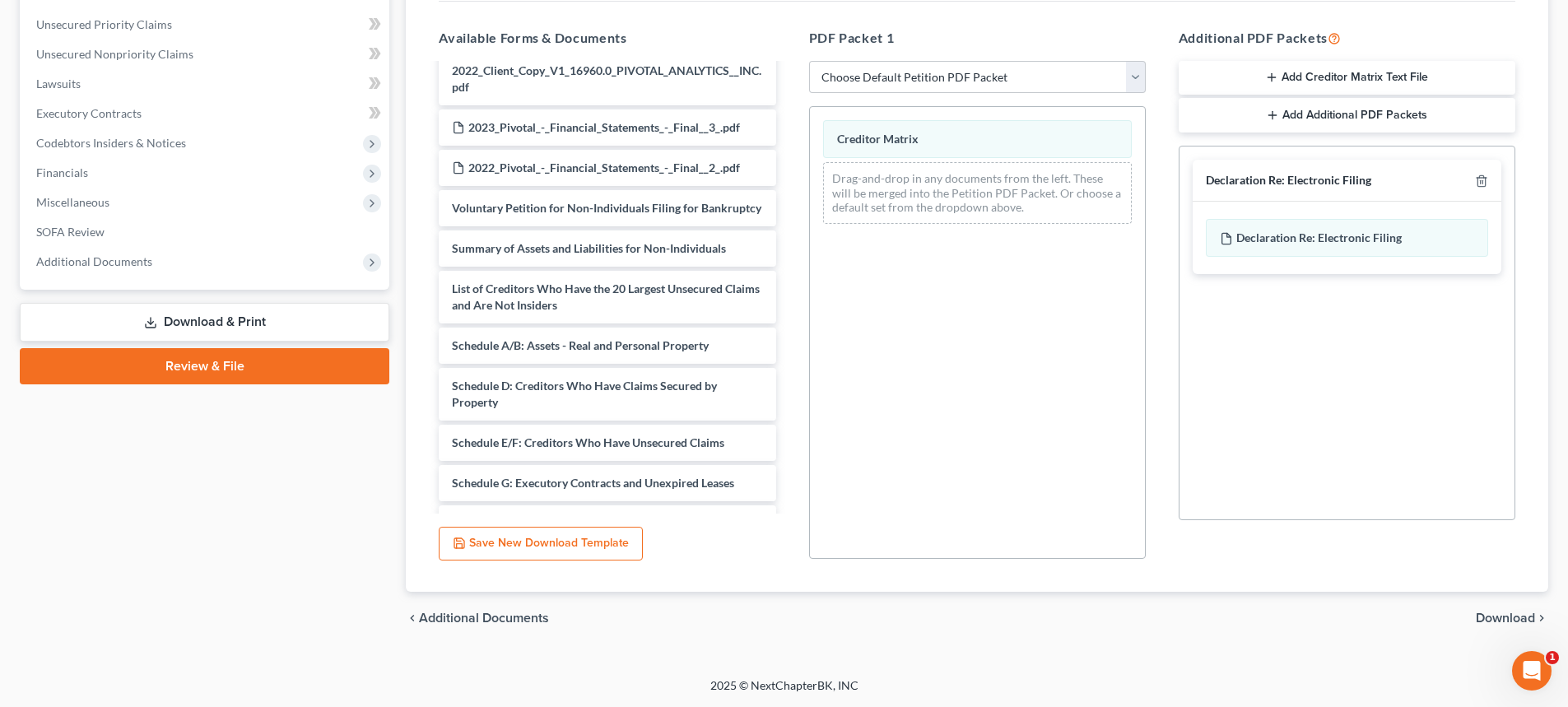
scroll to position [526, 0]
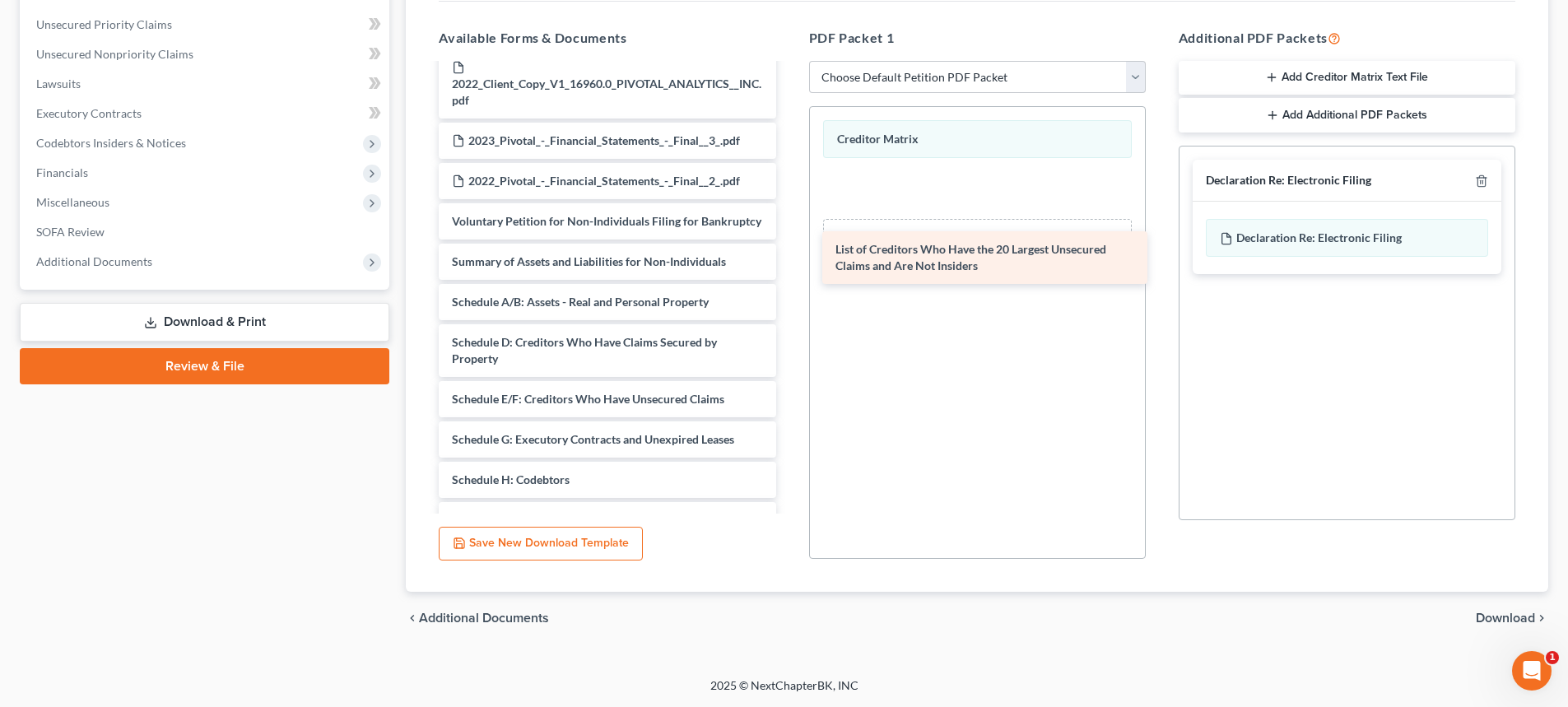
drag, startPoint x: 616, startPoint y: 364, endPoint x: 1000, endPoint y: 262, distance: 397.3
click at [788, 262] on div "List of Creditors Who Have the 20 Largest Unsecured Claims and Are Not Insiders…" at bounding box center [607, 137] width 363 height 1194
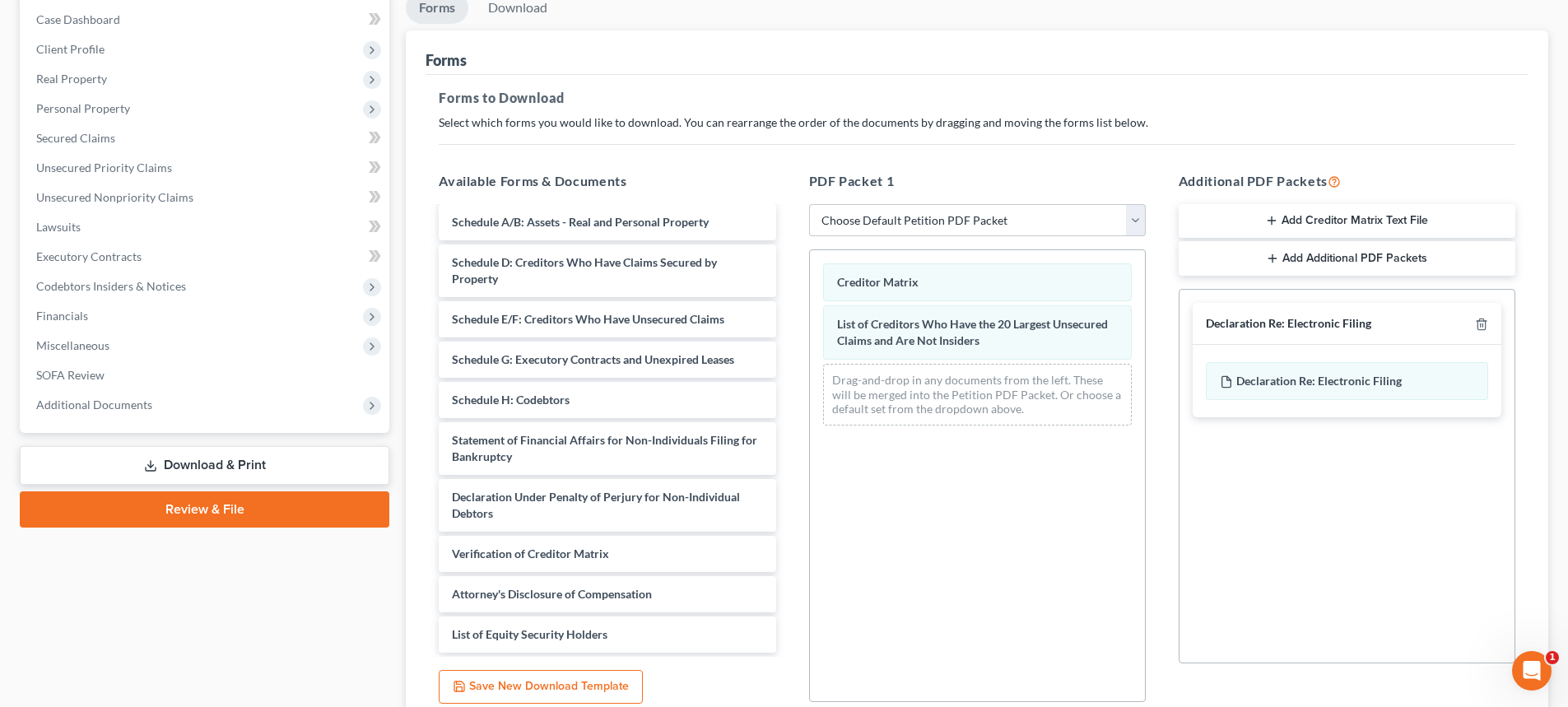
scroll to position [0, 0]
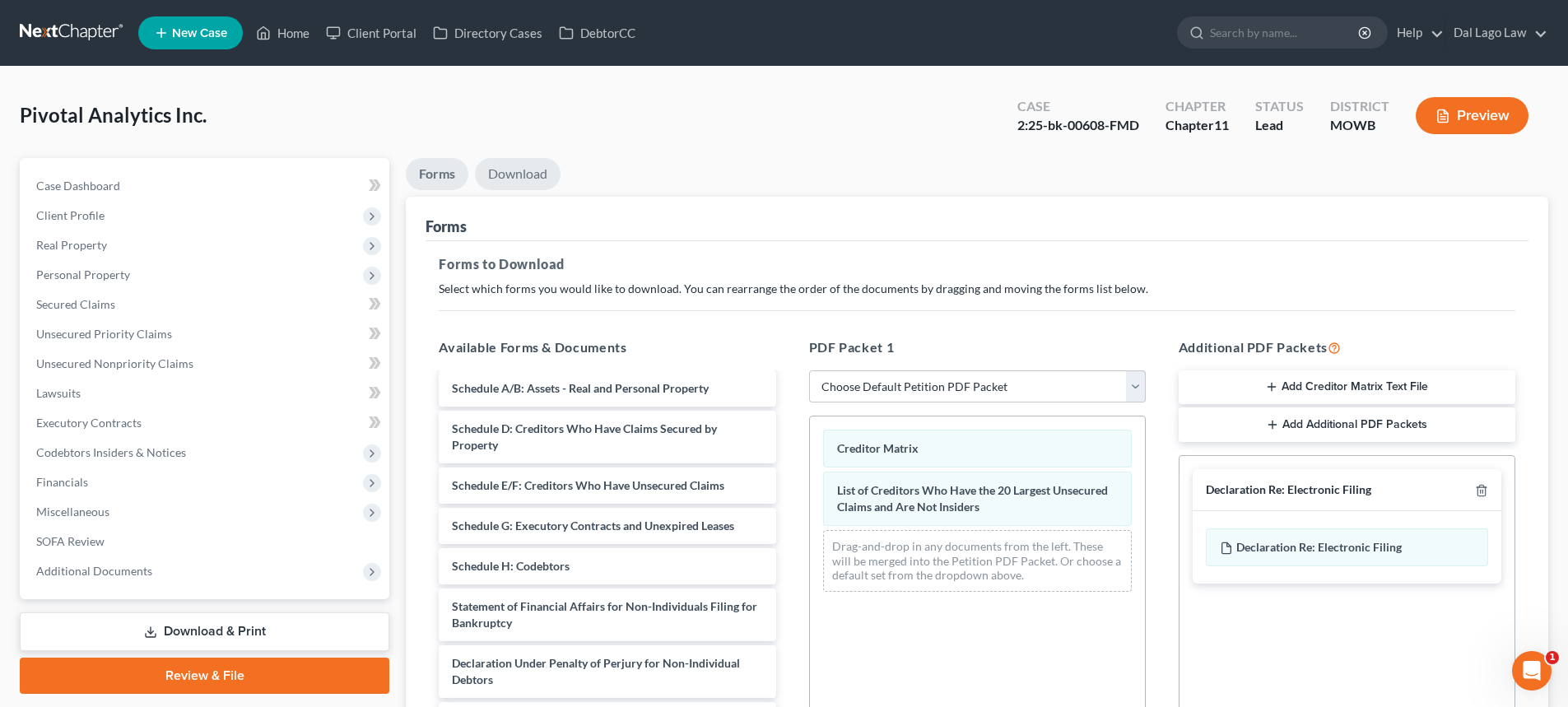
click at [513, 167] on link "Download" at bounding box center [517, 174] width 86 height 32
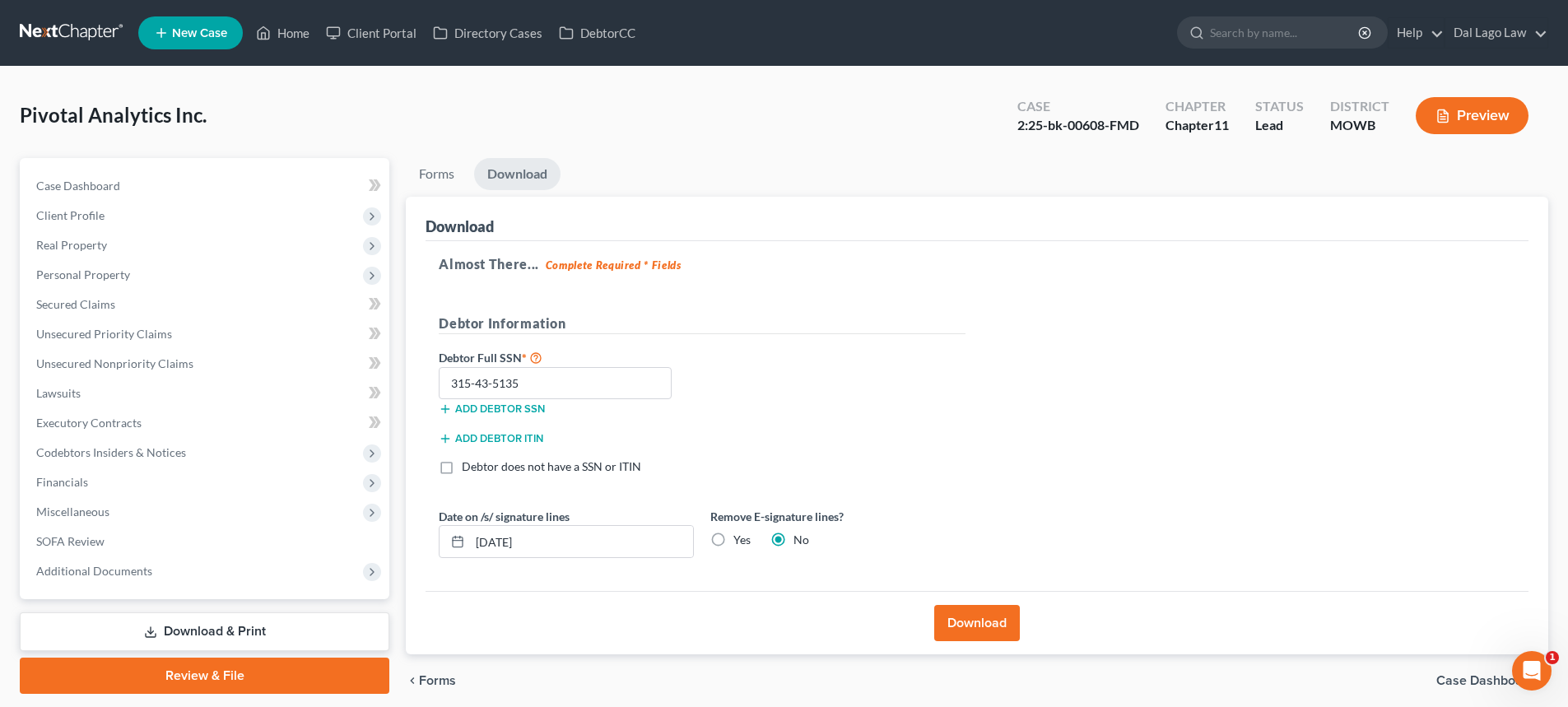
click at [985, 628] on button "Download" at bounding box center [976, 623] width 86 height 36
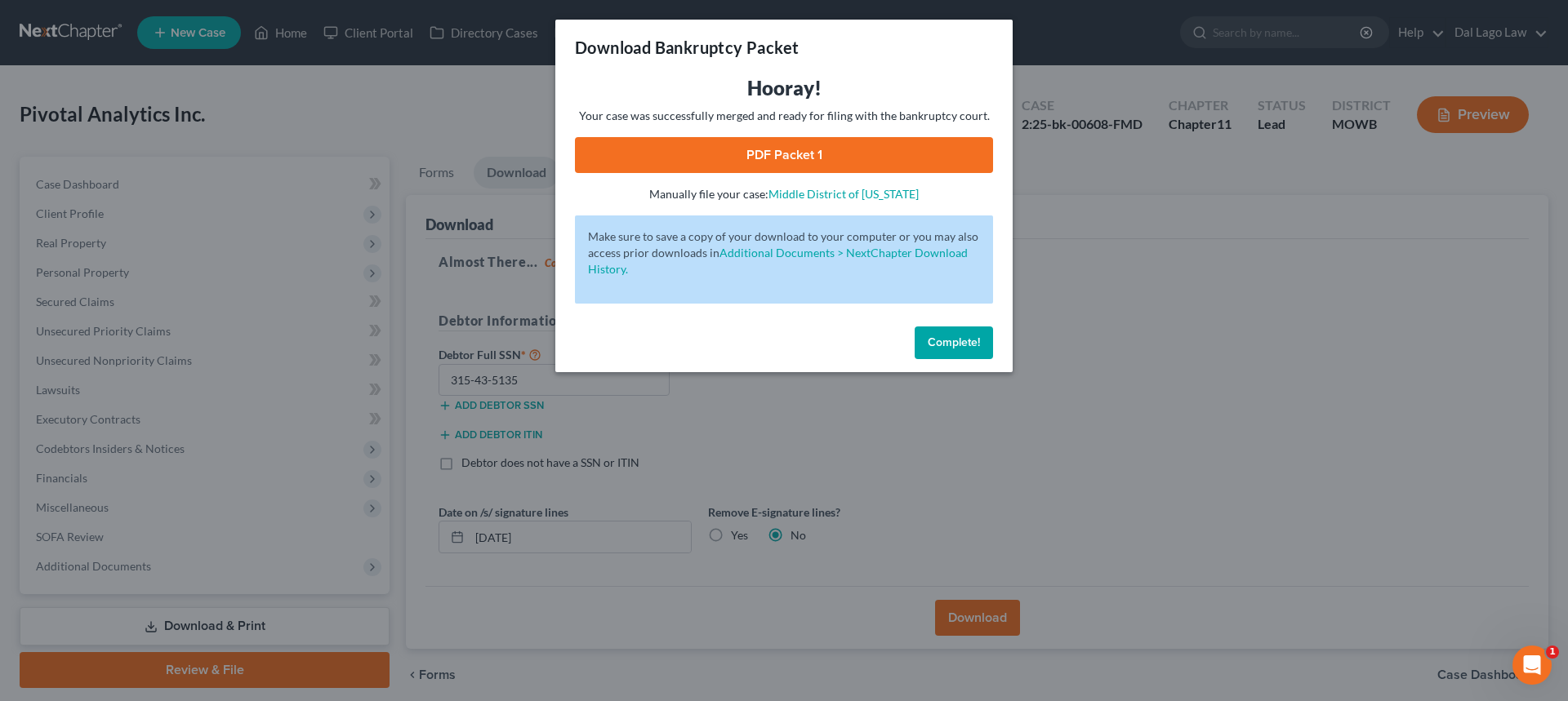
click at [776, 168] on link "PDF Packet 1" at bounding box center [784, 155] width 418 height 36
click at [967, 353] on button "Complete!" at bounding box center [954, 343] width 78 height 33
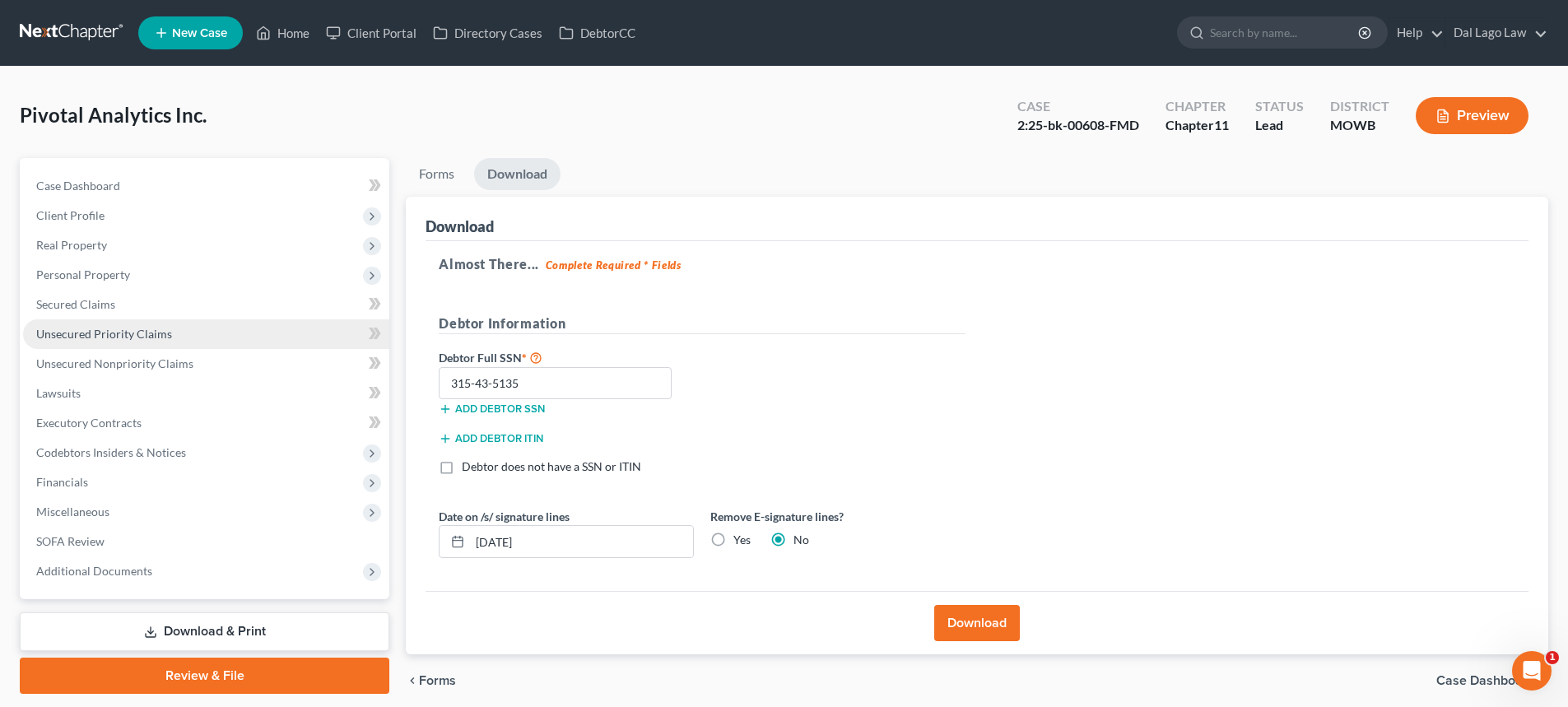
click at [181, 340] on link "Unsecured Priority Claims" at bounding box center [207, 334] width 366 height 29
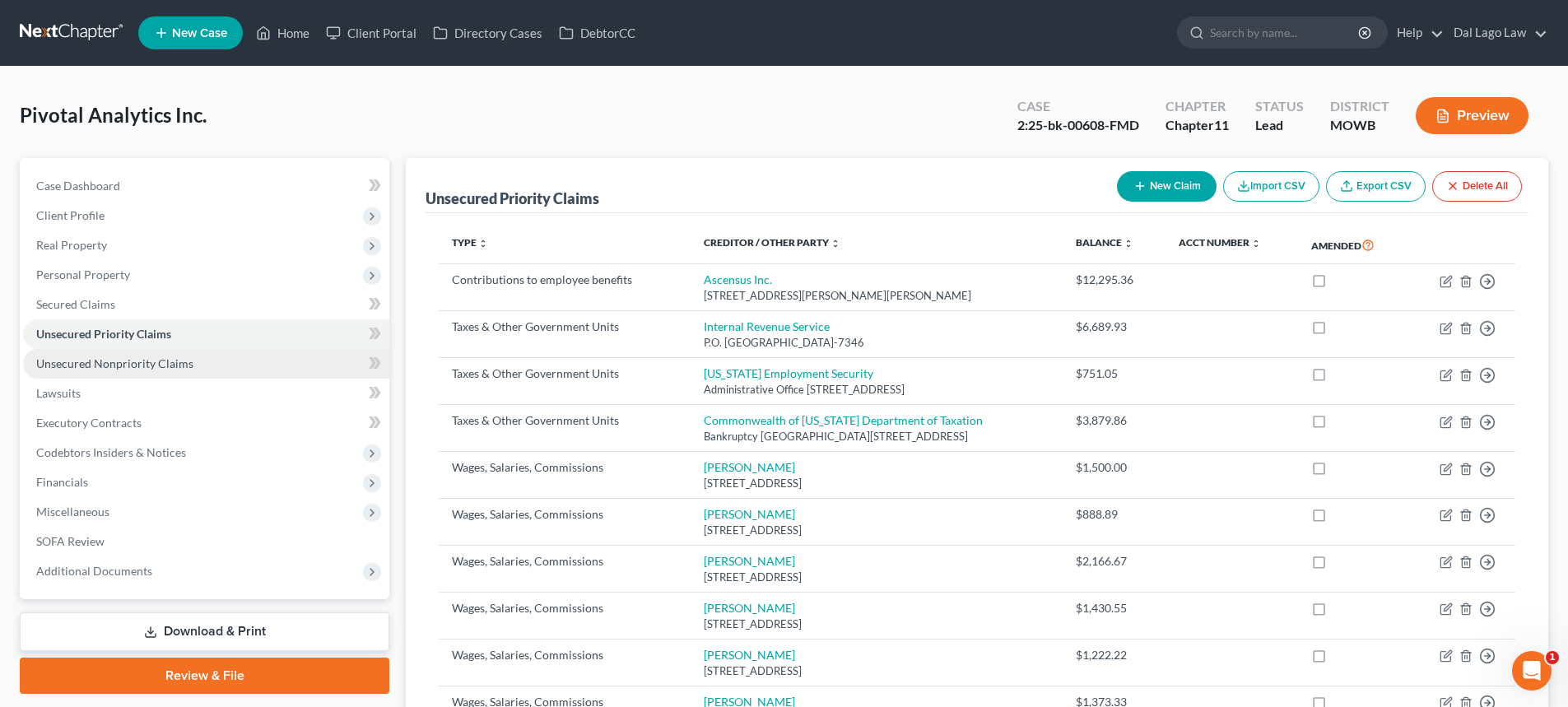
click at [188, 362] on span "Unsecured Nonpriority Claims" at bounding box center [114, 364] width 157 height 14
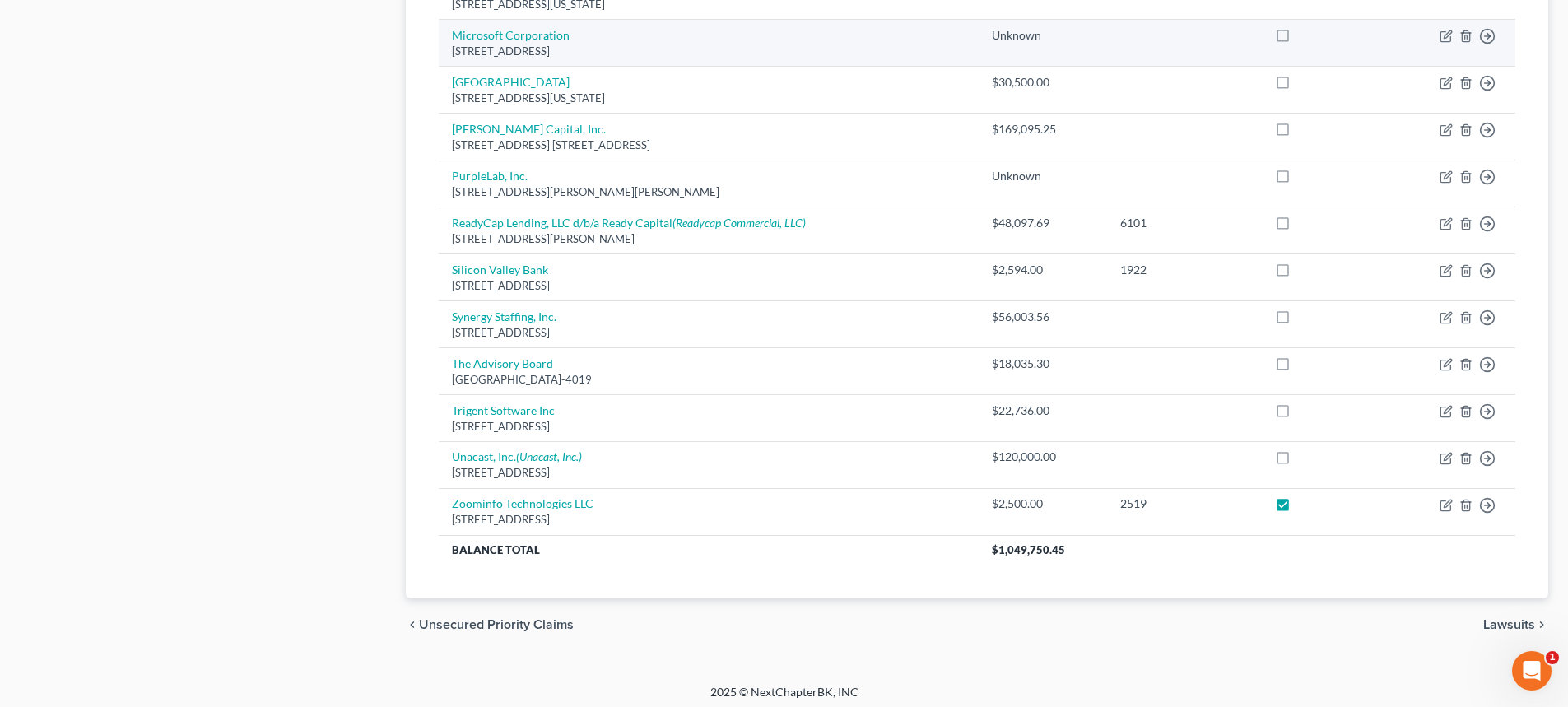
scroll to position [861, 0]
